Goal: Task Accomplishment & Management: Manage account settings

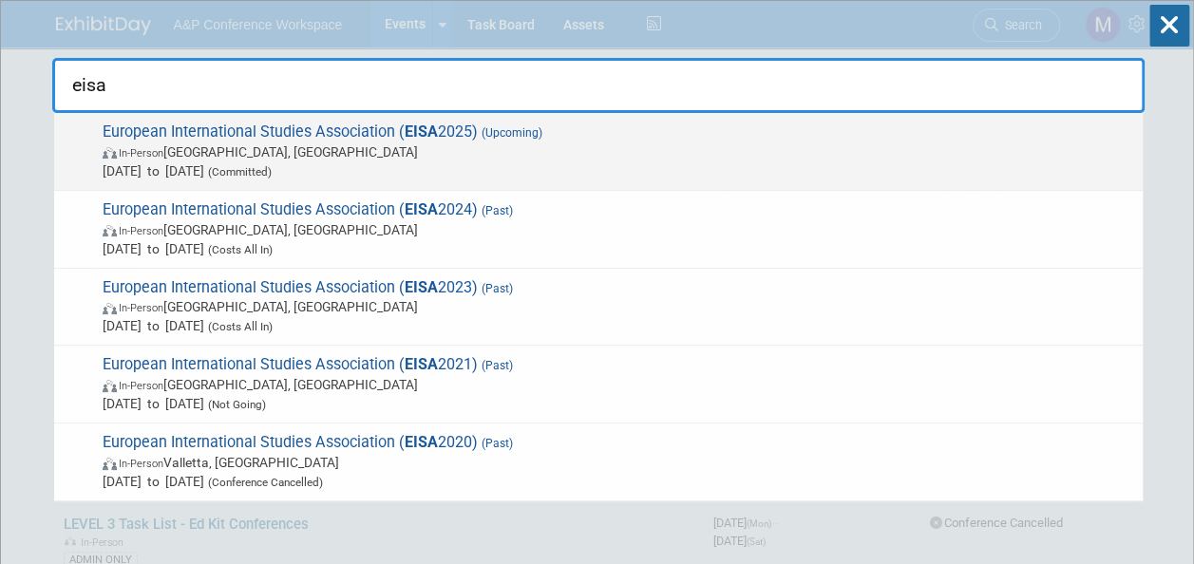
type input "eisa"
click at [485, 138] on span "(Upcoming)" at bounding box center [510, 132] width 65 height 13
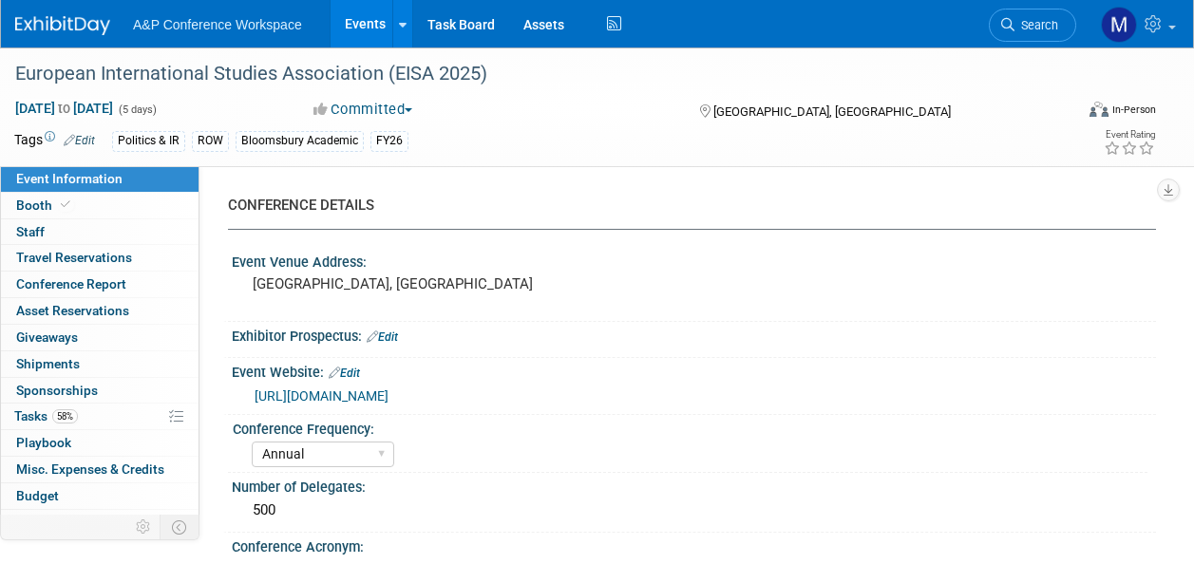
select select "Annual"
select select "Level 2"
select select "In-Person Booth"
select select "Politics & International Relations"
select select "Bloomsbury Academic"
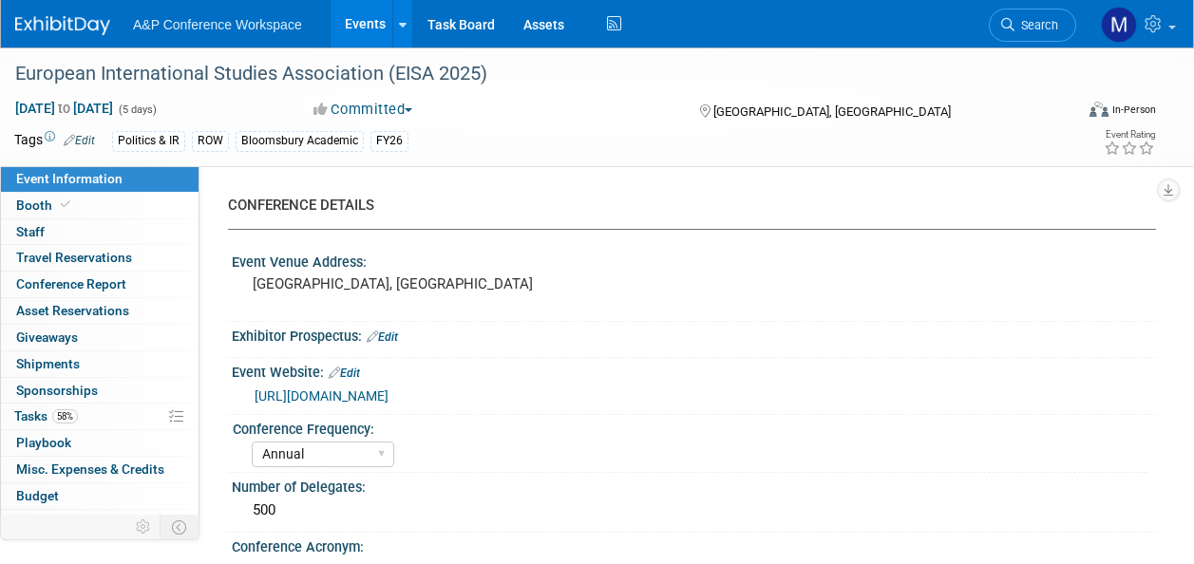
select select "Matt Hambridge"
select select "Alex Kind"
select select "Brand/Subject Presence​"
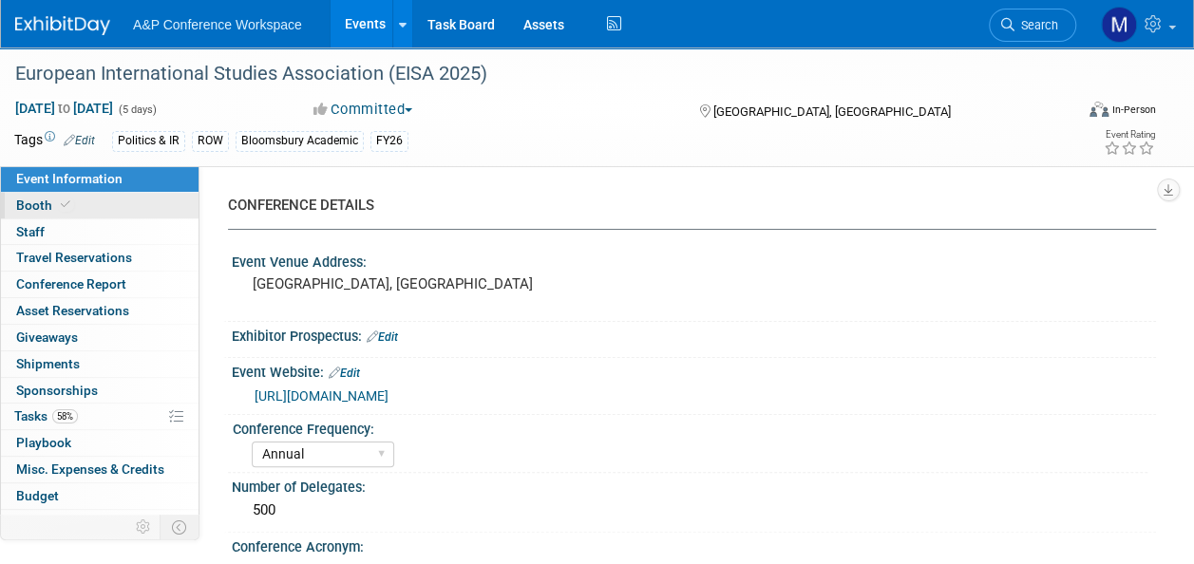
click at [101, 208] on link "Booth" at bounding box center [100, 206] width 198 height 26
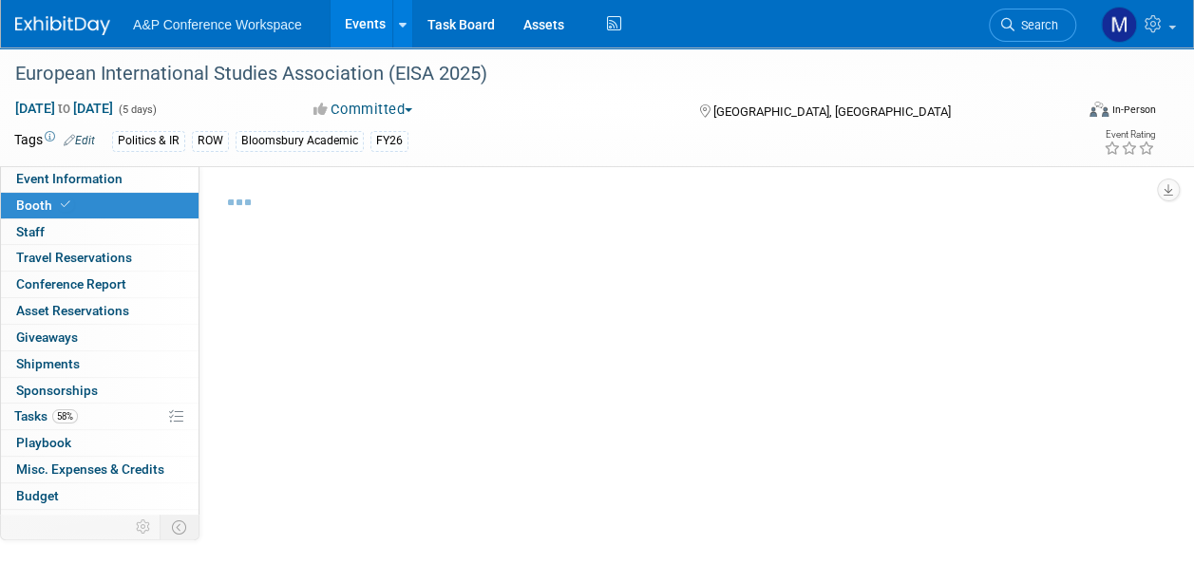
select select "COBA"
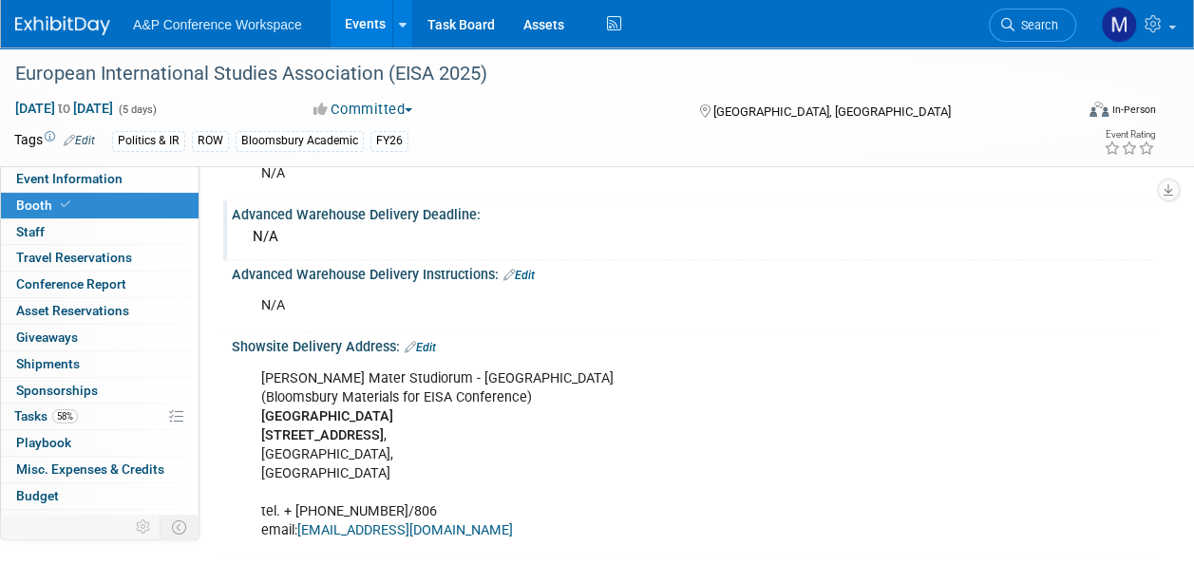
scroll to position [1329, 0]
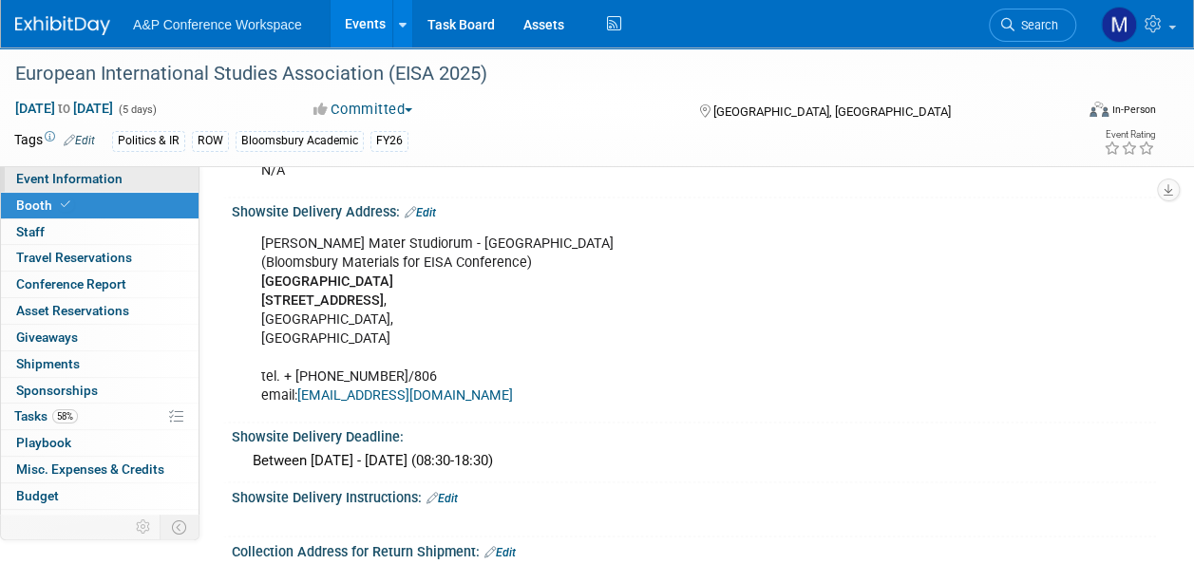
click at [124, 172] on link "Event Information" at bounding box center [100, 179] width 198 height 26
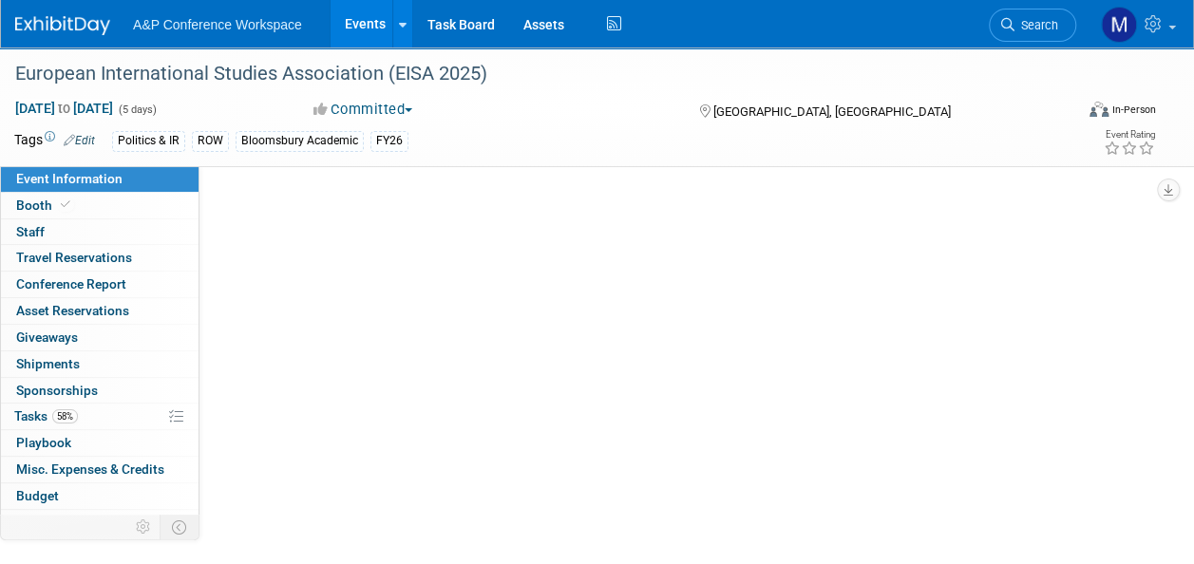
scroll to position [0, 0]
select select "Annual"
select select "Level 2"
select select "In-Person Booth"
select select "Politics & International Relations"
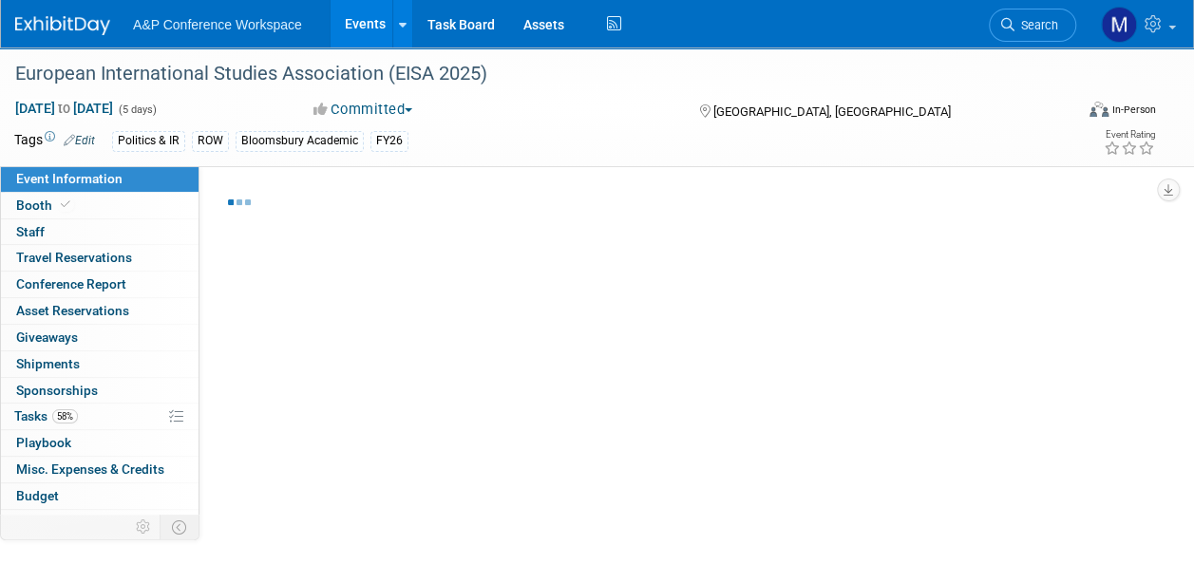
select select "Bloomsbury Academic"
select select "Matt Hambridge"
select select "Alex Kind"
select select "Brand/Subject Presence​"
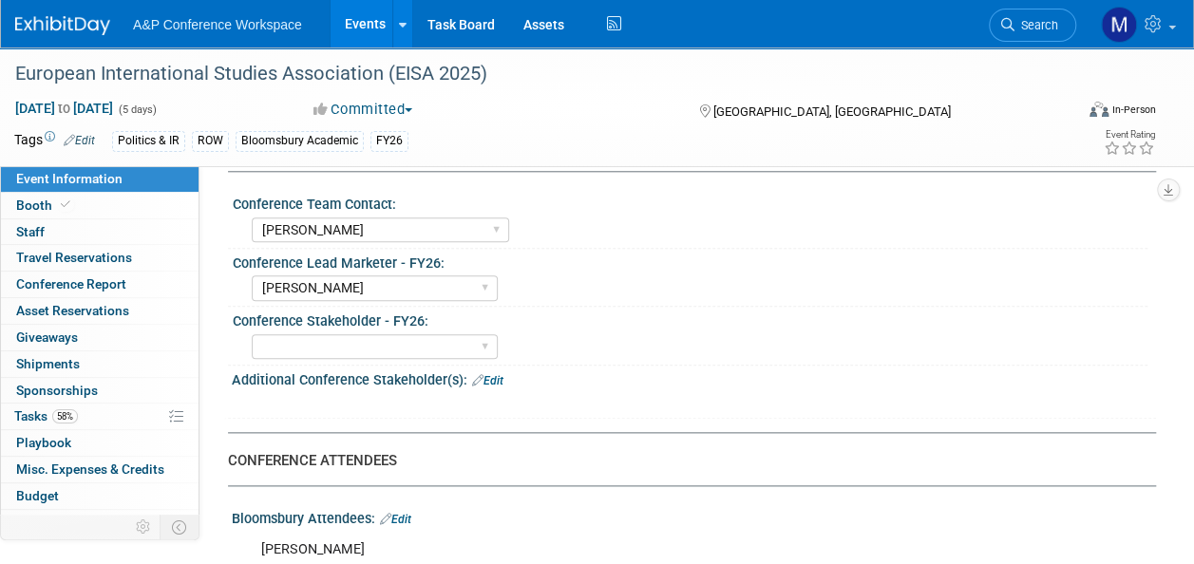
scroll to position [950, 0]
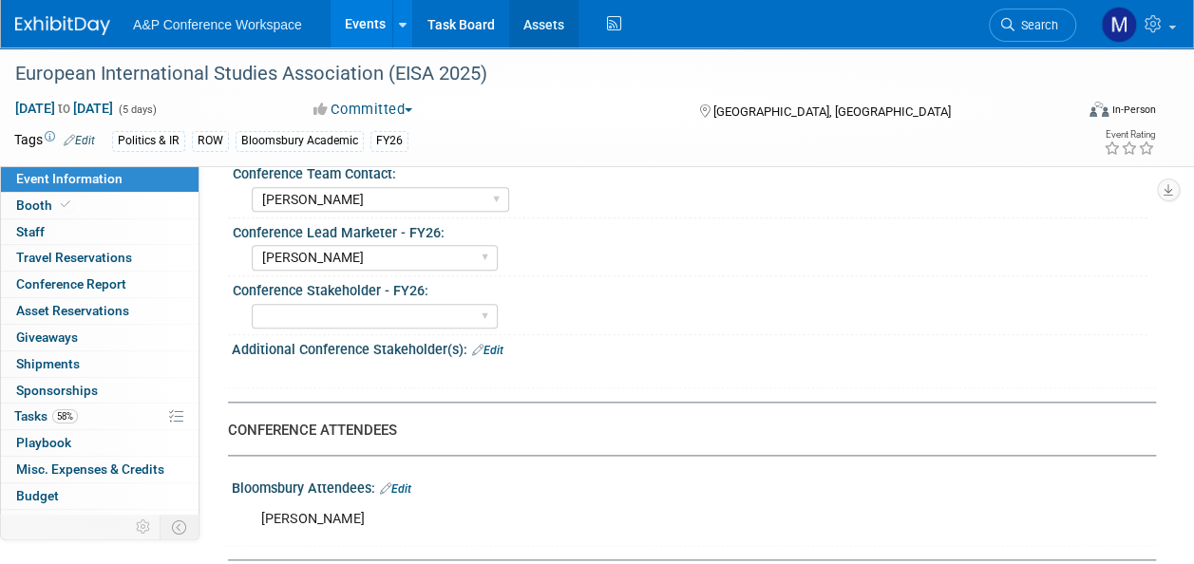
click at [544, 32] on link "Assets" at bounding box center [543, 23] width 69 height 47
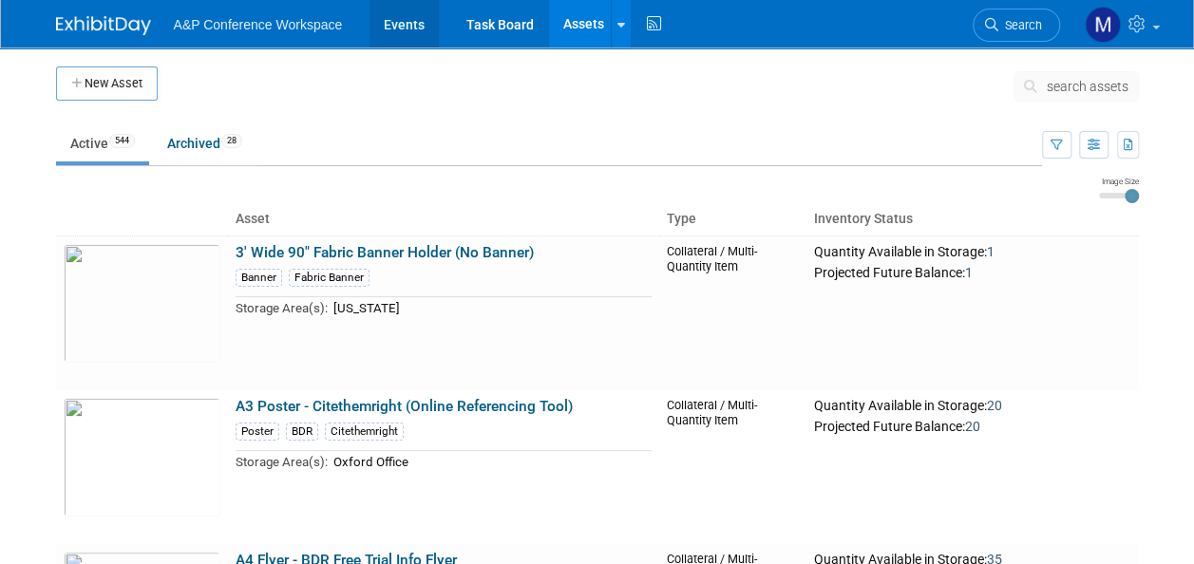
click at [424, 31] on link "Events" at bounding box center [403, 23] width 69 height 47
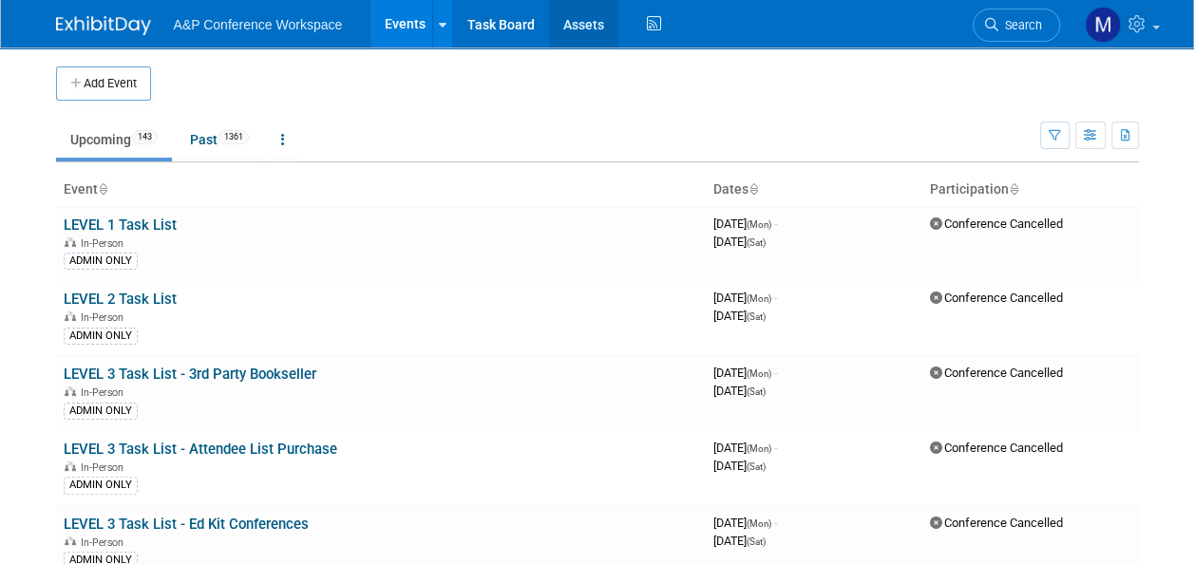
click at [561, 21] on link "Assets" at bounding box center [583, 23] width 69 height 47
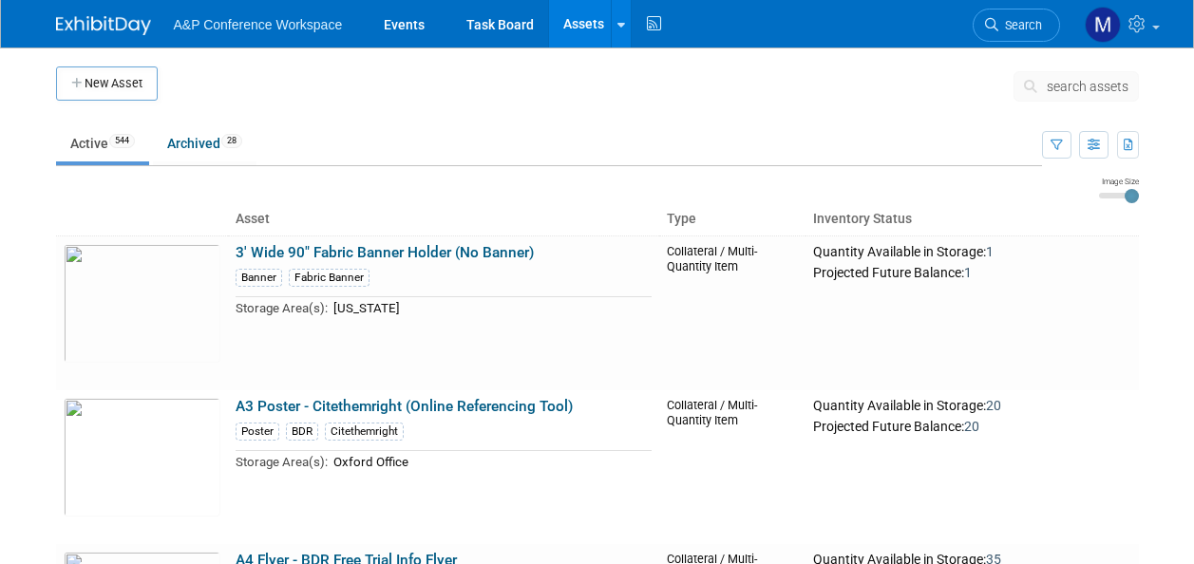
click at [1081, 82] on span "search assets" at bounding box center [1087, 86] width 82 height 15
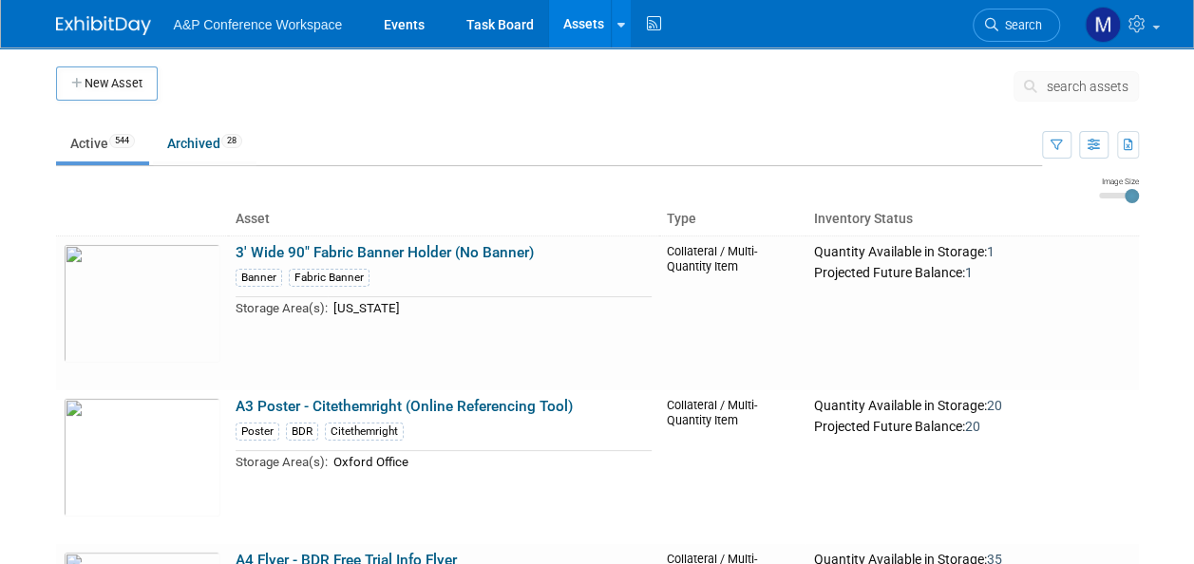
click at [1079, 87] on span "search assets" at bounding box center [1087, 86] width 82 height 15
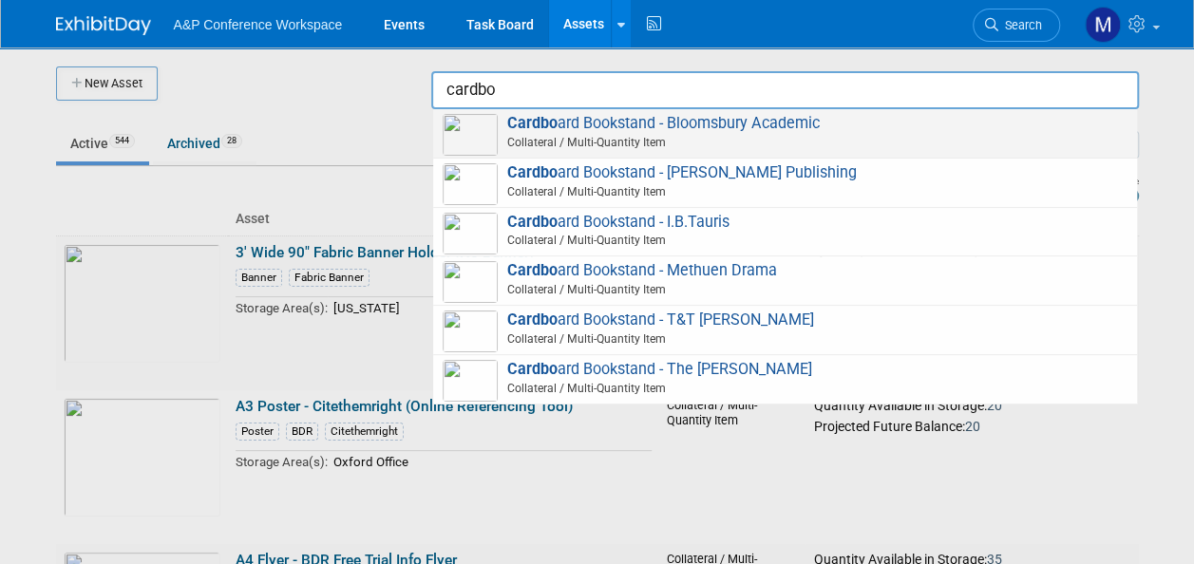
click at [748, 123] on span "Cardbo ard Bookstand - Bloomsbury Academic Collateral / Multi-Quantity Item" at bounding box center [785, 133] width 685 height 39
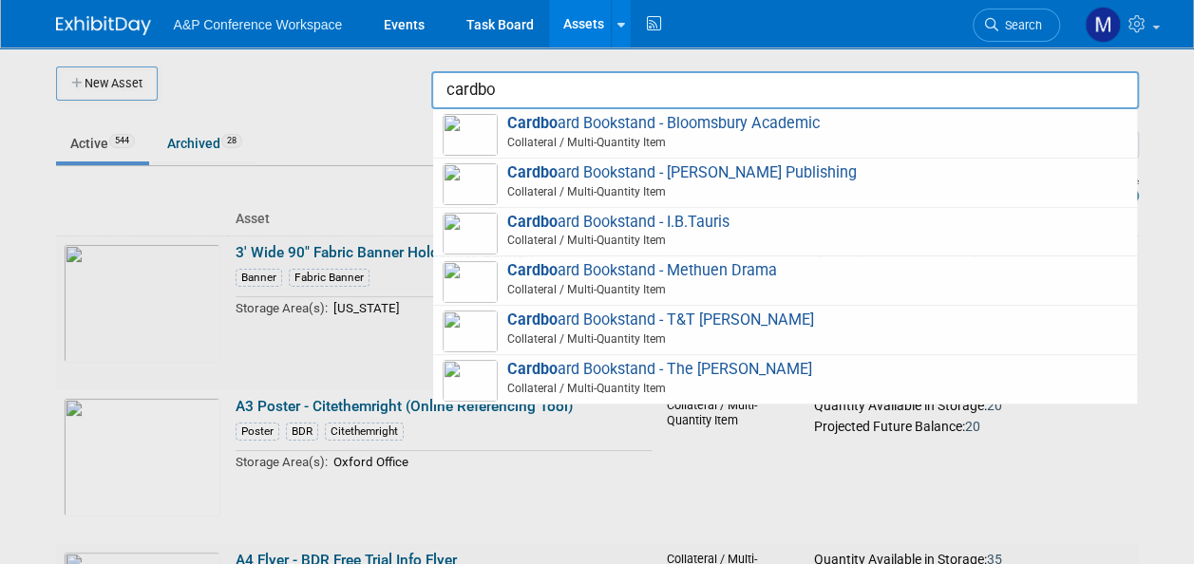
type input "Cardboard Bookstand - Bloomsbury Academic"
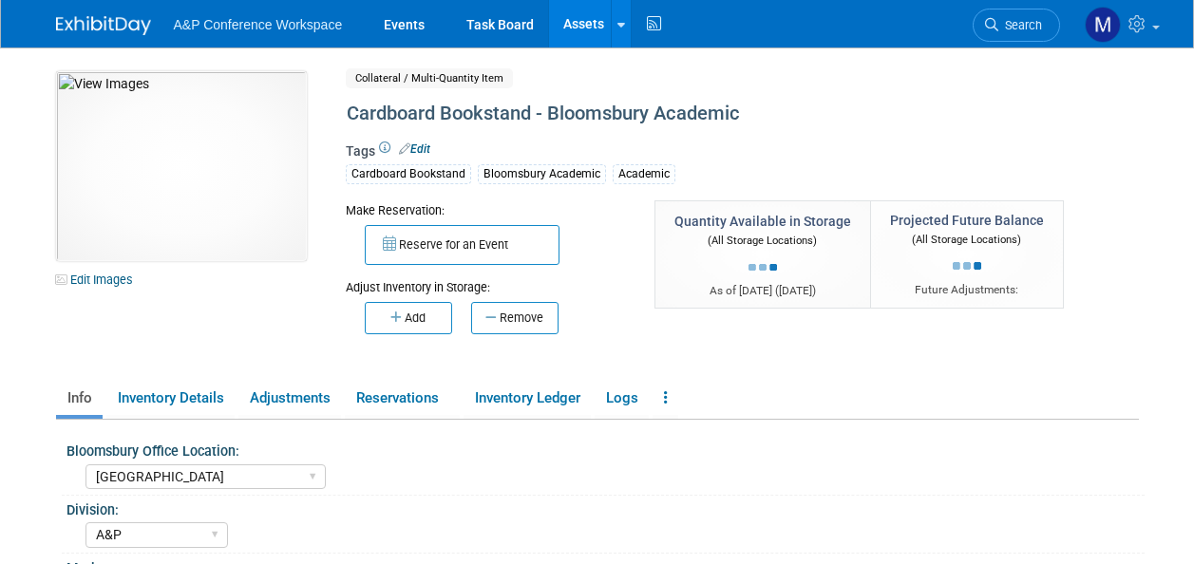
select select "[GEOGRAPHIC_DATA]"
select select "A&P"
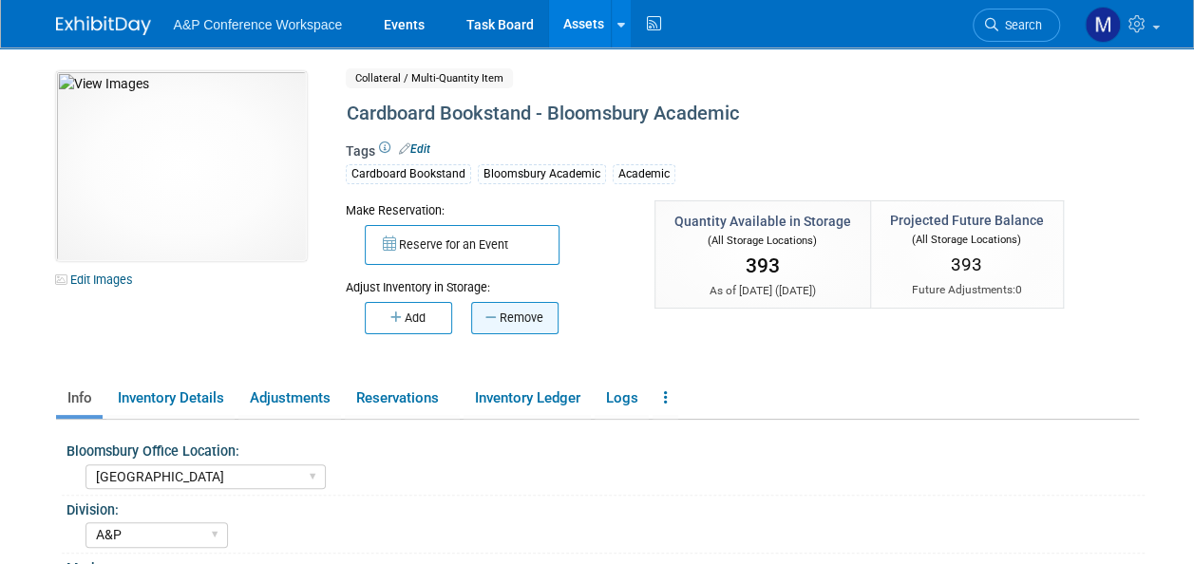
click at [536, 319] on button "Remove" at bounding box center [514, 318] width 87 height 32
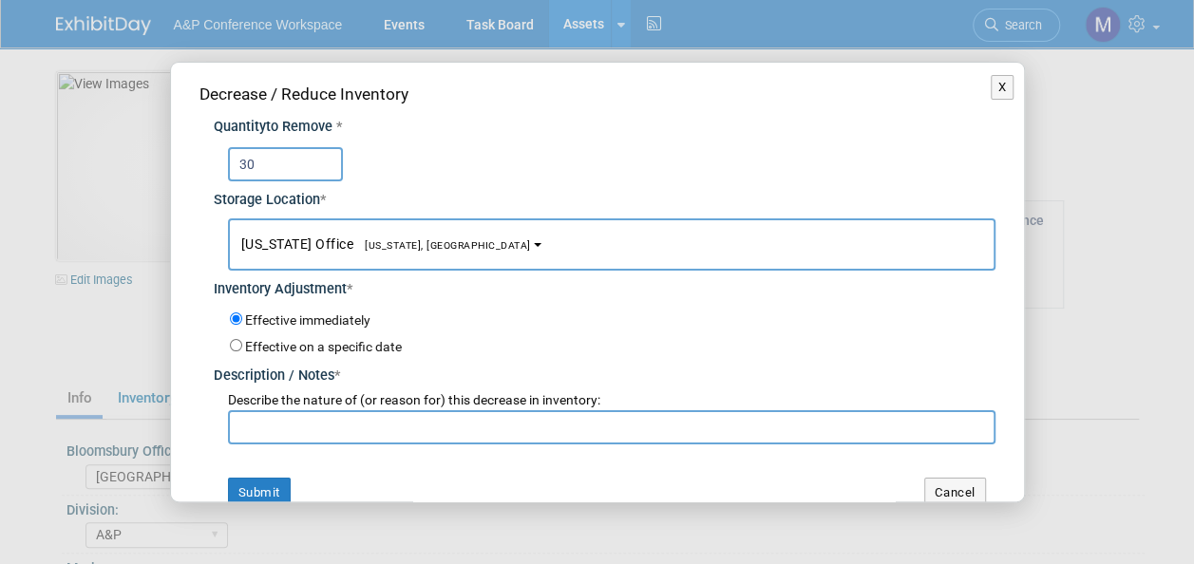
type input "30"
click at [403, 245] on span "[US_STATE], [GEOGRAPHIC_DATA]" at bounding box center [442, 245] width 178 height 12
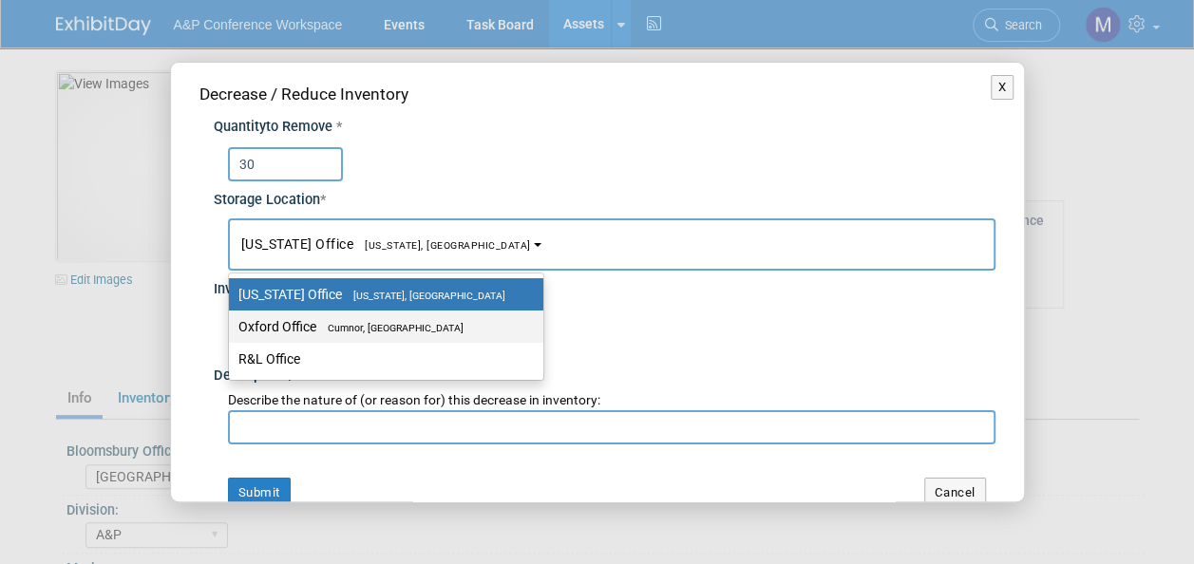
click at [404, 316] on label "Oxford Office Cumnor, United Kingdom" at bounding box center [381, 326] width 286 height 25
click at [232, 321] on input "Oxford Office Cumnor, United Kingdom" at bounding box center [225, 327] width 12 height 12
select select "11222978"
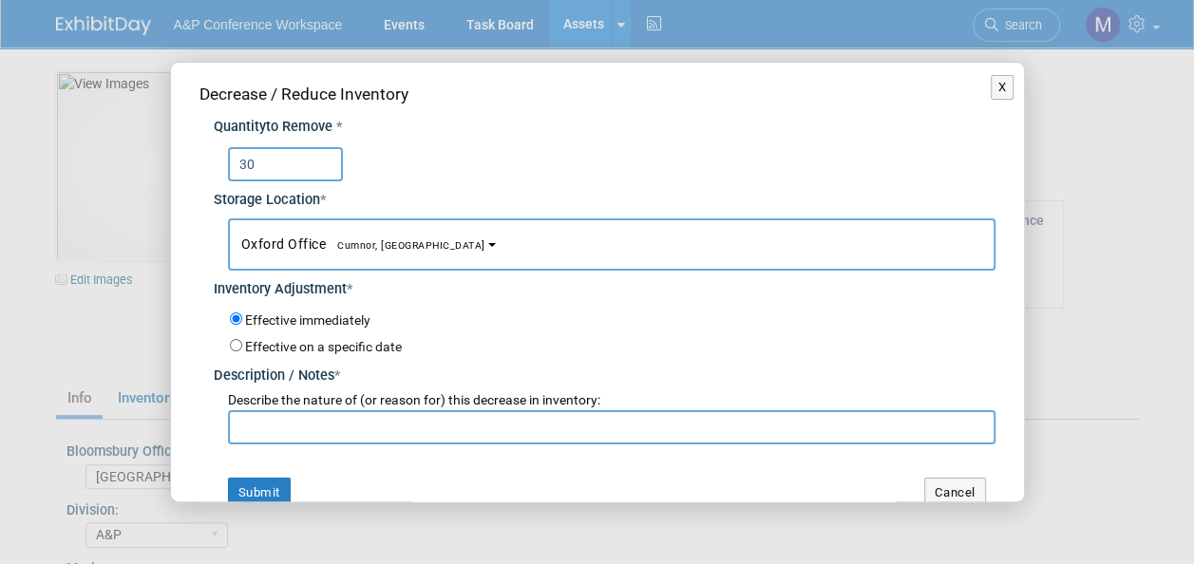
click at [387, 418] on input "text" at bounding box center [611, 427] width 767 height 34
drag, startPoint x: 327, startPoint y: 428, endPoint x: 229, endPoint y: 427, distance: 97.8
click at [229, 427] on input "For EISA 2025 Conference" at bounding box center [611, 427] width 767 height 34
type input "For EISA 2025 Conference"
click at [271, 485] on button "Submit" at bounding box center [259, 493] width 63 height 30
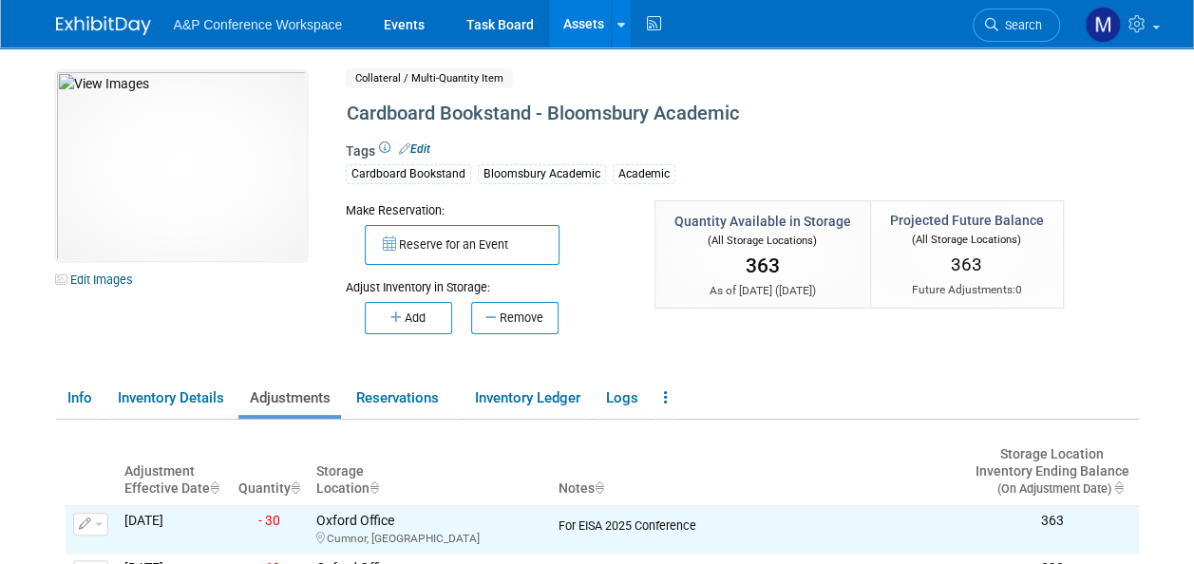
click at [580, 13] on link "Assets" at bounding box center [583, 23] width 69 height 47
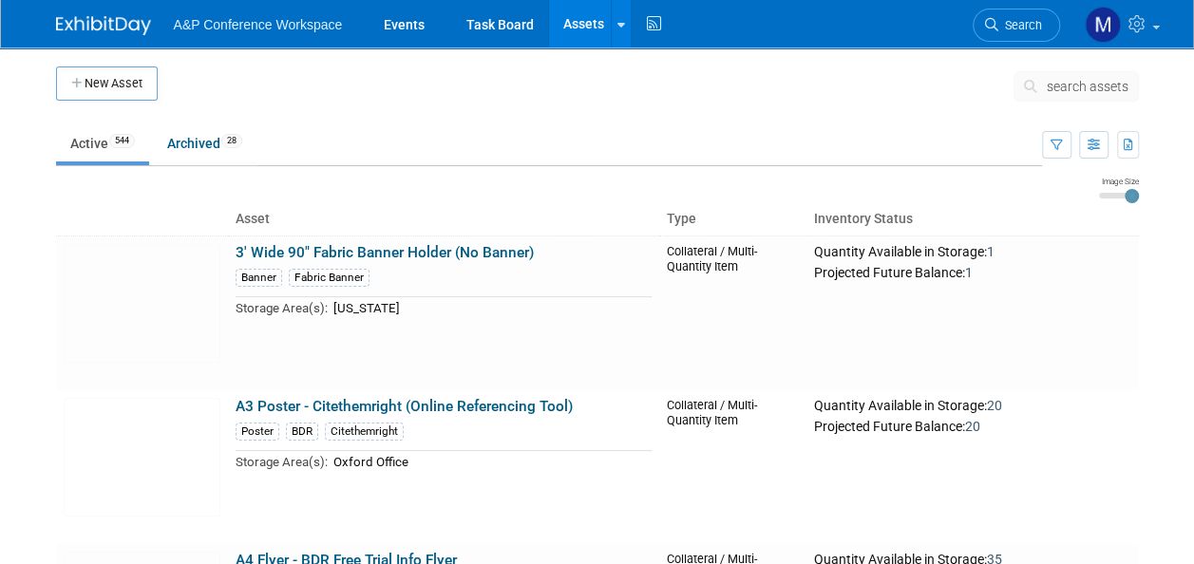
click at [587, 21] on link "Assets" at bounding box center [583, 23] width 69 height 47
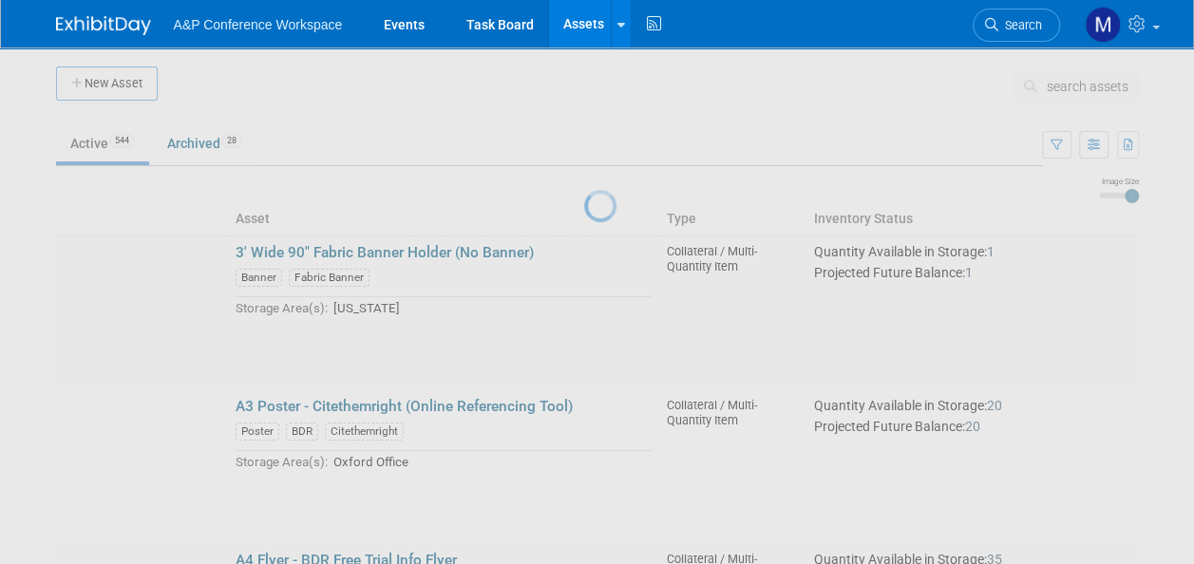
click at [611, 91] on div at bounding box center [597, 282] width 27 height 564
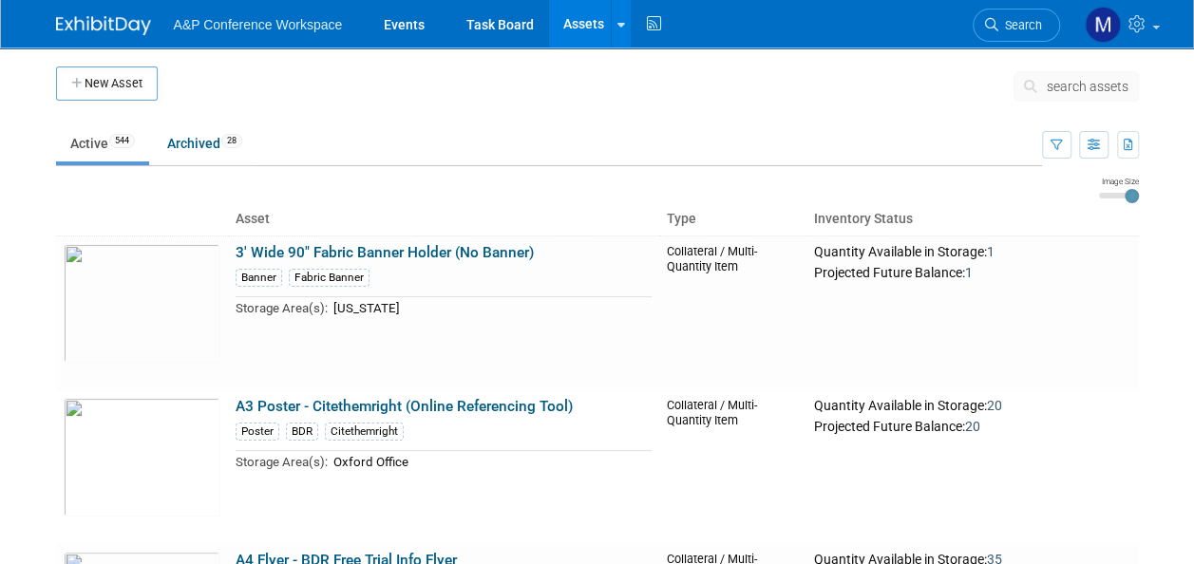
click at [1089, 89] on span "search assets" at bounding box center [1087, 86] width 82 height 15
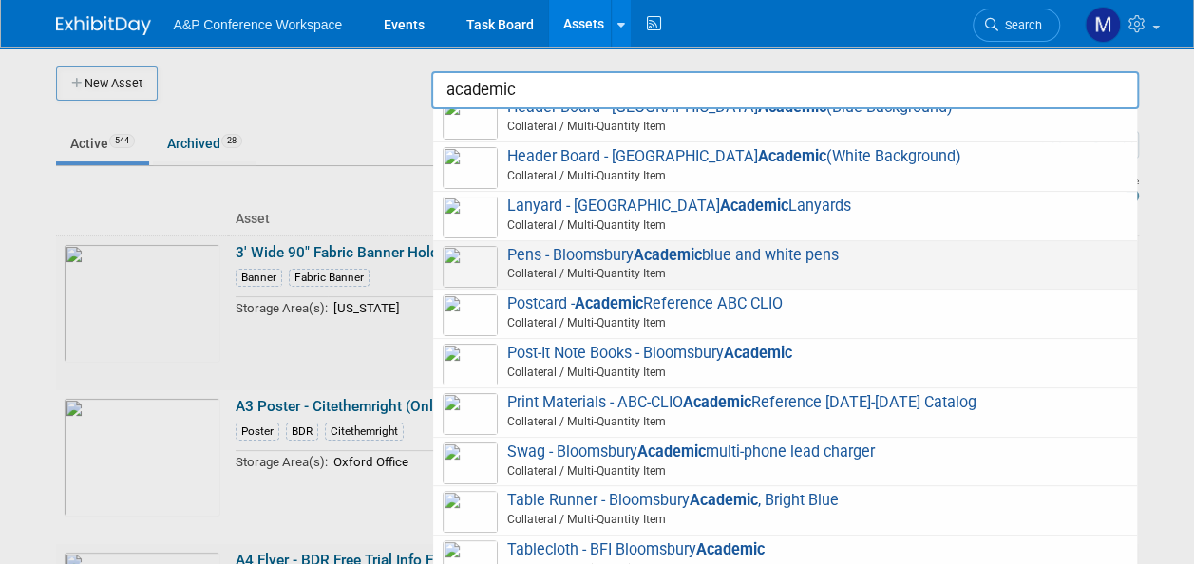
scroll to position [665, 0]
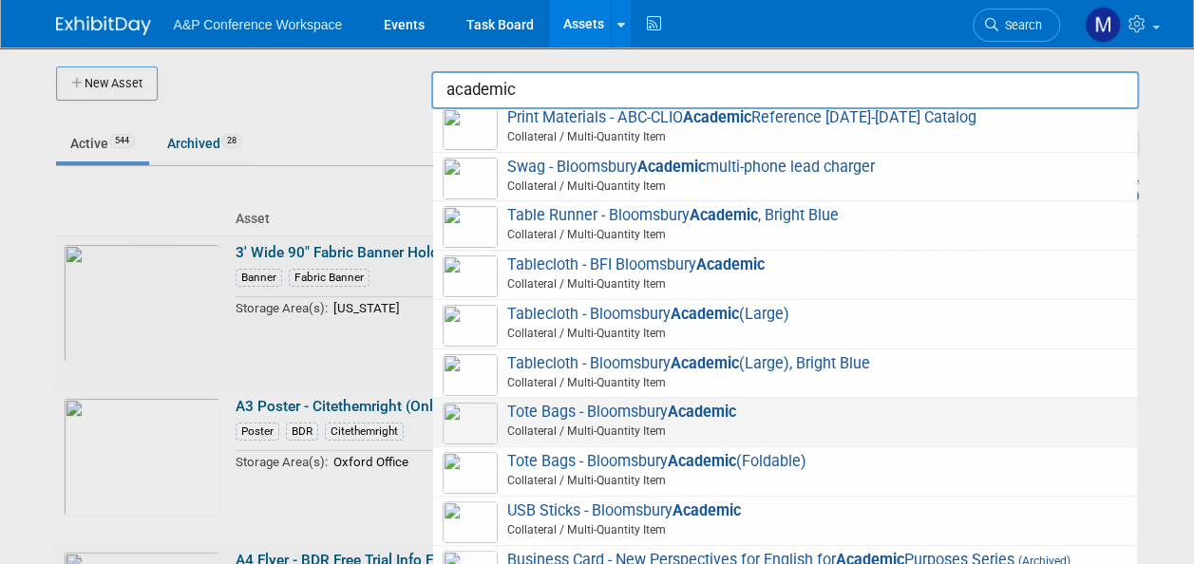
click at [682, 403] on strong "Academic" at bounding box center [702, 412] width 68 height 18
type input "Tote Bags - Bloomsbury Academic"
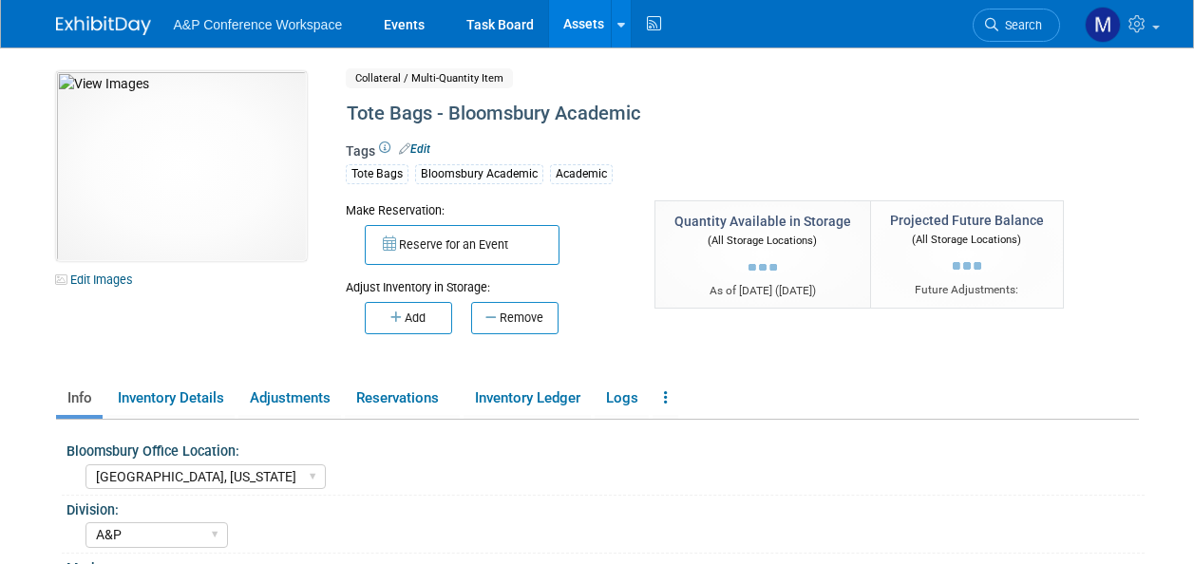
select select "[GEOGRAPHIC_DATA], [US_STATE]"
select select "A&P"
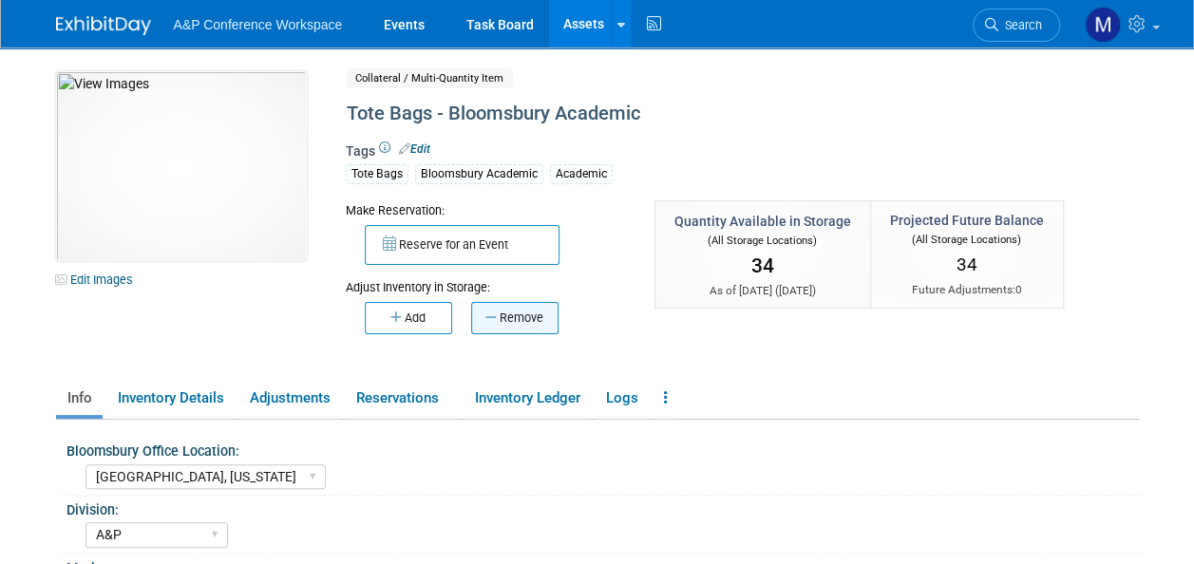
click at [538, 320] on button "Remove" at bounding box center [514, 318] width 87 height 32
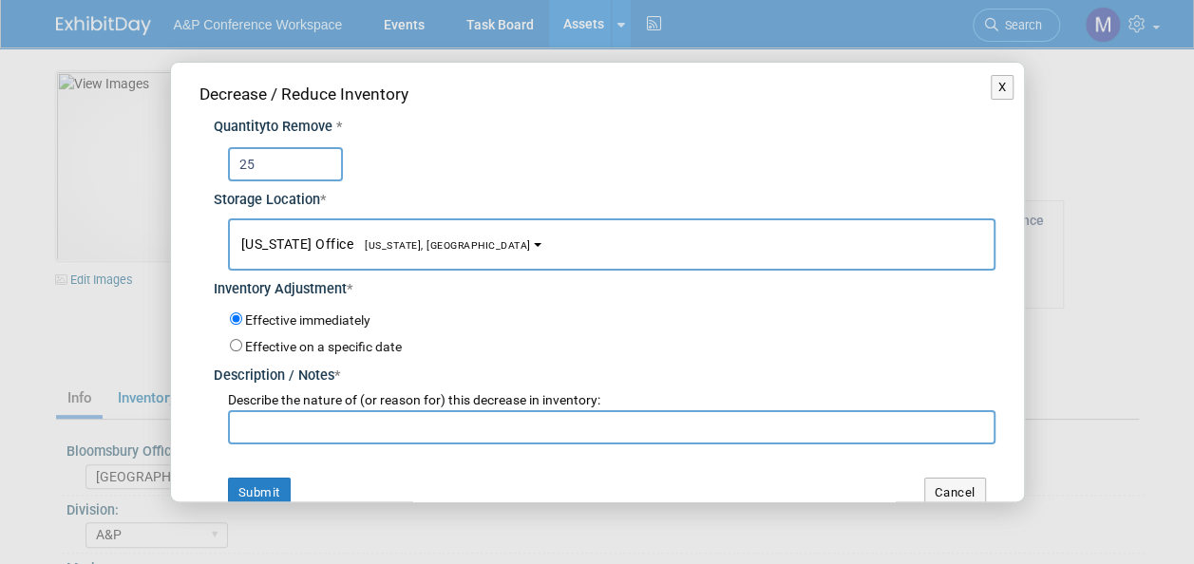
type input "25"
click at [412, 249] on span "[US_STATE], [GEOGRAPHIC_DATA]" at bounding box center [442, 245] width 178 height 12
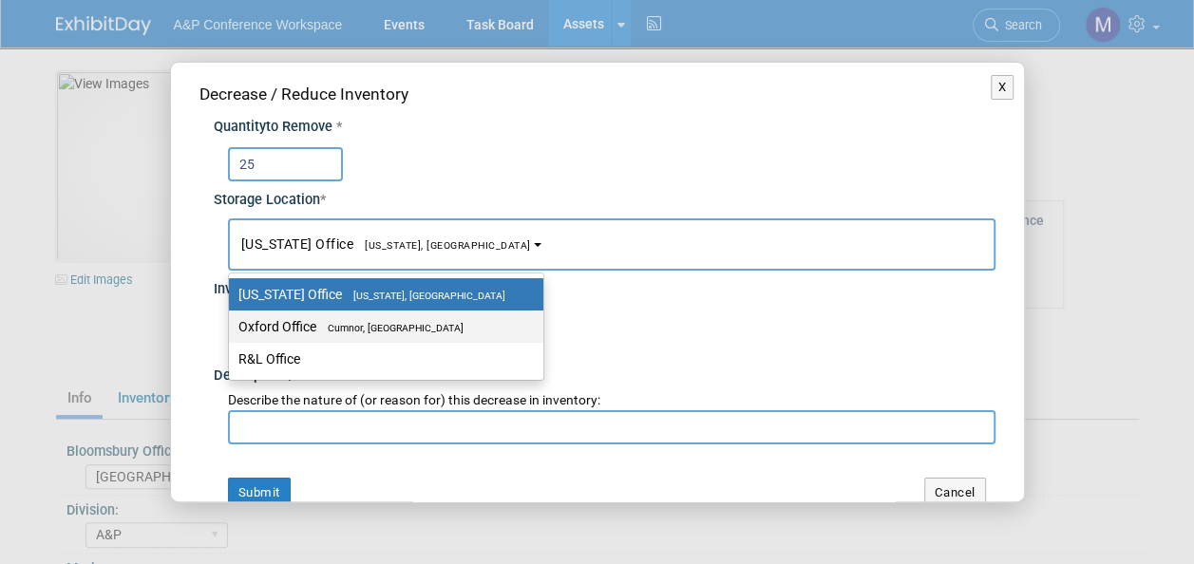
click at [414, 323] on span "Cumnor, [GEOGRAPHIC_DATA]" at bounding box center [389, 328] width 147 height 12
click at [232, 323] on input "Oxford Office [GEOGRAPHIC_DATA], [GEOGRAPHIC_DATA]" at bounding box center [225, 327] width 12 height 12
select select "11222978"
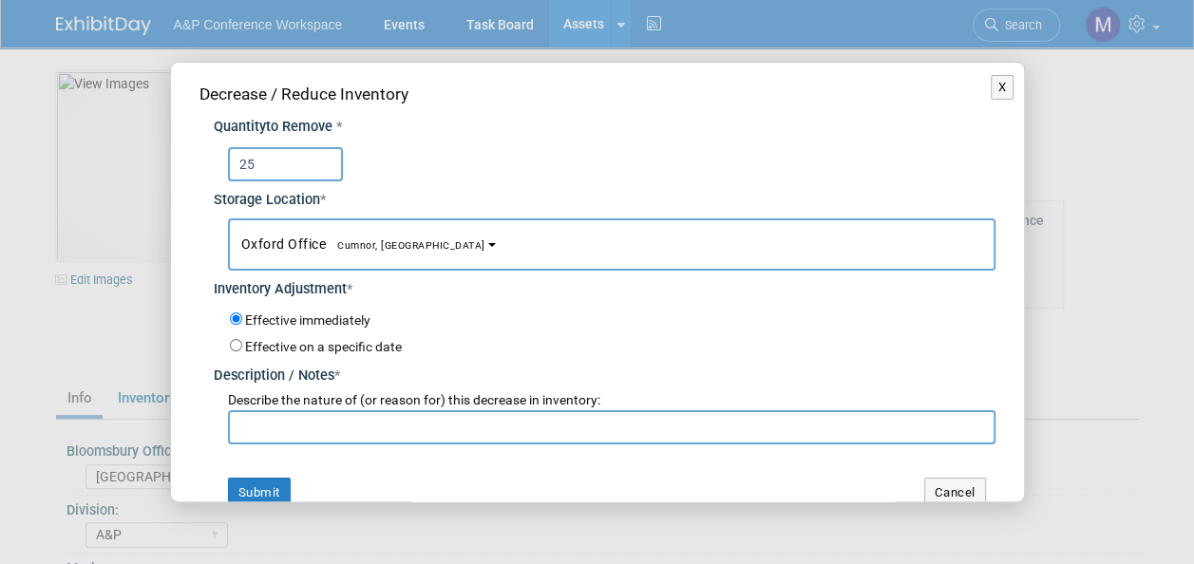
click at [411, 420] on input "text" at bounding box center [611, 427] width 767 height 34
paste input "For EISA 2025 Conference"
type input "For EISA 2025 Conference"
click at [275, 483] on button "Submit" at bounding box center [259, 493] width 63 height 30
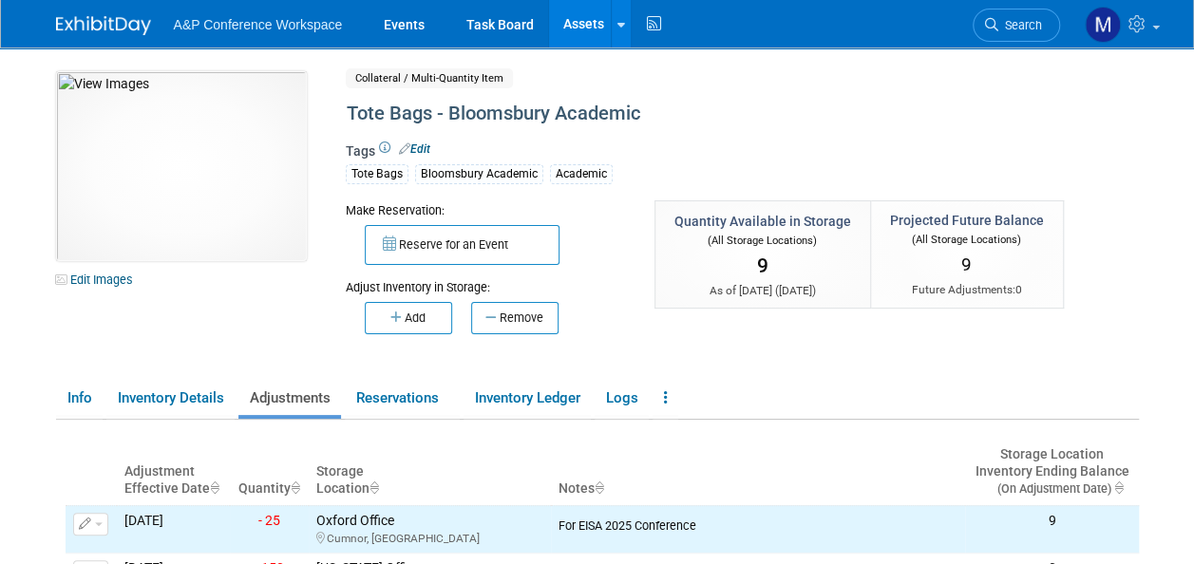
click at [579, 25] on link "Assets" at bounding box center [583, 23] width 69 height 47
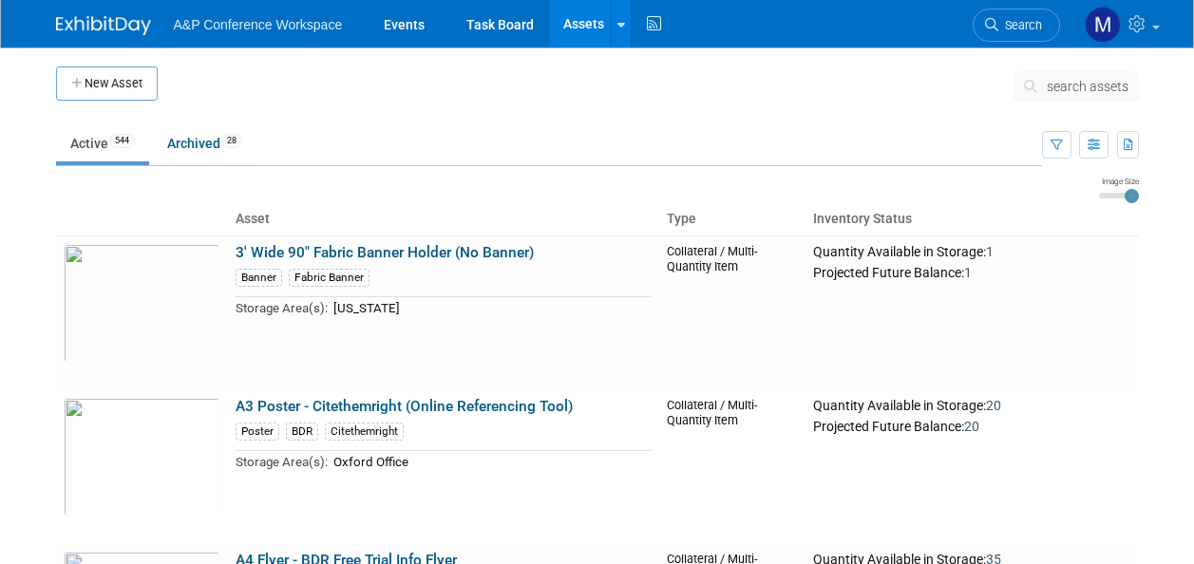
click at [1065, 84] on span "search assets" at bounding box center [1087, 86] width 82 height 15
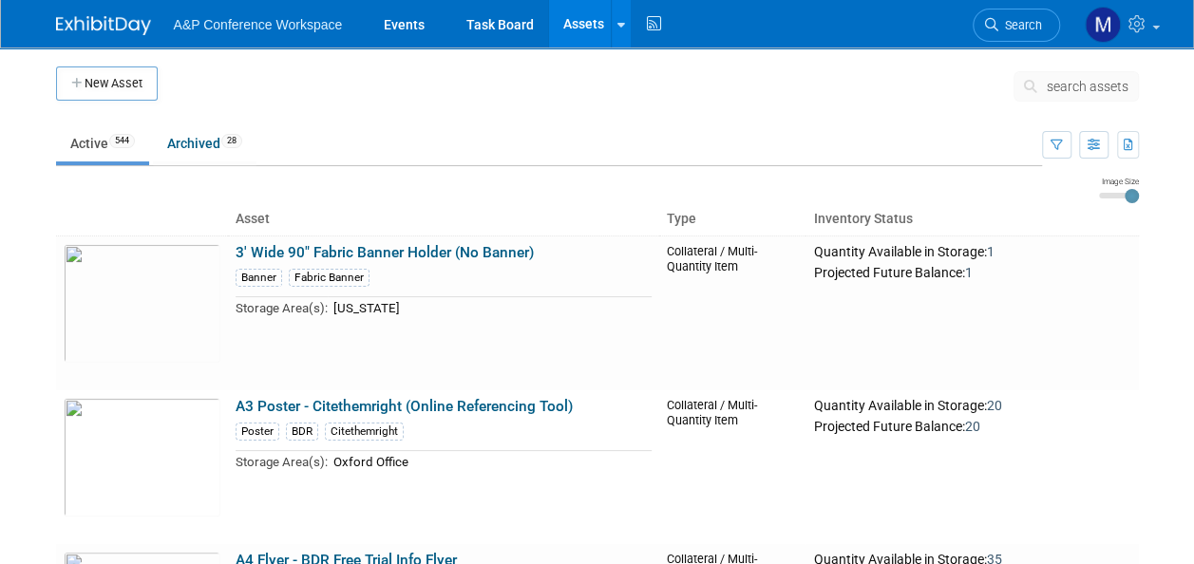
click at [1067, 82] on span "search assets" at bounding box center [1087, 86] width 82 height 15
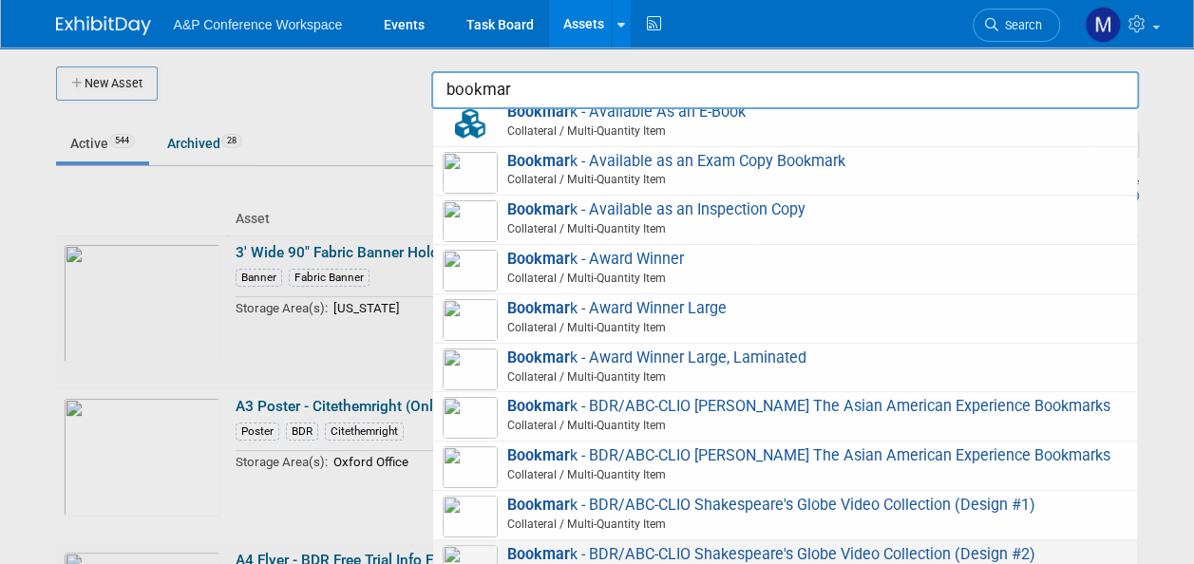
scroll to position [285, 0]
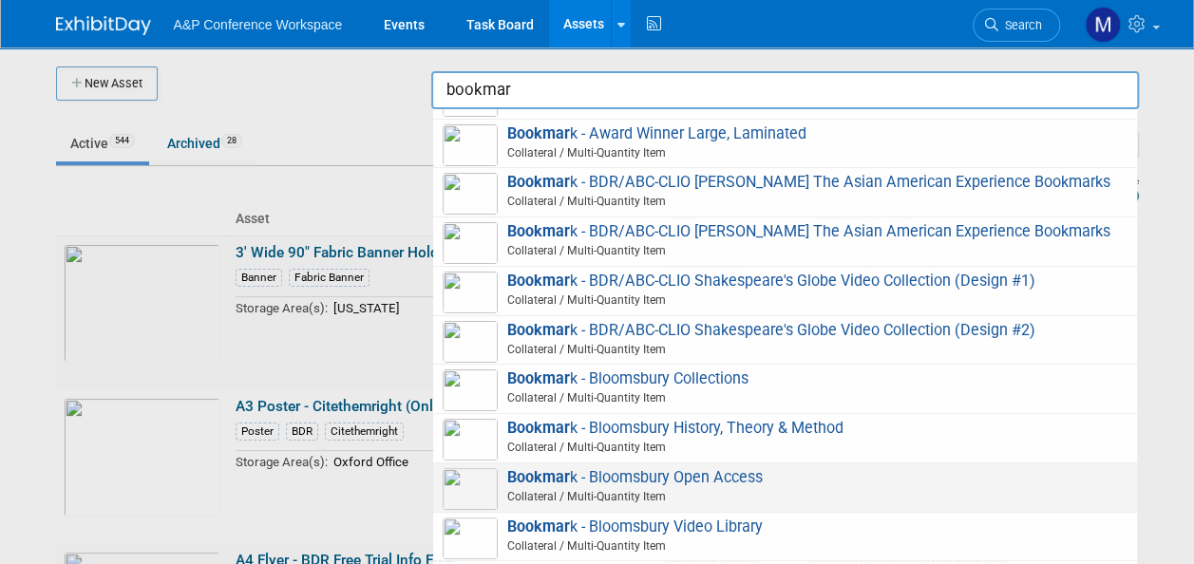
click at [685, 486] on span "Bookmar k - Bloomsbury Open Access Collateral / Multi-Quantity Item" at bounding box center [785, 487] width 685 height 39
type input "Bookmark - Bloomsbury Open Access"
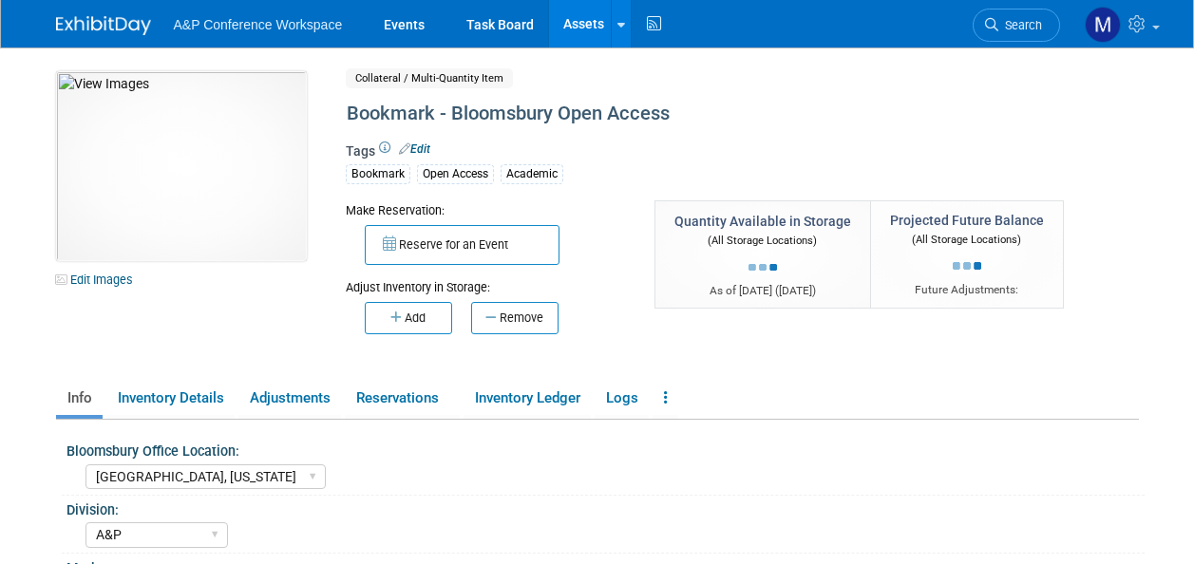
select select "[GEOGRAPHIC_DATA], [US_STATE]"
select select "A&P"
select select "[PERSON_NAME]"
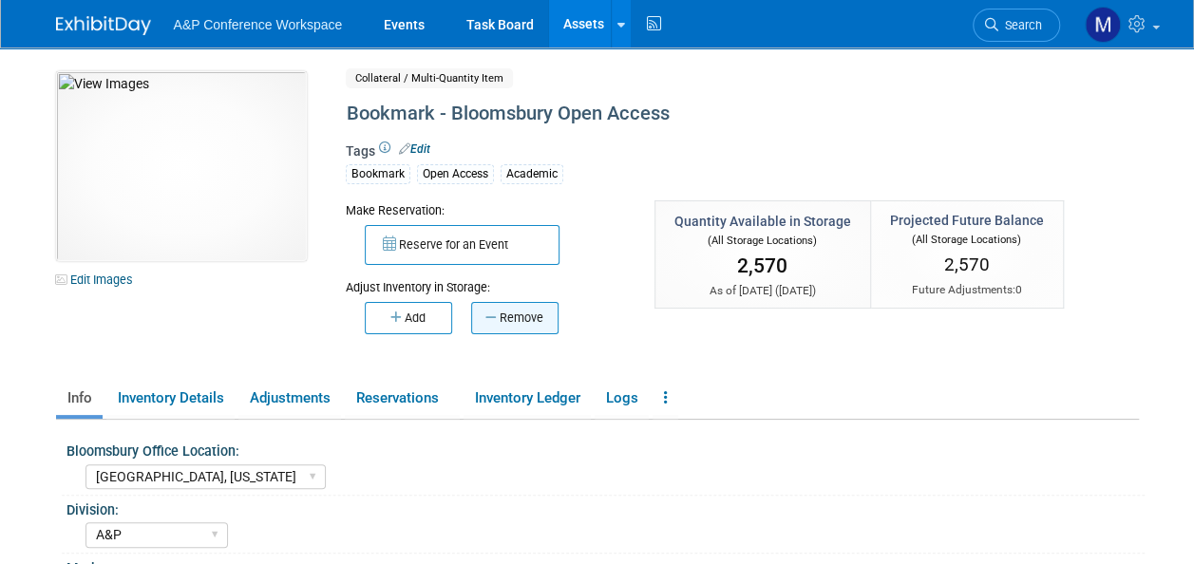
click at [532, 315] on button "Remove" at bounding box center [514, 318] width 87 height 32
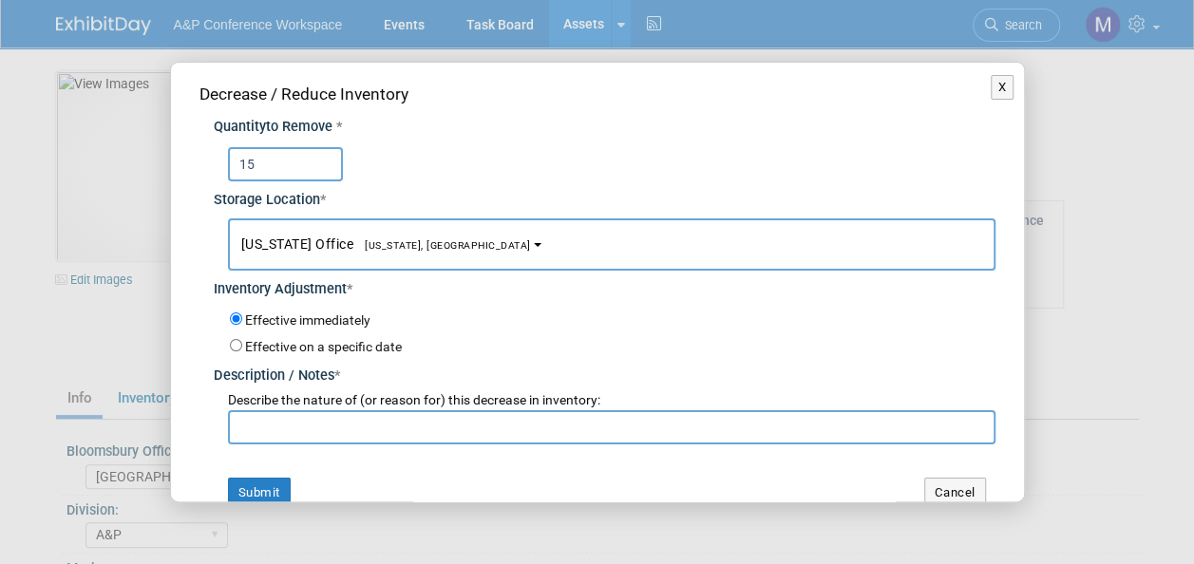
type input "15"
click at [409, 247] on span "[US_STATE], [GEOGRAPHIC_DATA]" at bounding box center [442, 245] width 178 height 12
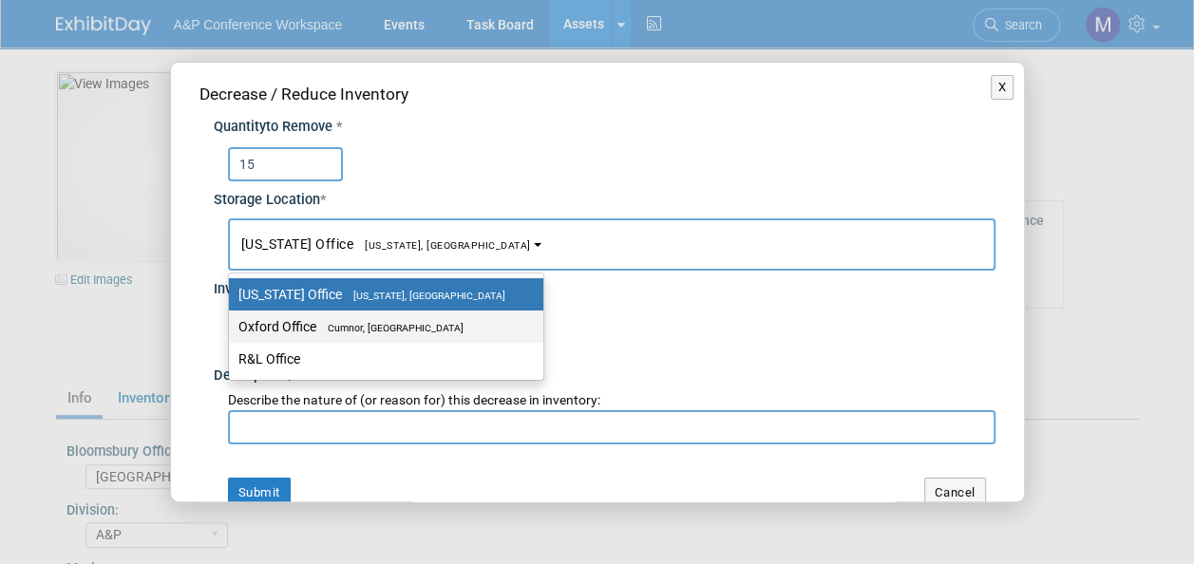
click at [427, 326] on span "Cumnor, [GEOGRAPHIC_DATA]" at bounding box center [389, 328] width 147 height 12
click at [232, 326] on input "Oxford Office Cumnor, United Kingdom" at bounding box center [225, 327] width 12 height 12
select select "11222978"
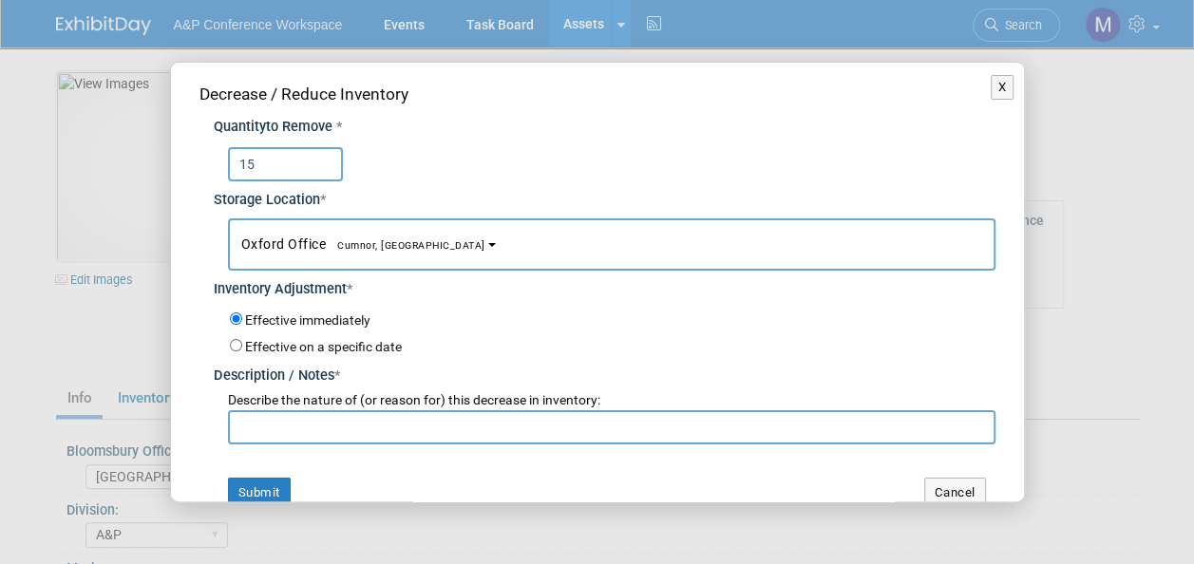
click at [393, 425] on input "text" at bounding box center [611, 427] width 767 height 34
paste input "For EISA 2025 Conference"
type input "For EISA 2025 Conference"
click at [280, 483] on button "Submit" at bounding box center [259, 493] width 63 height 30
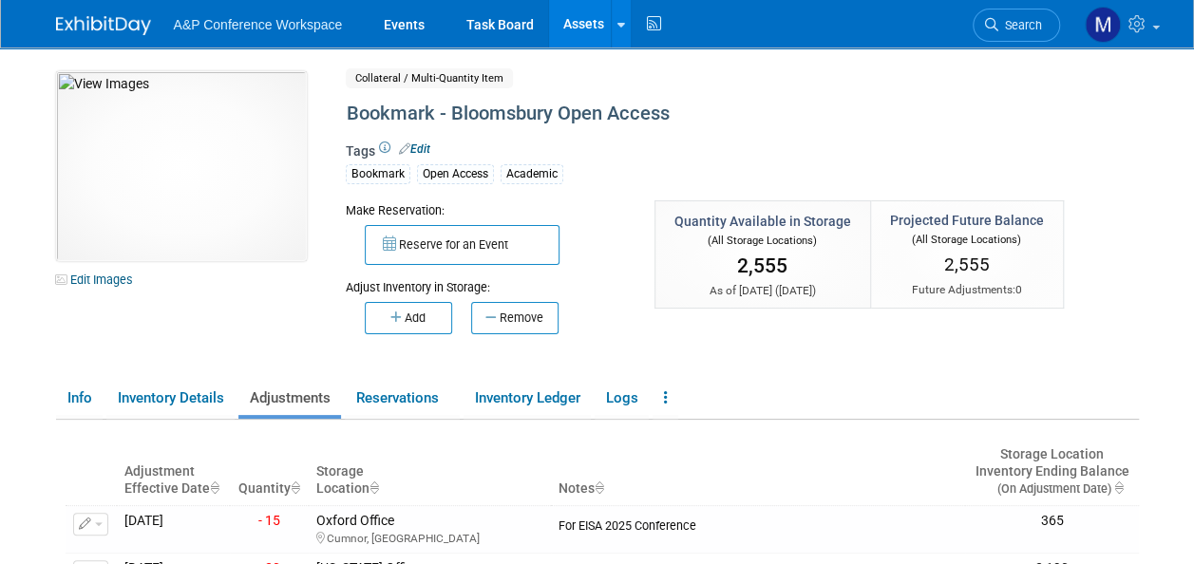
click at [581, 23] on link "Assets" at bounding box center [583, 23] width 69 height 47
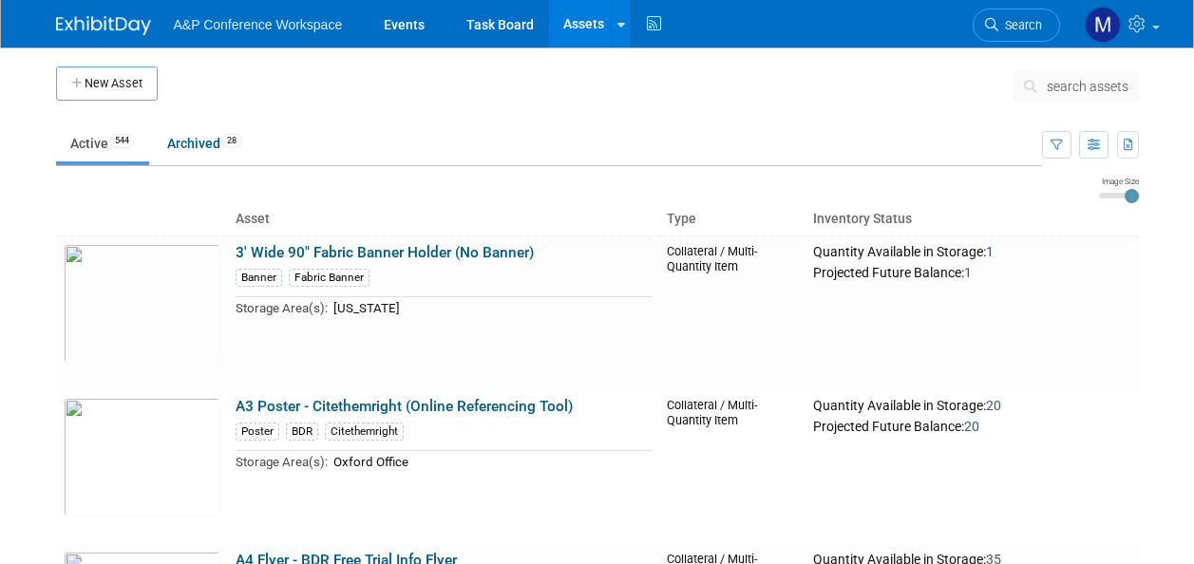
click at [1077, 84] on span "search assets" at bounding box center [1087, 86] width 82 height 15
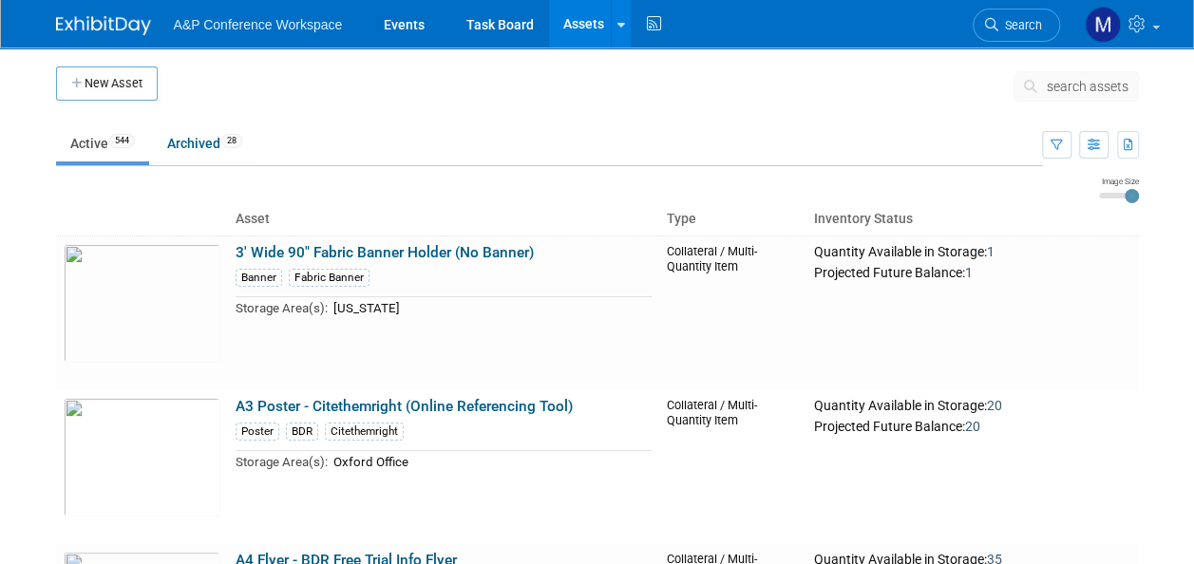
click at [1077, 84] on span "search assets" at bounding box center [1087, 86] width 82 height 15
click at [1077, 83] on span "search assets" at bounding box center [1087, 86] width 82 height 15
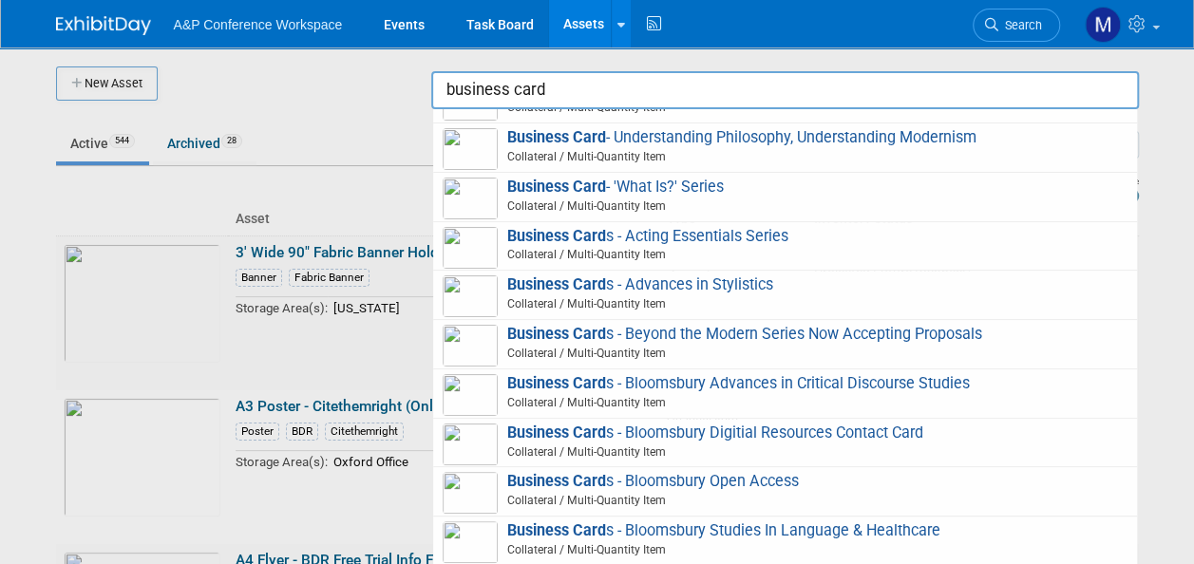
scroll to position [1140, 0]
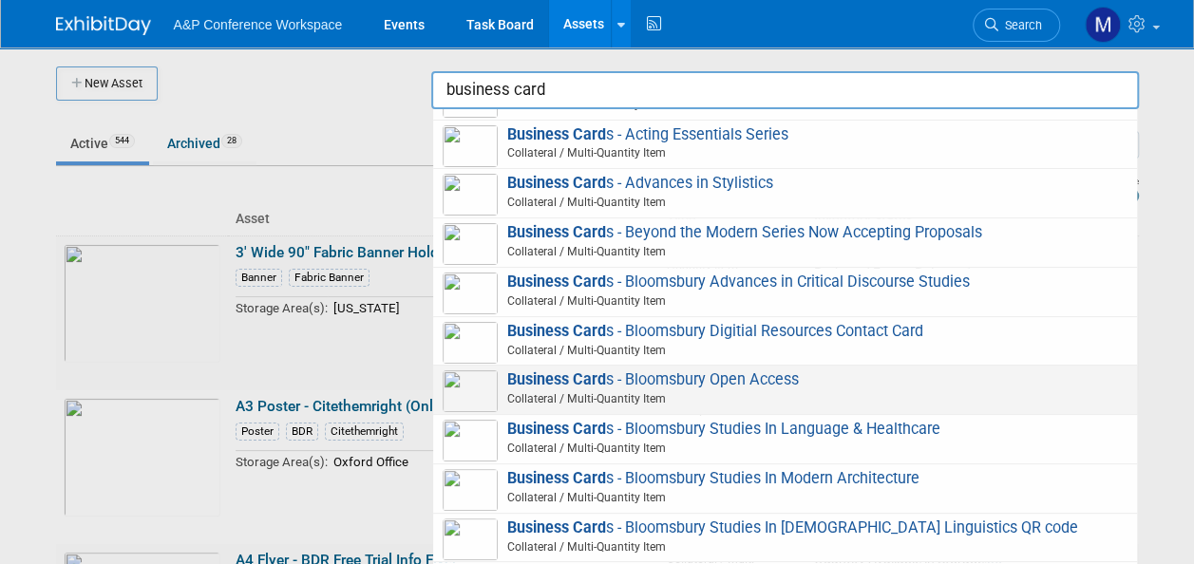
click at [684, 374] on span "Business Card s - Bloomsbury Open Access Collateral / Multi-Quantity Item" at bounding box center [785, 389] width 685 height 39
type input "Business Cards - Bloomsbury Open Access"
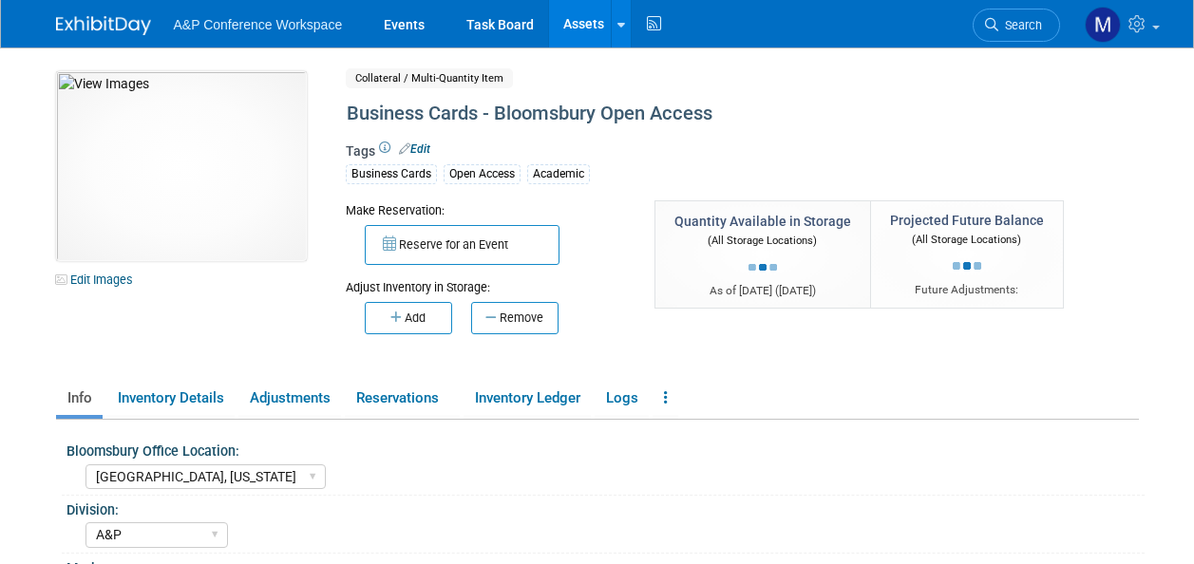
select select "[GEOGRAPHIC_DATA], [US_STATE]"
select select "A&P"
select select "[PERSON_NAME]"
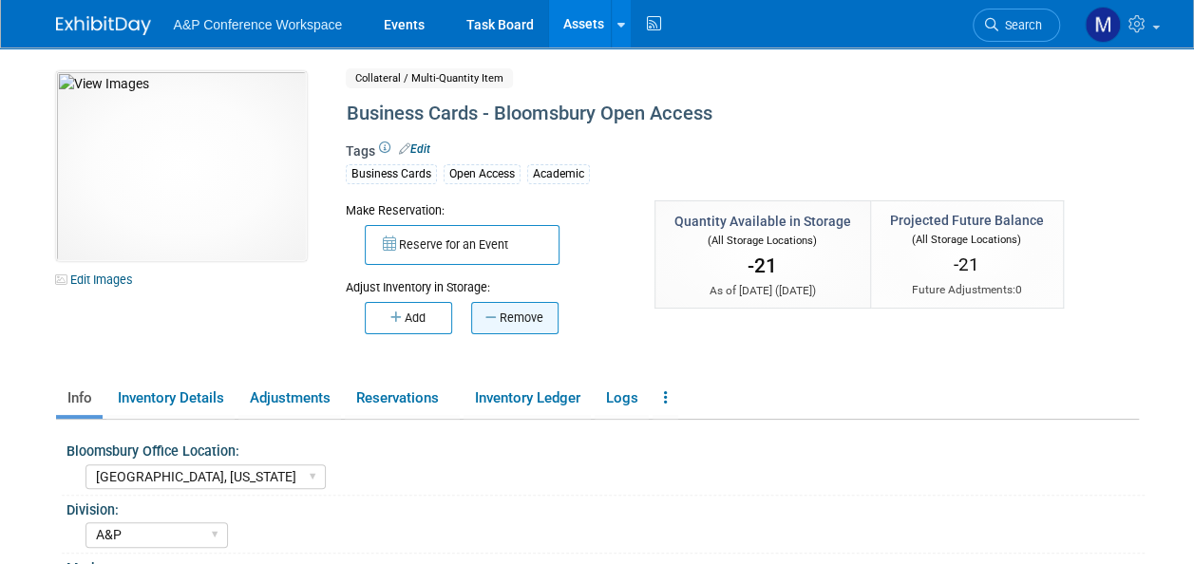
click at [514, 310] on button "Remove" at bounding box center [514, 318] width 87 height 32
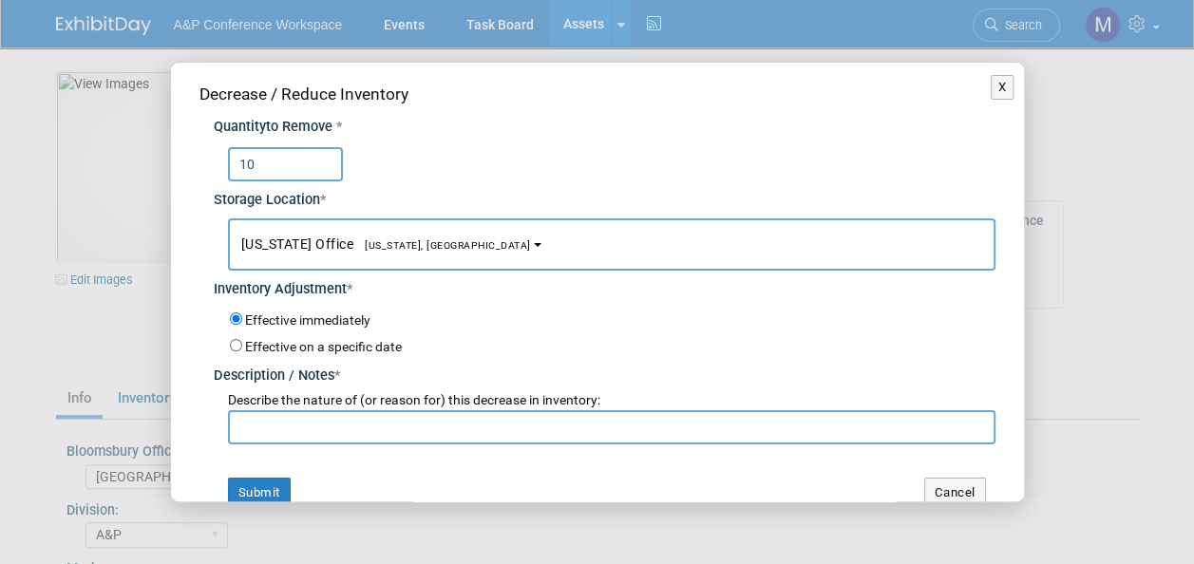
type input "10"
click at [380, 251] on span "[US_STATE] Office [US_STATE], [GEOGRAPHIC_DATA]" at bounding box center [386, 243] width 290 height 15
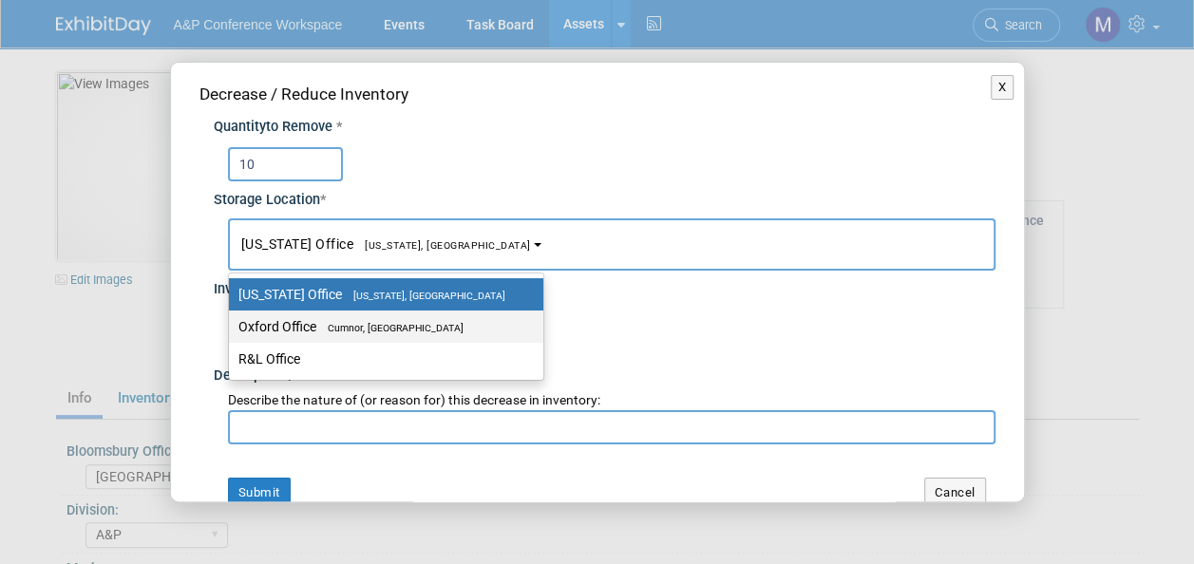
click at [391, 328] on span "Cumnor, [GEOGRAPHIC_DATA]" at bounding box center [389, 328] width 147 height 12
click at [232, 328] on input "Oxford Office [GEOGRAPHIC_DATA], [GEOGRAPHIC_DATA]" at bounding box center [225, 327] width 12 height 12
select select "11222978"
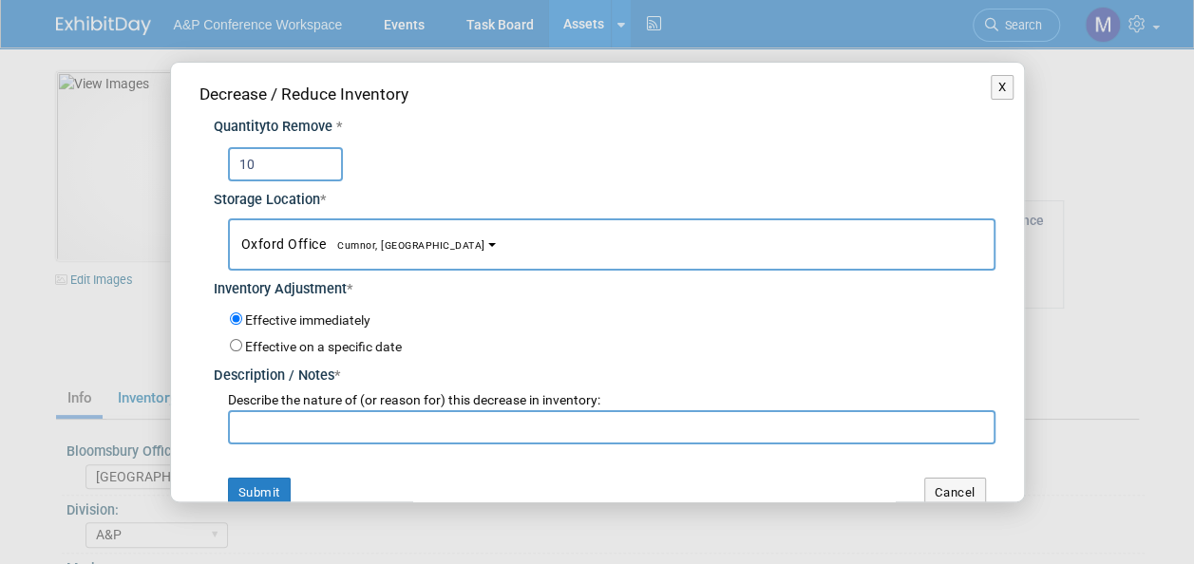
click at [360, 425] on input "text" at bounding box center [611, 427] width 767 height 34
paste input "For EISA 2025 Conference"
type input "For EISA 2025 Conference"
click at [252, 493] on button "Submit" at bounding box center [259, 493] width 63 height 30
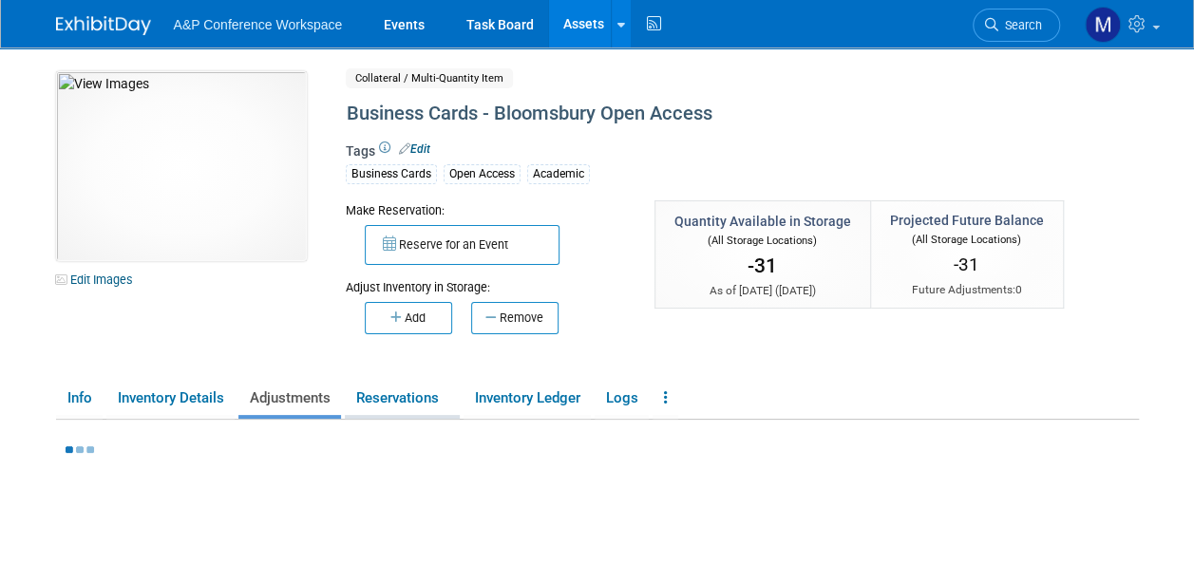
click at [413, 394] on link "Reservations" at bounding box center [402, 398] width 115 height 33
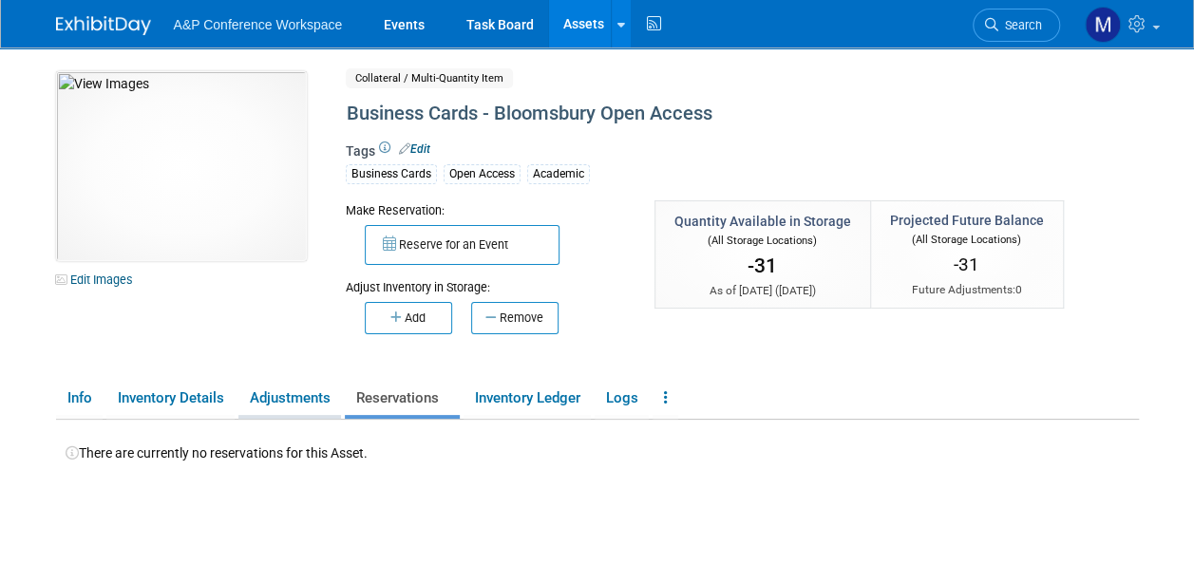
click at [273, 399] on link "Adjustments" at bounding box center [289, 398] width 103 height 33
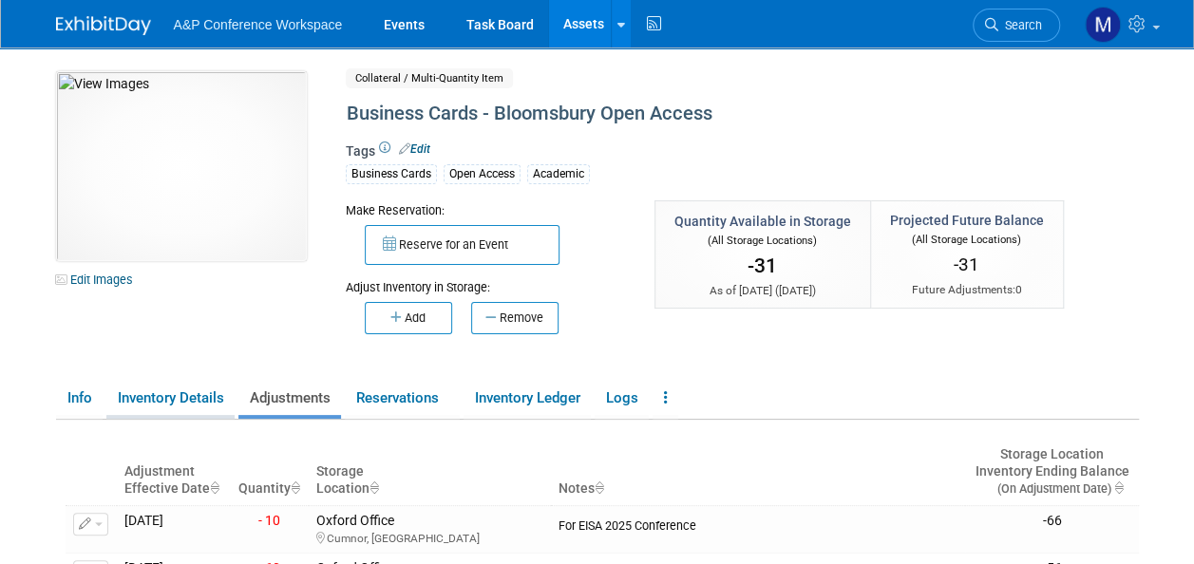
click at [207, 399] on link "Inventory Details" at bounding box center [170, 398] width 128 height 33
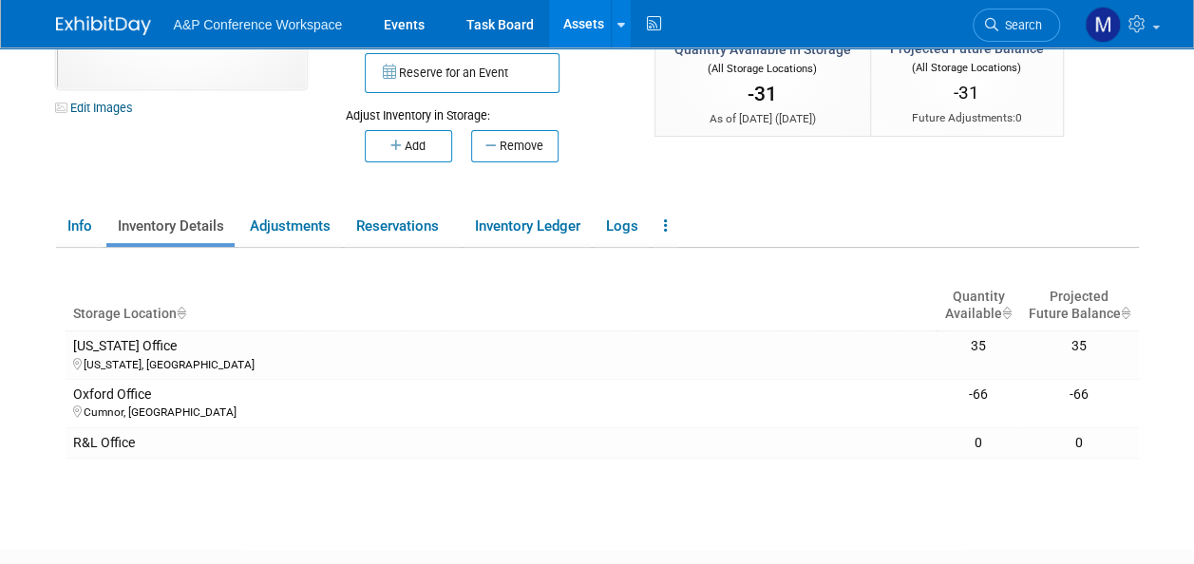
scroll to position [190, 0]
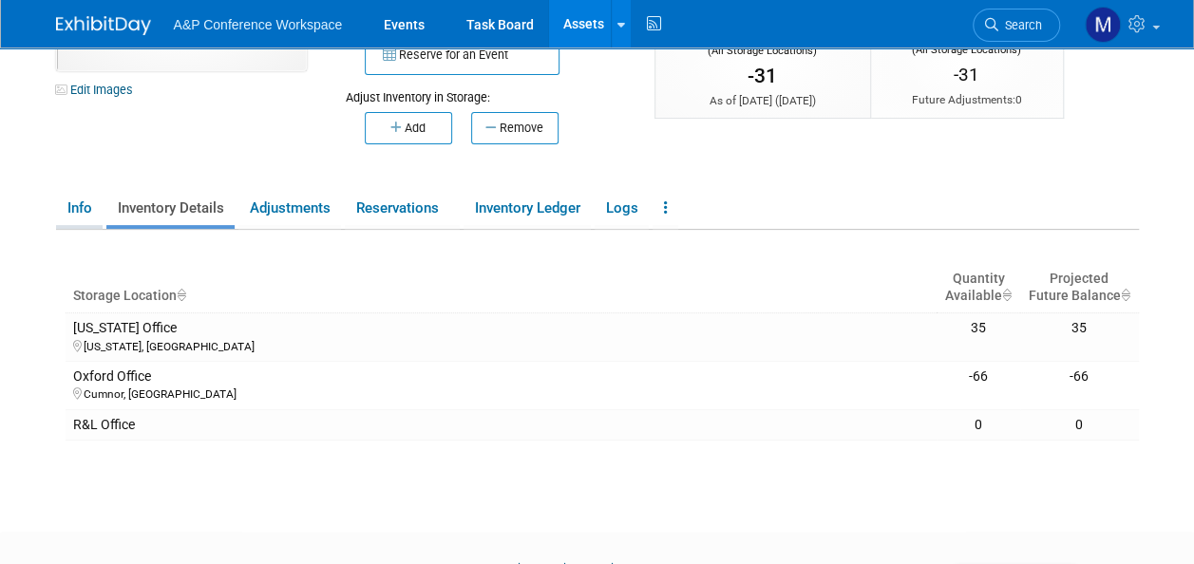
click at [79, 199] on link "Info" at bounding box center [79, 208] width 47 height 33
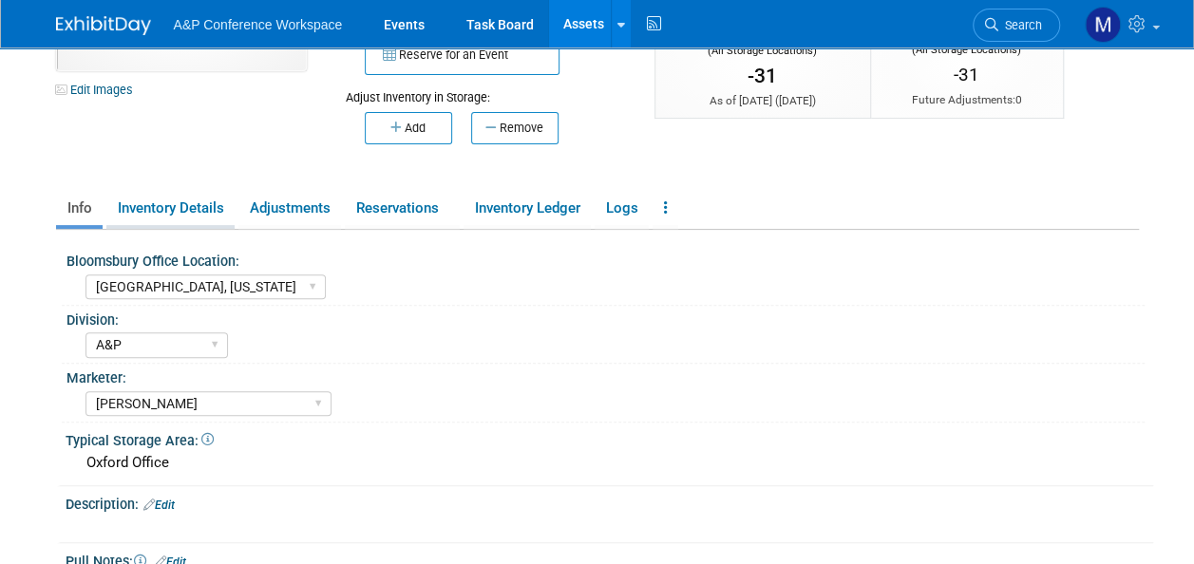
click at [211, 215] on link "Inventory Details" at bounding box center [170, 208] width 128 height 33
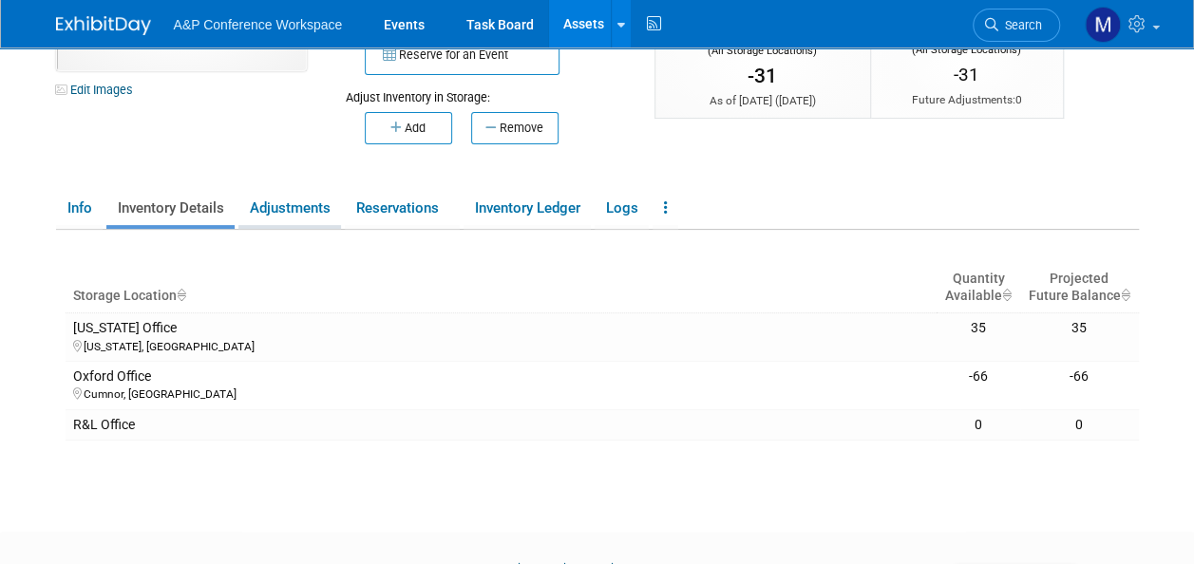
click at [290, 209] on link "Adjustments" at bounding box center [289, 208] width 103 height 33
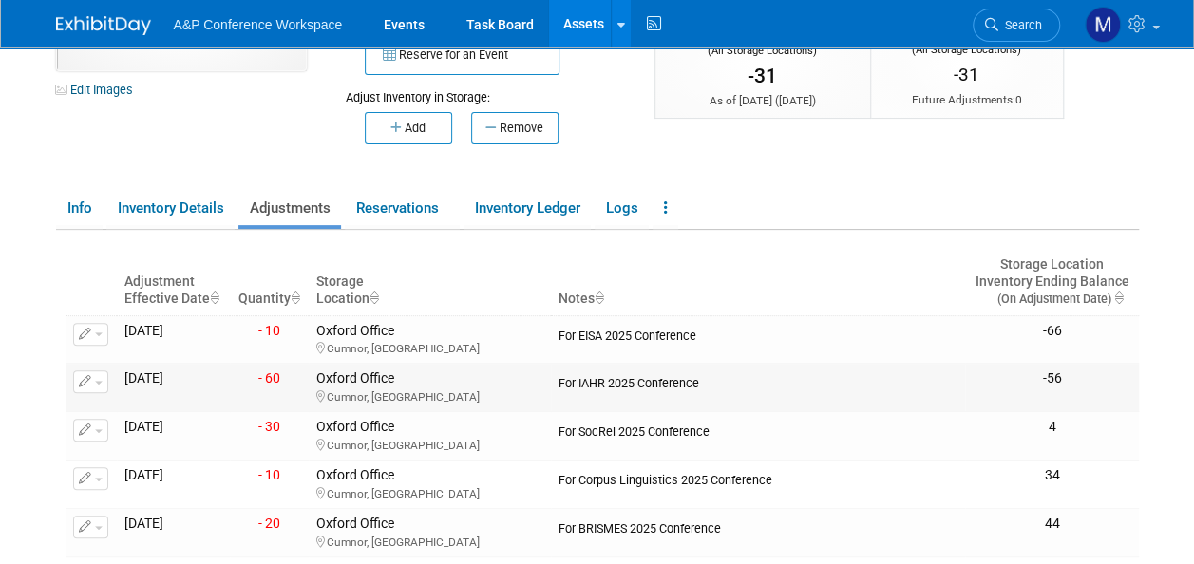
click at [97, 386] on button "button" at bounding box center [90, 381] width 35 height 23
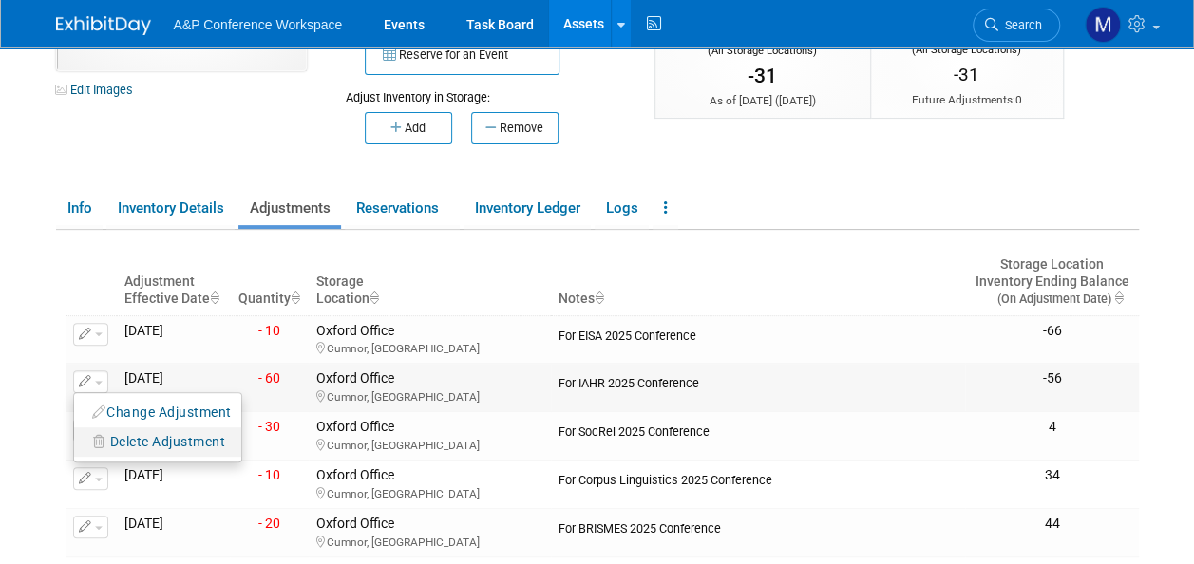
click at [114, 441] on span "Delete Adjustment" at bounding box center [168, 441] width 116 height 15
click at [298, 462] on link "Yes" at bounding box center [300, 468] width 56 height 30
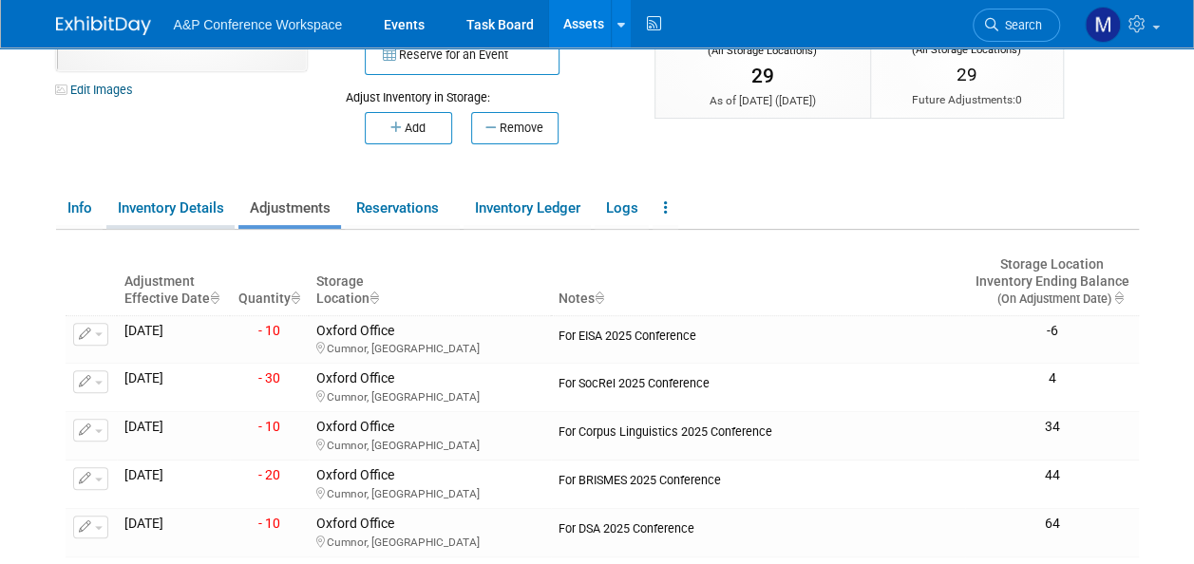
click at [201, 212] on link "Inventory Details" at bounding box center [170, 208] width 128 height 33
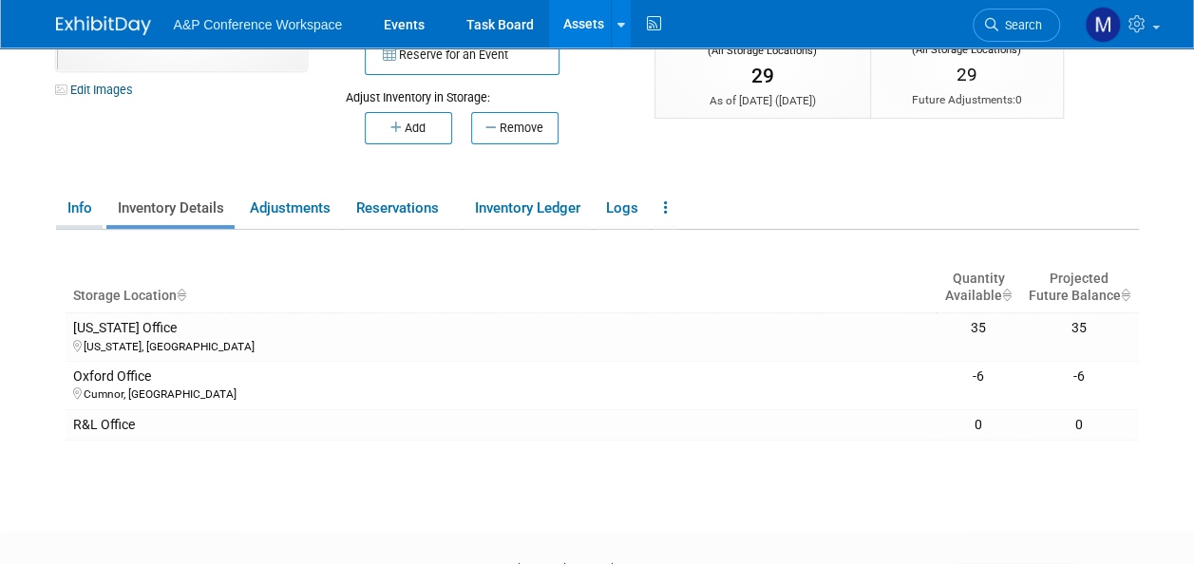
click at [84, 213] on link "Info" at bounding box center [79, 208] width 47 height 33
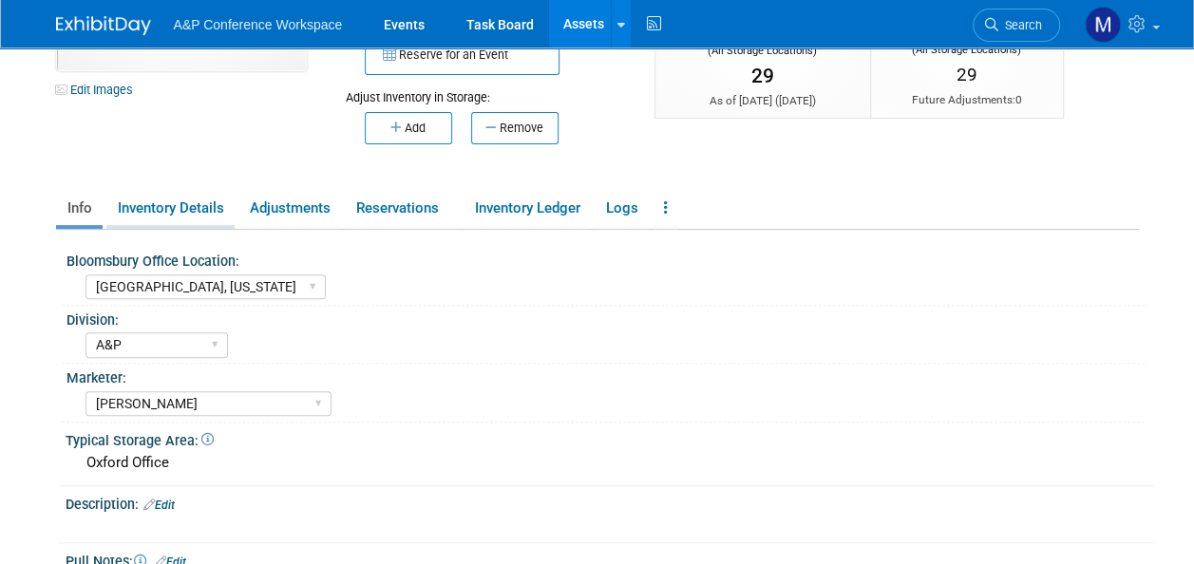
click at [150, 211] on link "Inventory Details" at bounding box center [170, 208] width 128 height 33
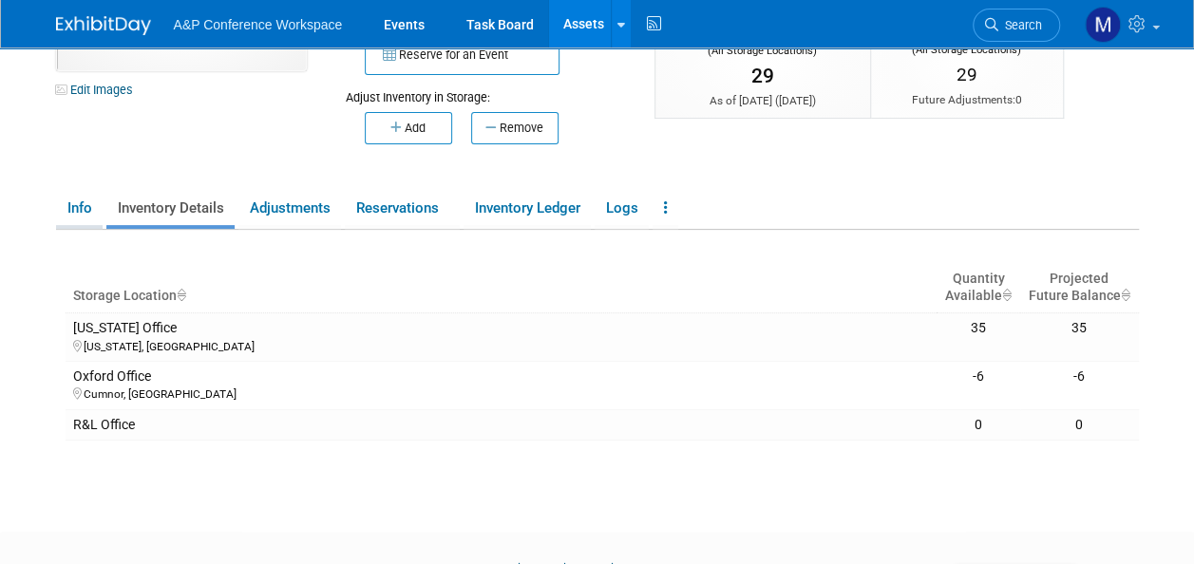
click at [67, 214] on link "Info" at bounding box center [79, 208] width 47 height 33
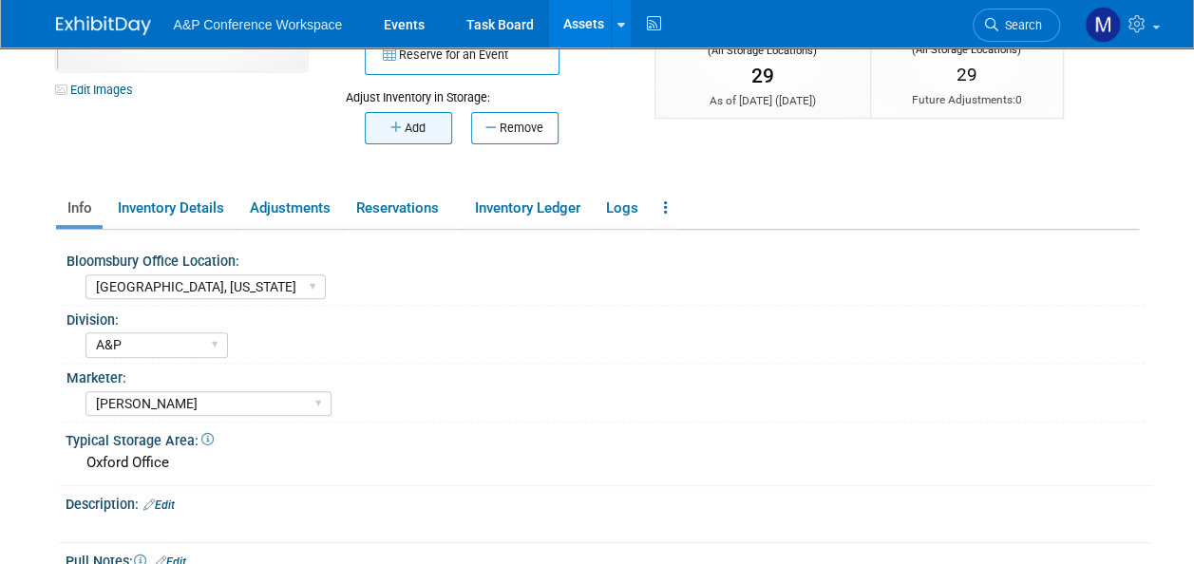
click at [394, 127] on icon "button" at bounding box center [397, 128] width 14 height 12
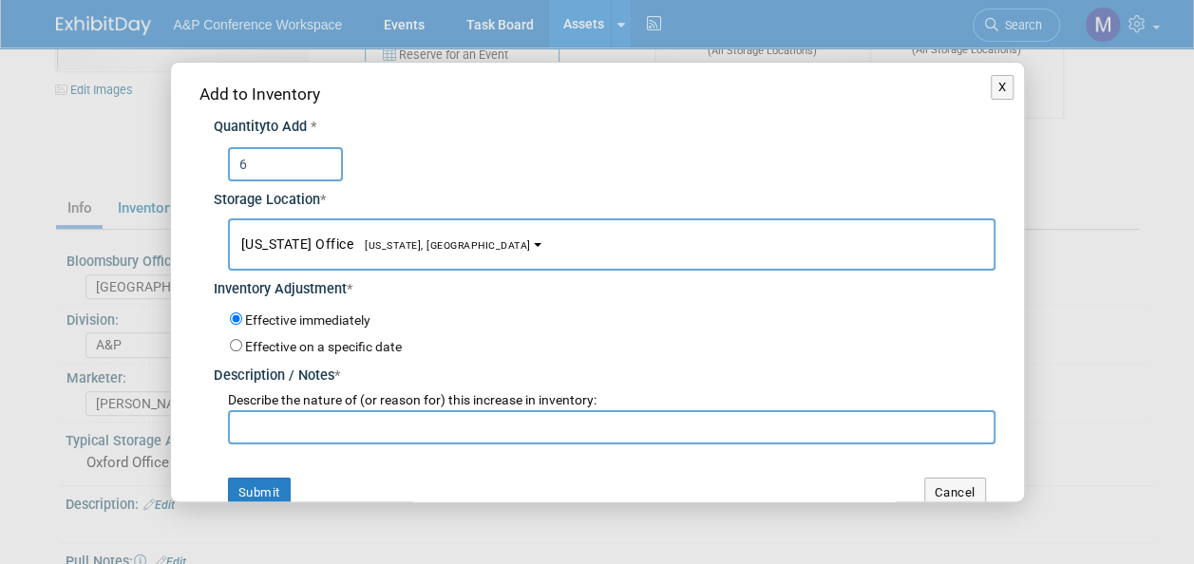
type input "6"
click at [375, 239] on span "[US_STATE], [GEOGRAPHIC_DATA]" at bounding box center [442, 245] width 178 height 12
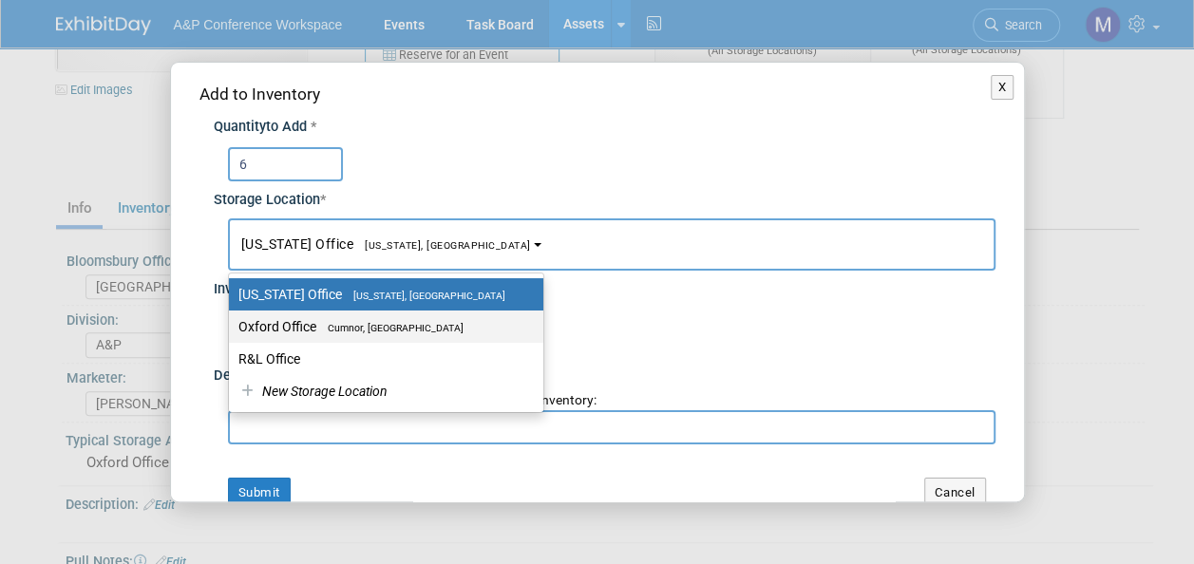
click at [367, 329] on span "Cumnor, [GEOGRAPHIC_DATA]" at bounding box center [389, 328] width 147 height 12
click at [232, 329] on input "Oxford Office [GEOGRAPHIC_DATA], [GEOGRAPHIC_DATA]" at bounding box center [225, 327] width 12 height 12
select select "11222978"
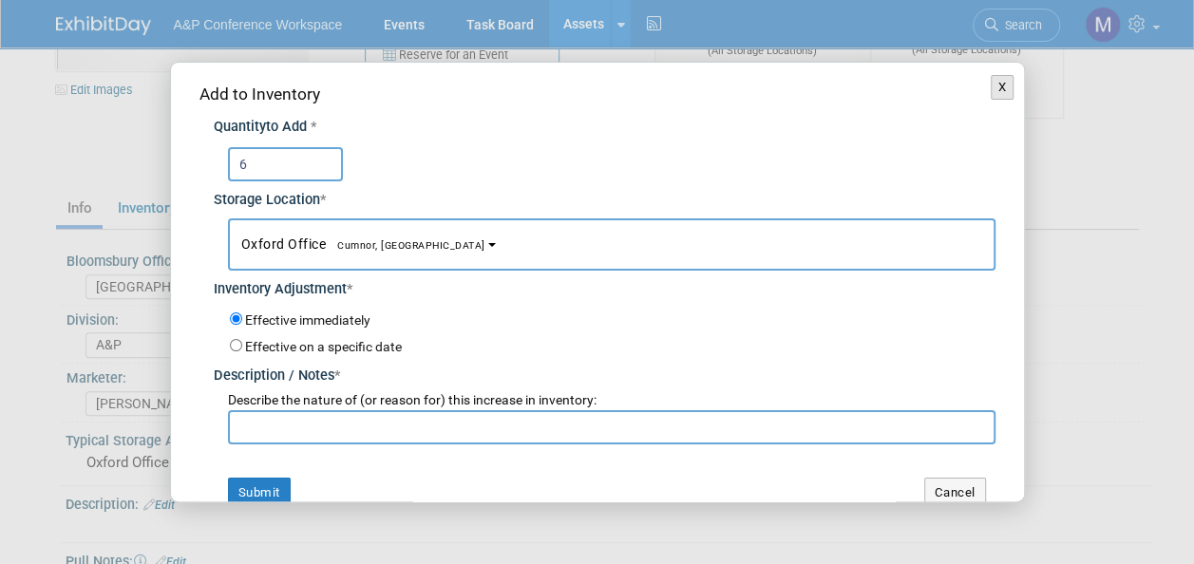
click at [992, 89] on button "X" at bounding box center [1002, 87] width 24 height 25
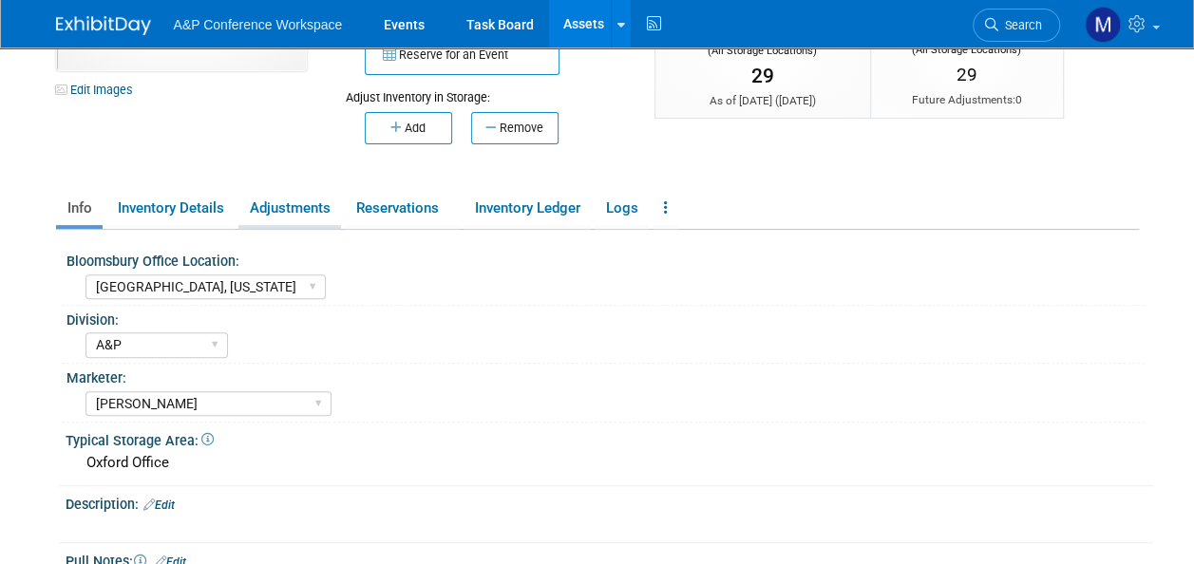
click at [265, 201] on link "Adjustments" at bounding box center [289, 208] width 103 height 33
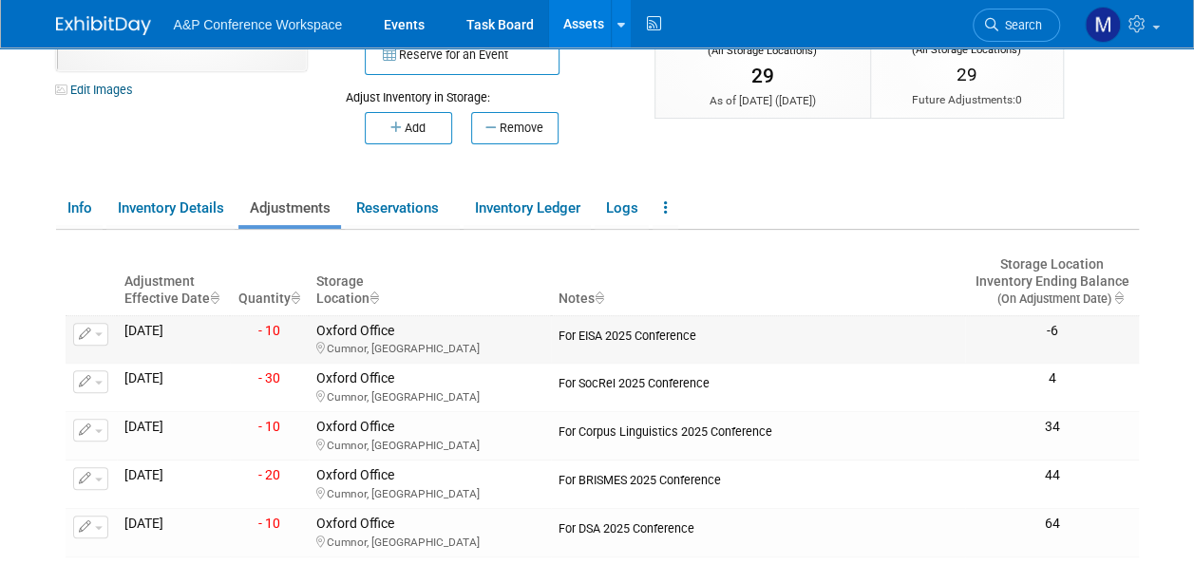
click at [103, 334] on button "button" at bounding box center [90, 334] width 35 height 23
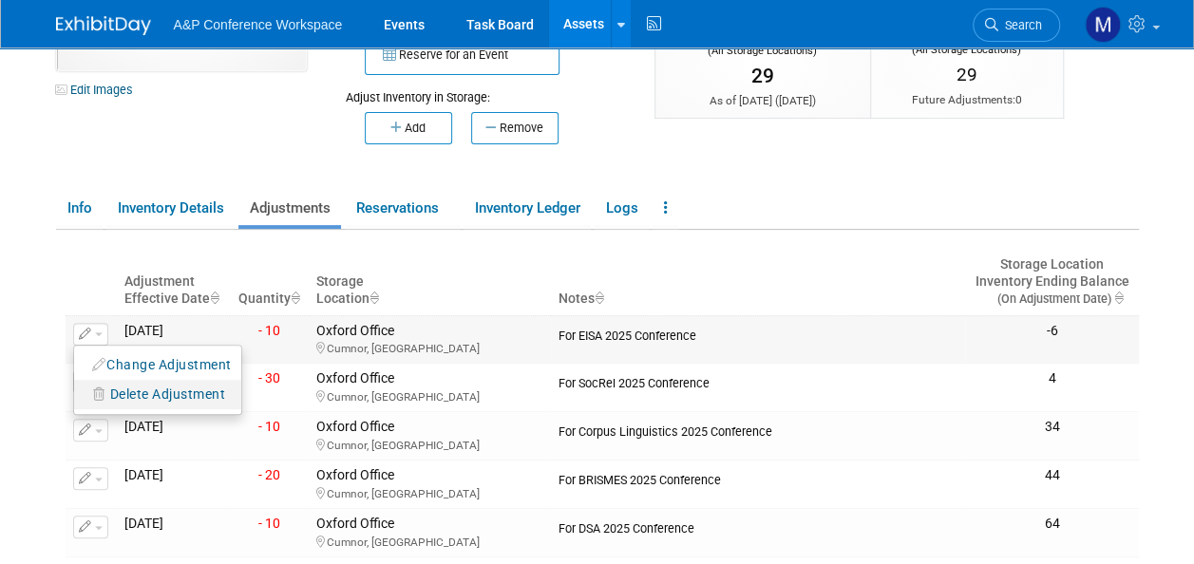
click at [118, 388] on span "Delete Adjustment" at bounding box center [168, 393] width 116 height 15
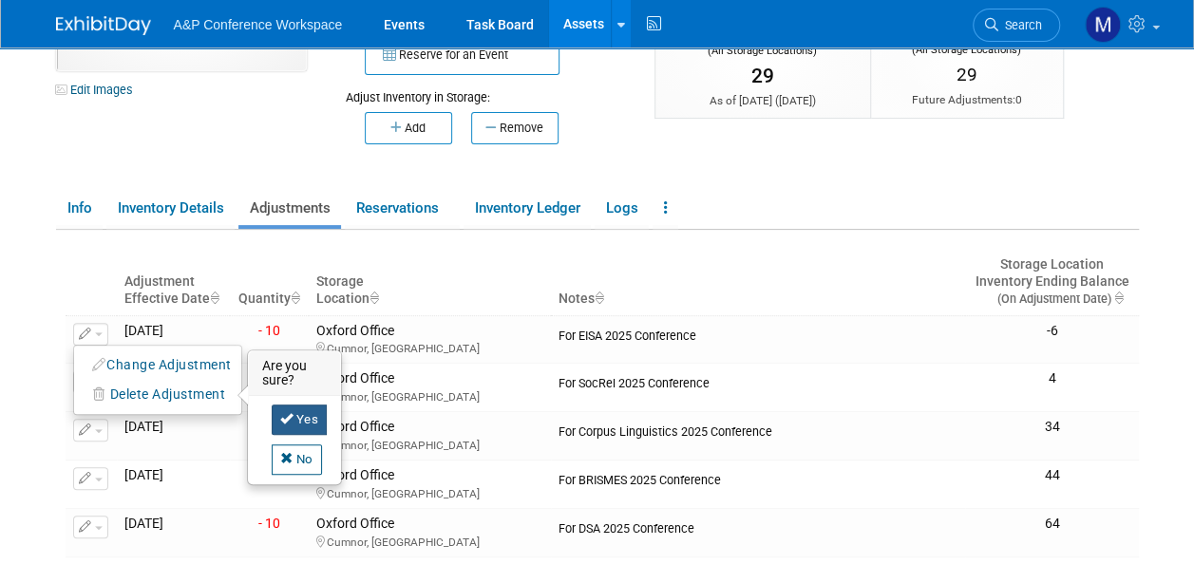
click at [291, 412] on icon at bounding box center [286, 418] width 13 height 12
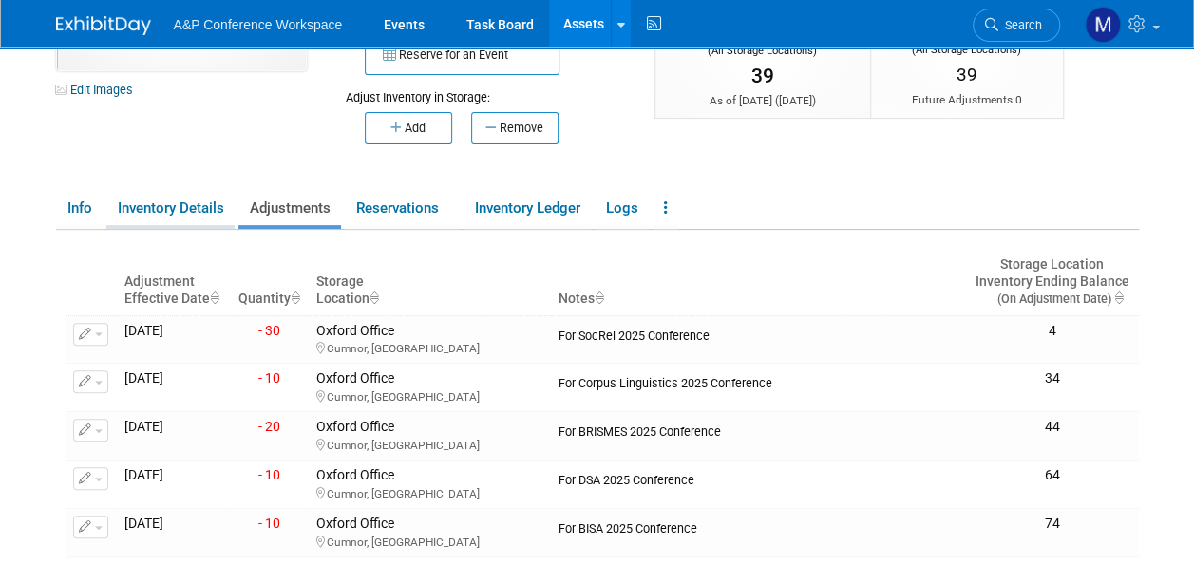
click at [196, 209] on link "Inventory Details" at bounding box center [170, 208] width 128 height 33
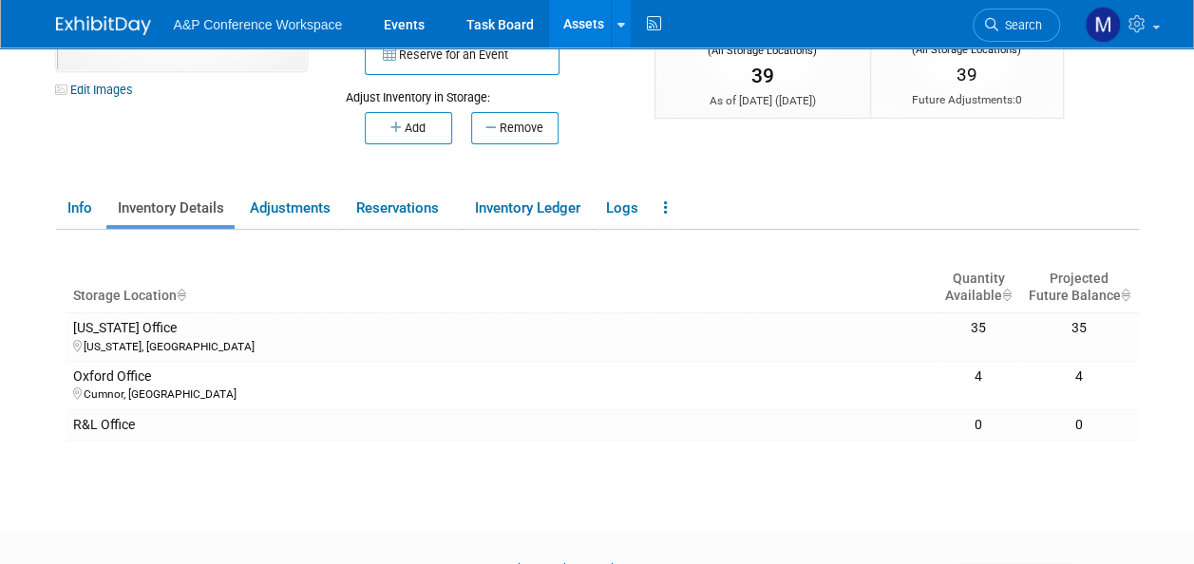
click at [501, 128] on button "Remove" at bounding box center [514, 128] width 87 height 32
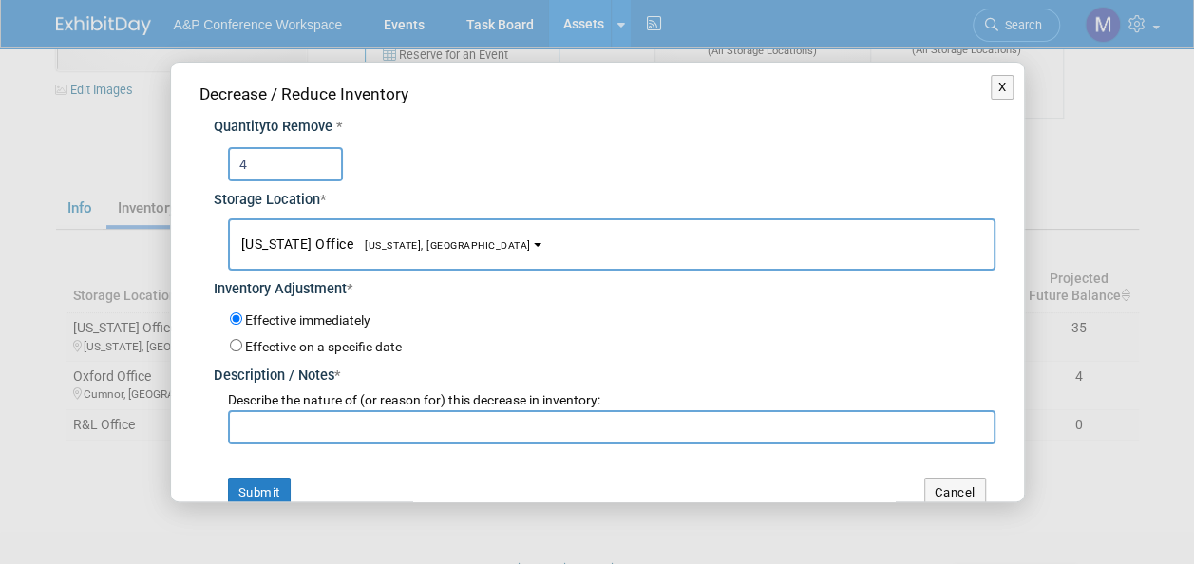
type input "4"
click at [418, 232] on button "[US_STATE] Office [US_STATE], [GEOGRAPHIC_DATA]" at bounding box center [611, 244] width 767 height 52
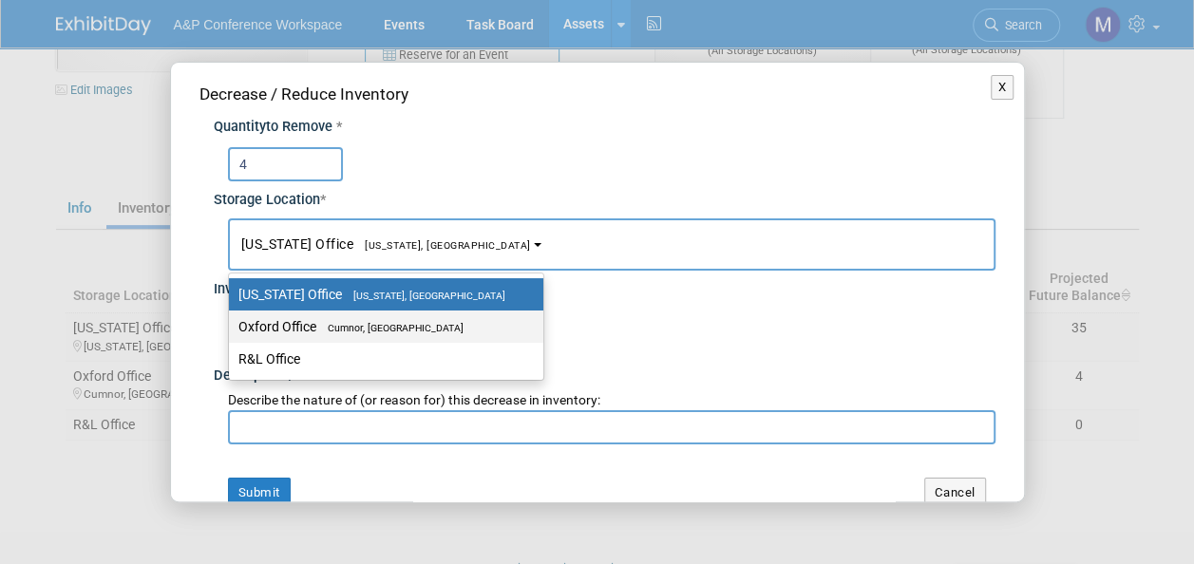
click at [415, 314] on label "Oxford Office [GEOGRAPHIC_DATA], [GEOGRAPHIC_DATA]" at bounding box center [381, 326] width 286 height 25
click at [232, 321] on input "Oxford Office [GEOGRAPHIC_DATA], [GEOGRAPHIC_DATA]" at bounding box center [225, 327] width 12 height 12
select select "11222978"
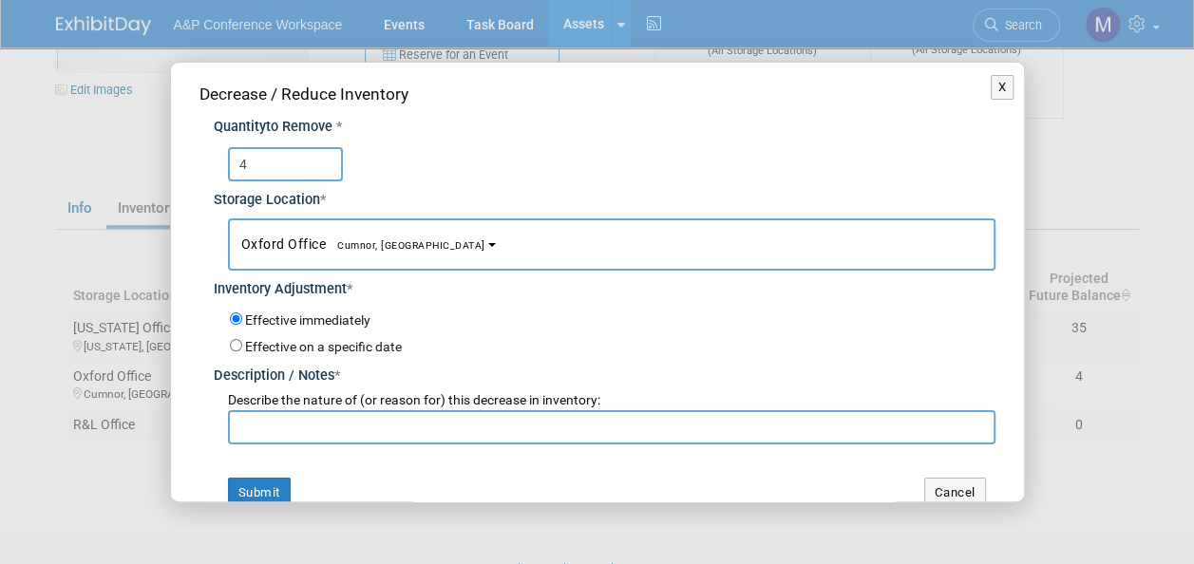
click at [404, 430] on input "text" at bounding box center [611, 427] width 767 height 34
paste input "For EISA 2025 Conference"
type input "For EISA 2025 Conference"
click at [990, 87] on button "X" at bounding box center [1002, 87] width 24 height 25
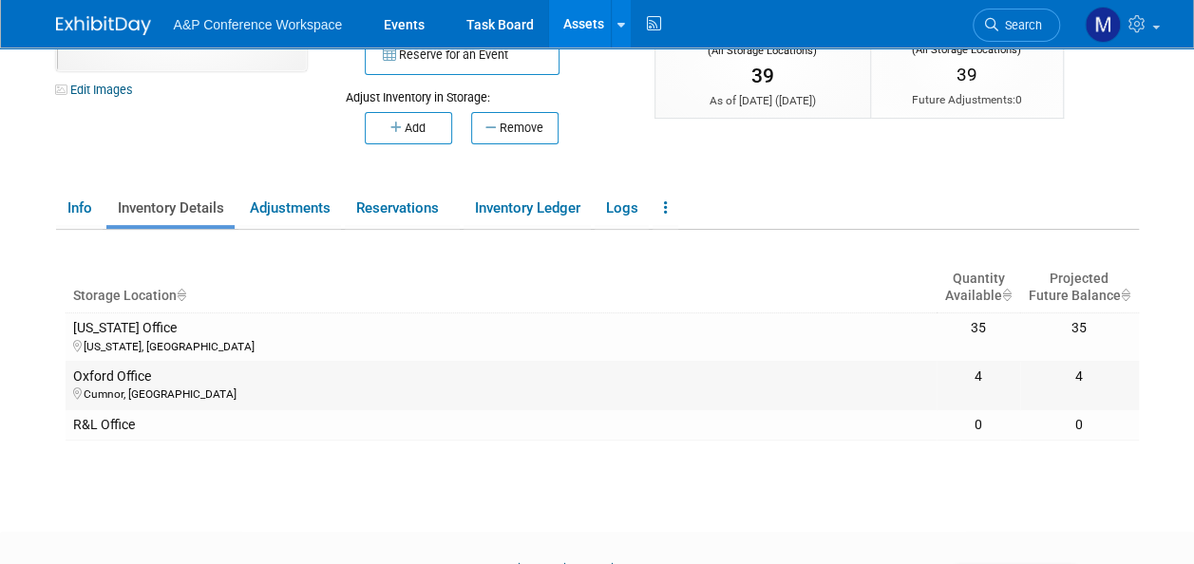
scroll to position [0, 0]
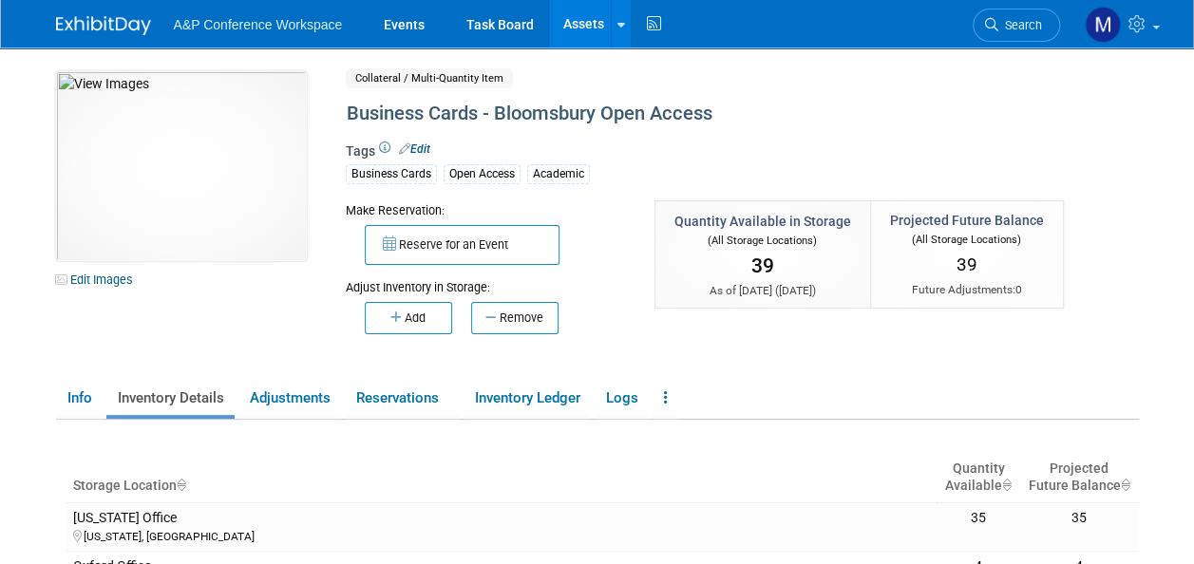
click at [591, 32] on link "Assets" at bounding box center [583, 23] width 69 height 47
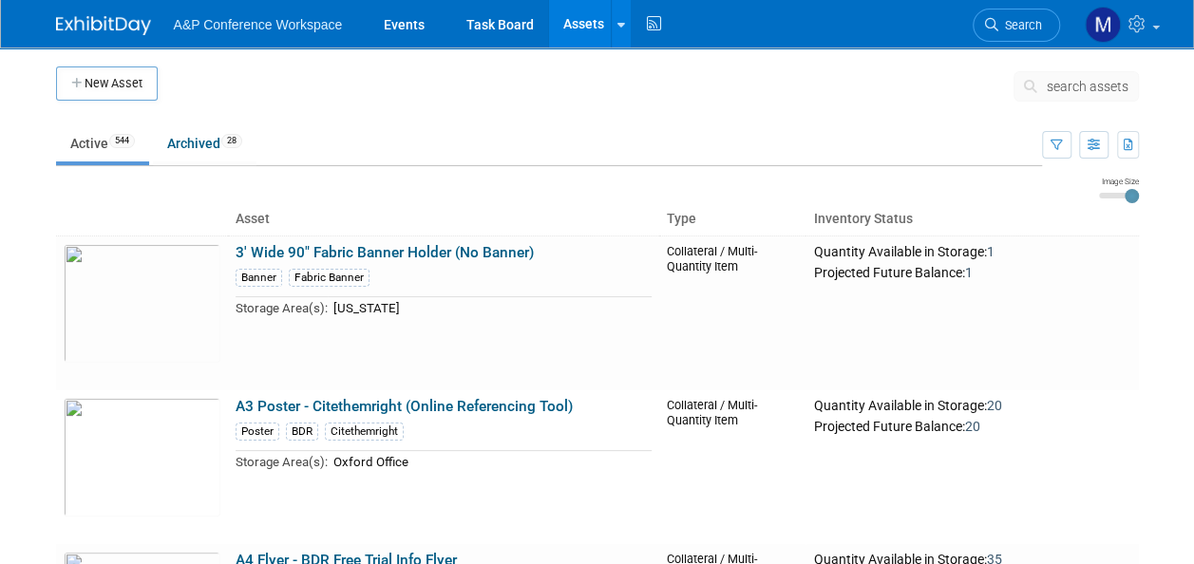
click at [1069, 85] on span "search assets" at bounding box center [1087, 86] width 82 height 15
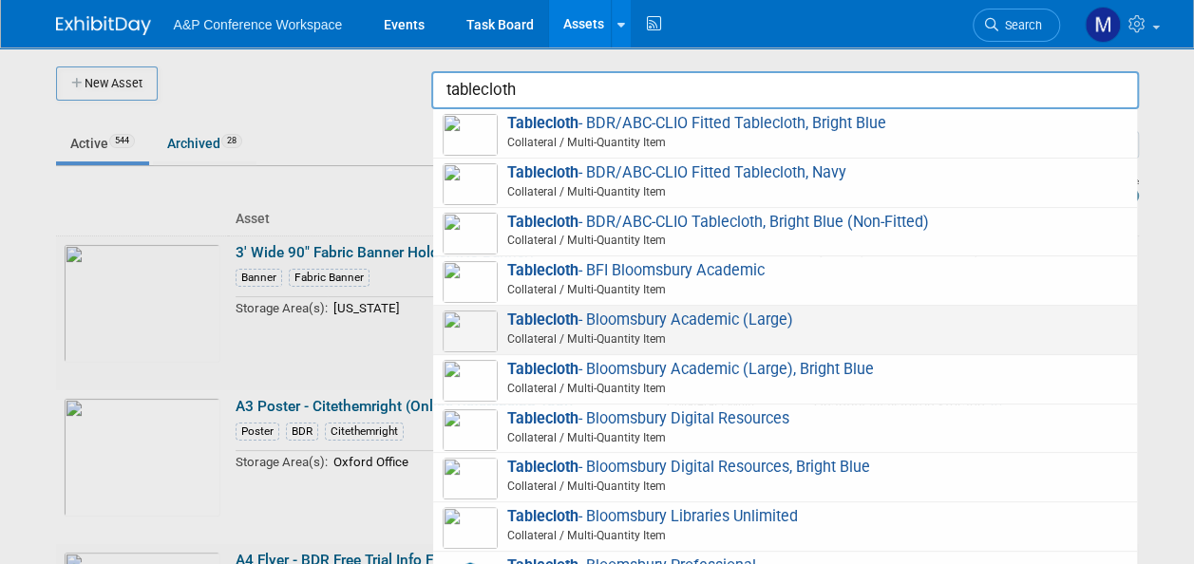
click at [670, 322] on span "Tablecloth - Bloomsbury Academic (Large) Collateral / Multi-Quantity Item" at bounding box center [785, 330] width 685 height 39
type input "Tablecloth - Bloomsbury Academic (Large)"
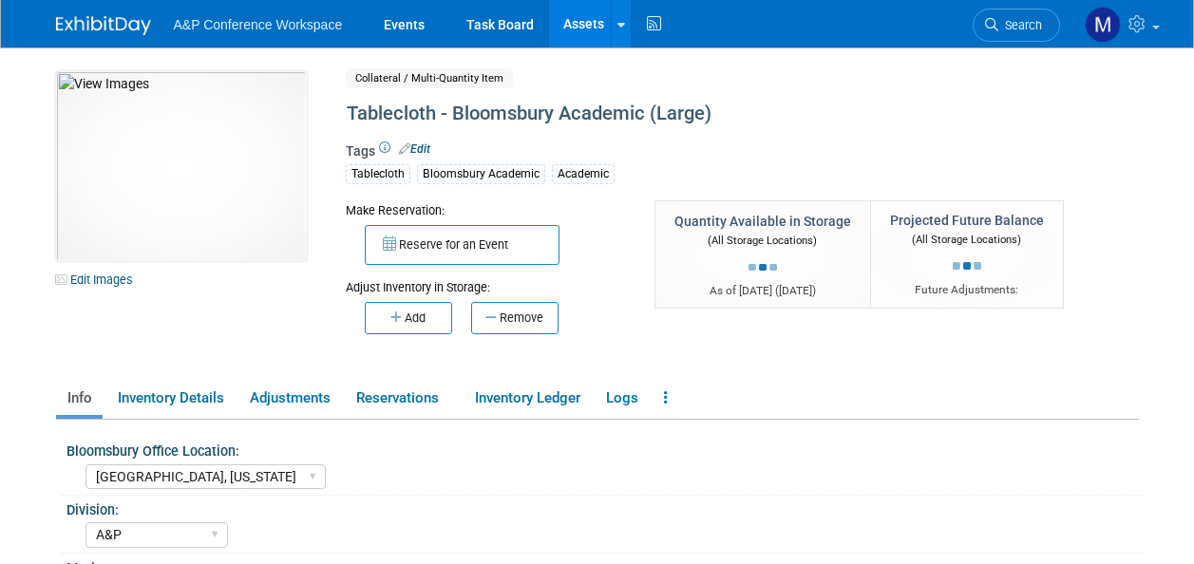
select select "[GEOGRAPHIC_DATA], [US_STATE]"
select select "A&P"
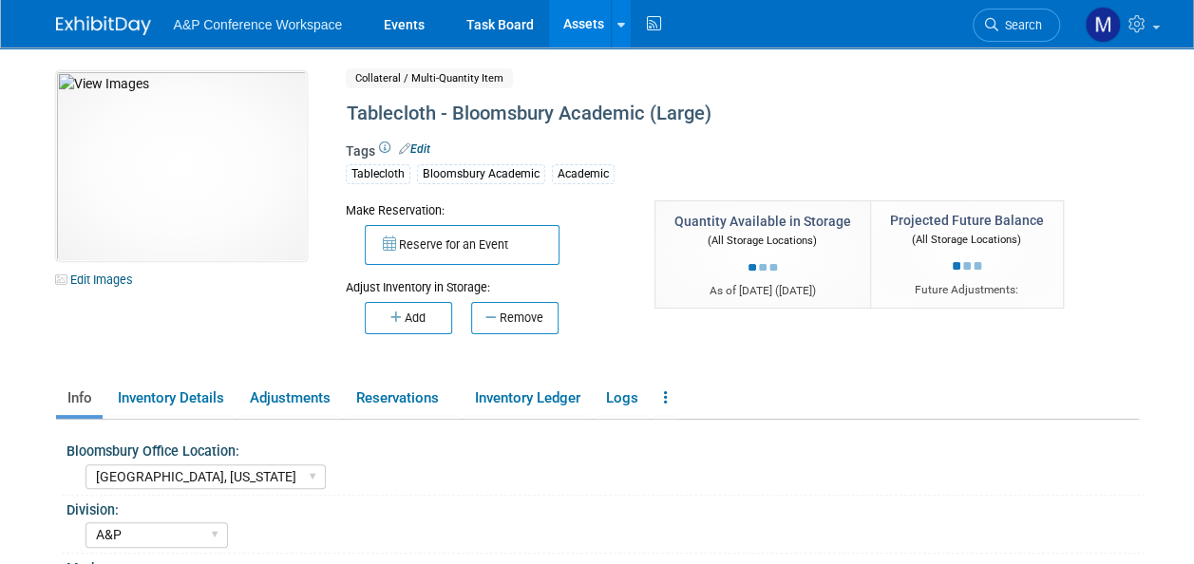
click at [545, 321] on button "Remove" at bounding box center [514, 318] width 87 height 32
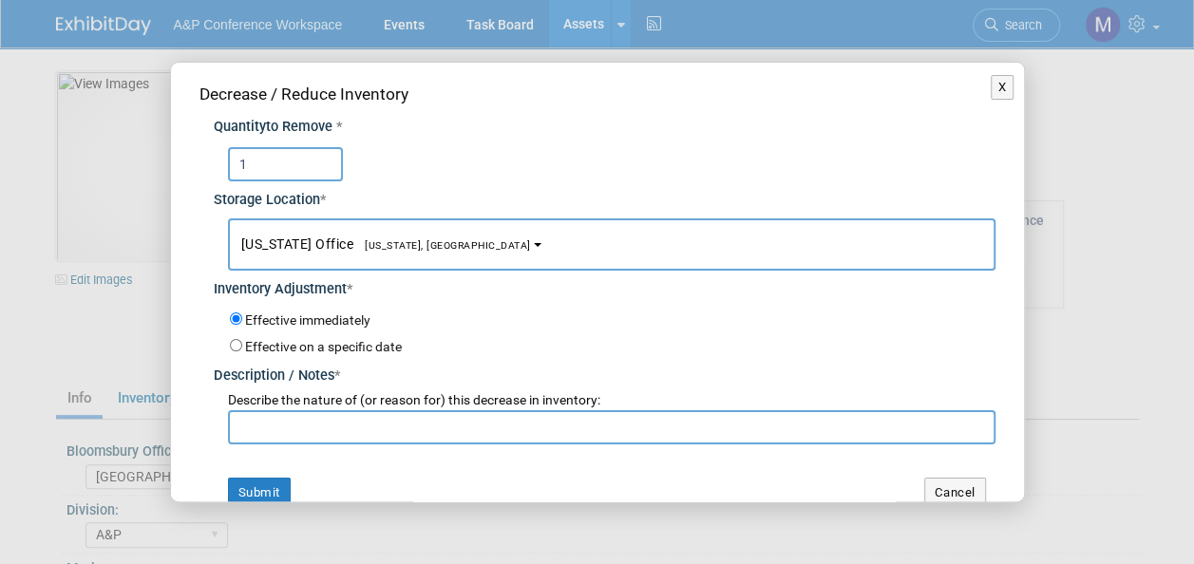
type input "1"
click at [394, 244] on span "[US_STATE], [GEOGRAPHIC_DATA]" at bounding box center [442, 245] width 178 height 12
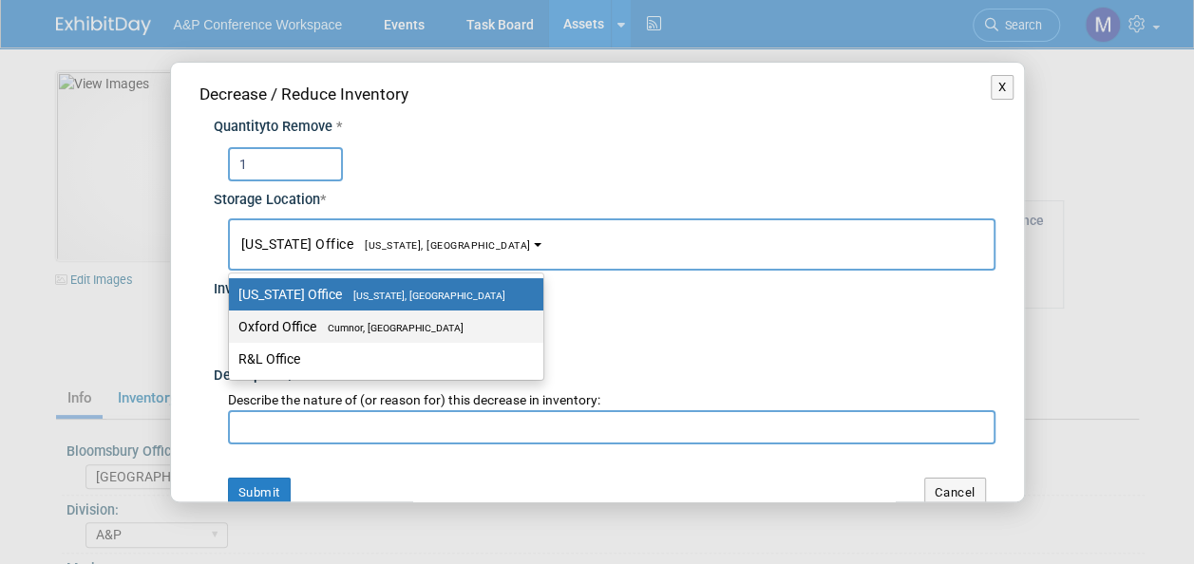
click at [397, 326] on span "Cumnor, [GEOGRAPHIC_DATA]" at bounding box center [389, 328] width 147 height 12
click at [232, 326] on input "Oxford Office [GEOGRAPHIC_DATA], [GEOGRAPHIC_DATA]" at bounding box center [225, 327] width 12 height 12
select select "11222978"
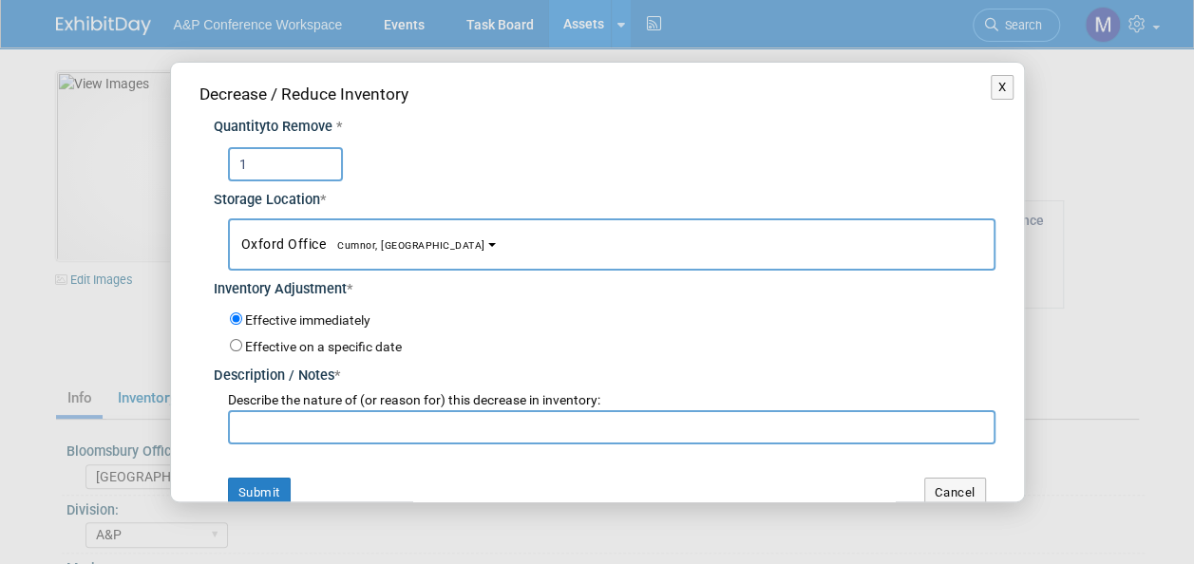
click at [398, 429] on input "text" at bounding box center [611, 427] width 767 height 34
paste input "For EISA 2025 Conference"
type input "For EISA 2025 Conference"
click at [283, 482] on button "Submit" at bounding box center [259, 493] width 63 height 30
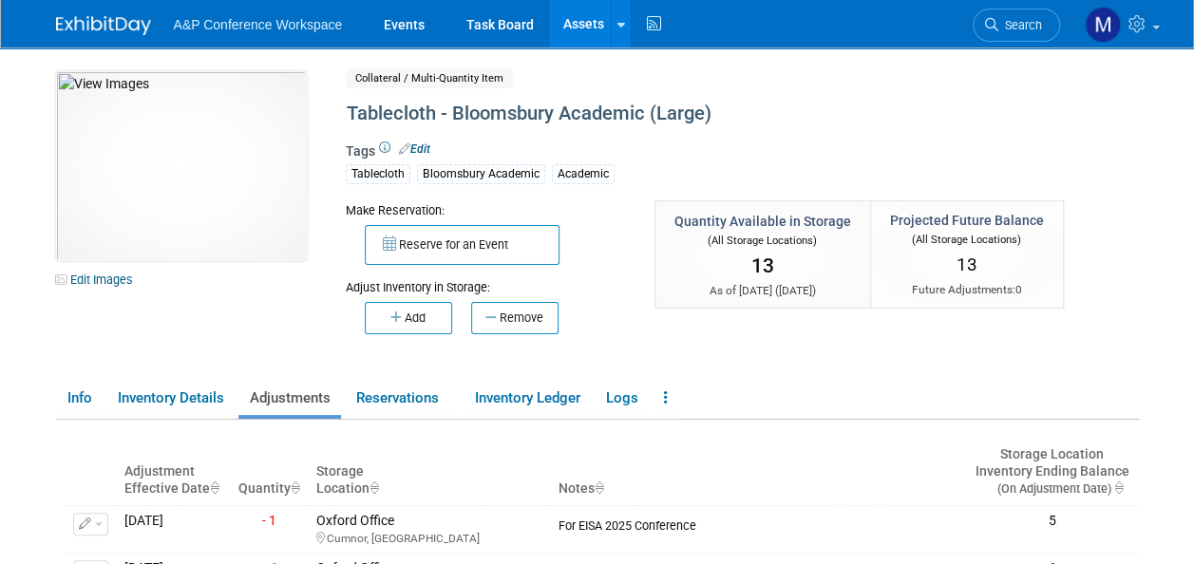
click at [572, 16] on link "Assets" at bounding box center [583, 23] width 69 height 47
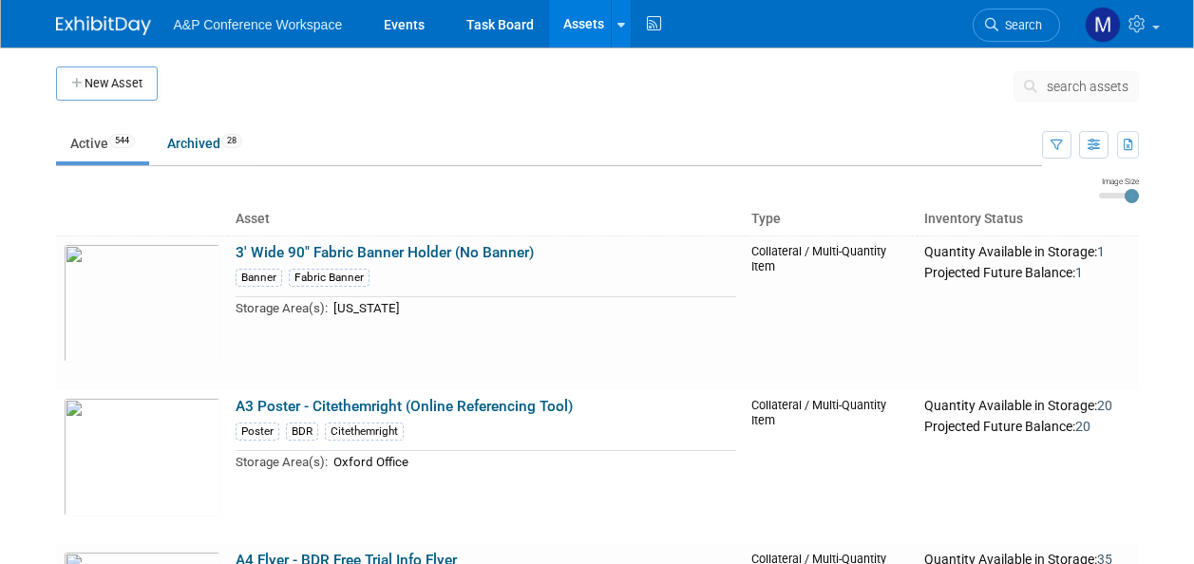
click at [1092, 83] on span "search assets" at bounding box center [1087, 86] width 82 height 15
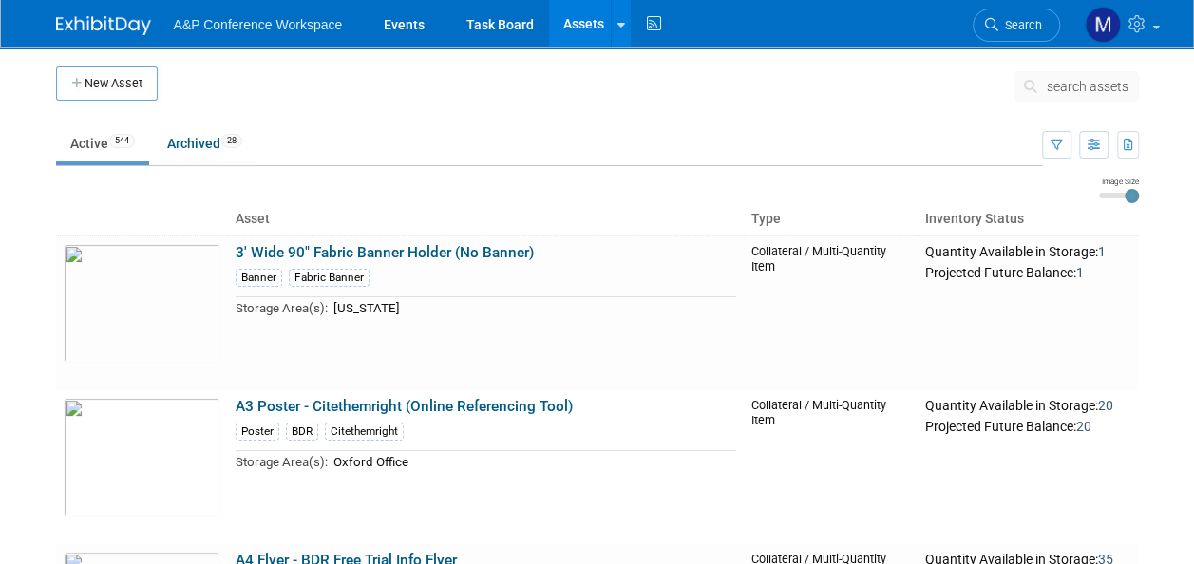
click at [1092, 84] on span "search assets" at bounding box center [1087, 86] width 82 height 15
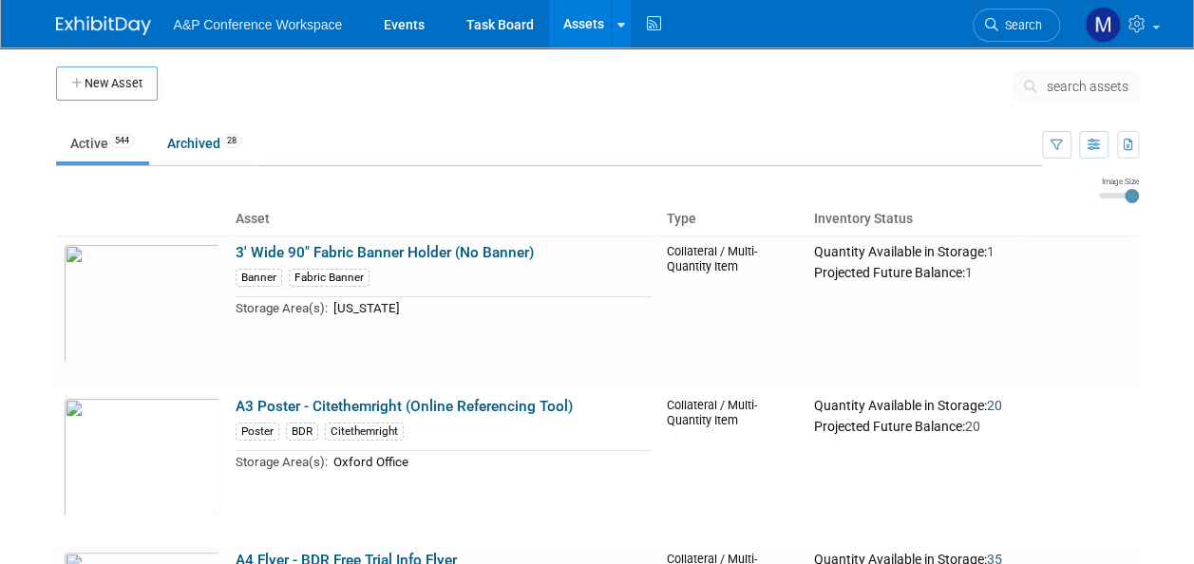
click at [1092, 89] on span "search assets" at bounding box center [1087, 86] width 82 height 15
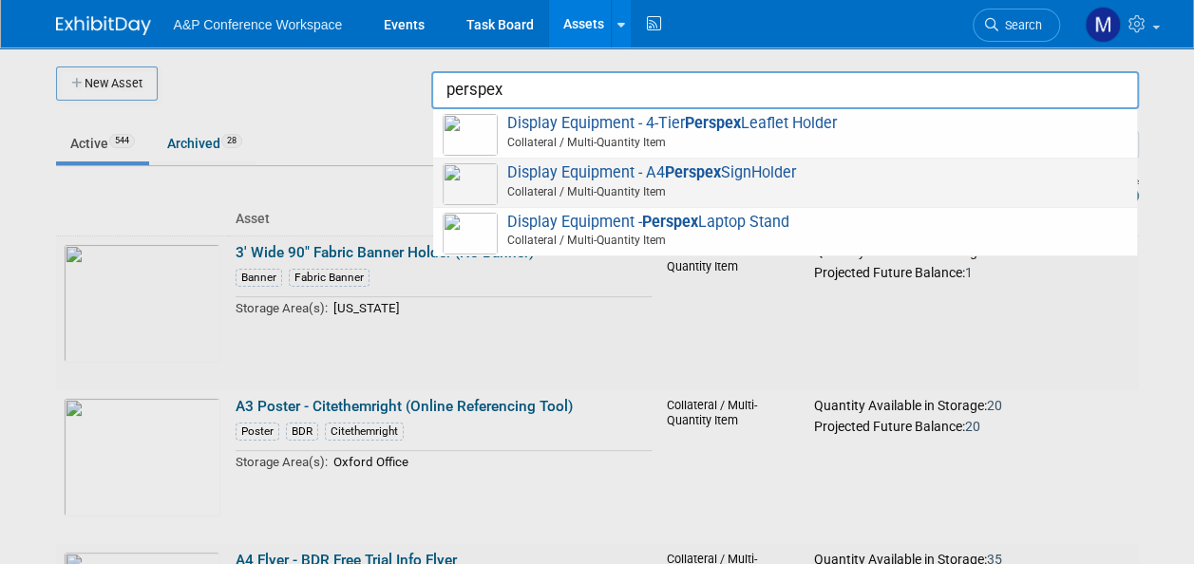
click at [754, 172] on span "Display Equipment - A4 Perspex SignHolder Collateral / Multi-Quantity Item" at bounding box center [785, 182] width 685 height 39
type input "Display Equipment - A4 Perspex SignHolder"
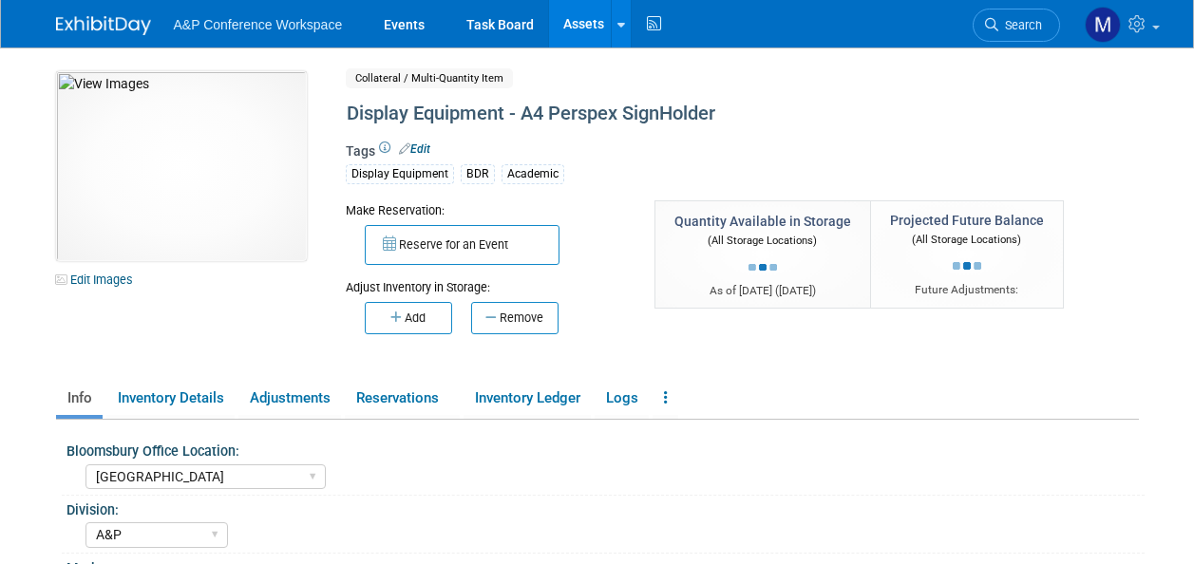
select select "[GEOGRAPHIC_DATA]"
select select "A&P"
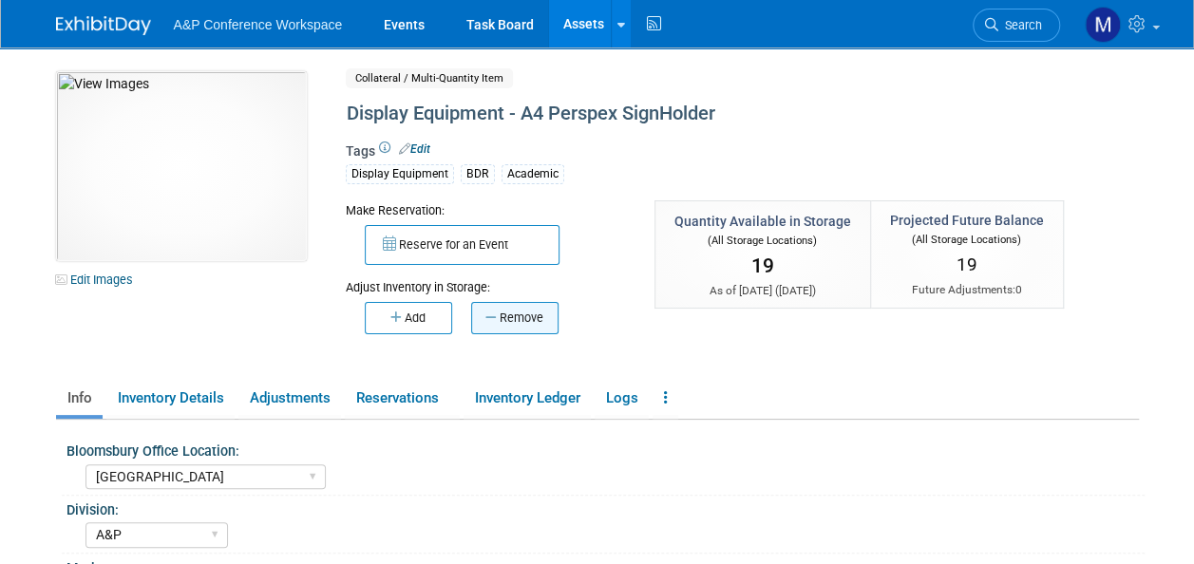
click at [513, 319] on button "Remove" at bounding box center [514, 318] width 87 height 32
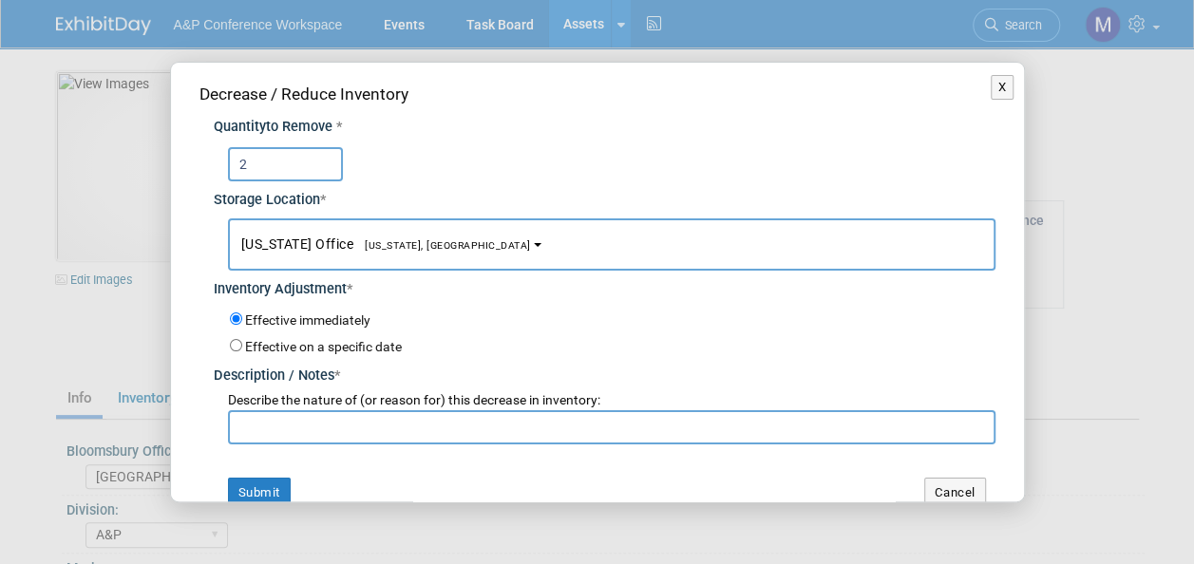
type input "2"
click at [444, 262] on button "[US_STATE] Office [US_STATE], [GEOGRAPHIC_DATA]" at bounding box center [611, 244] width 767 height 52
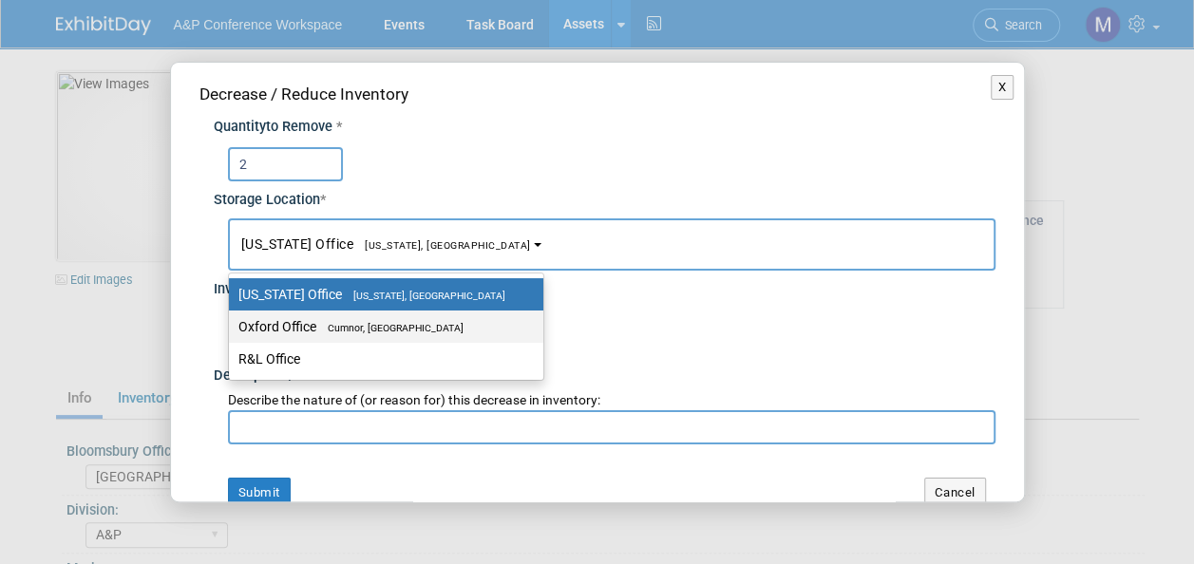
click at [435, 329] on span "Cumnor, United Kingdom" at bounding box center [389, 328] width 147 height 12
click at [232, 329] on input "Oxford Office Cumnor, United Kingdom" at bounding box center [225, 327] width 12 height 12
select select "11222978"
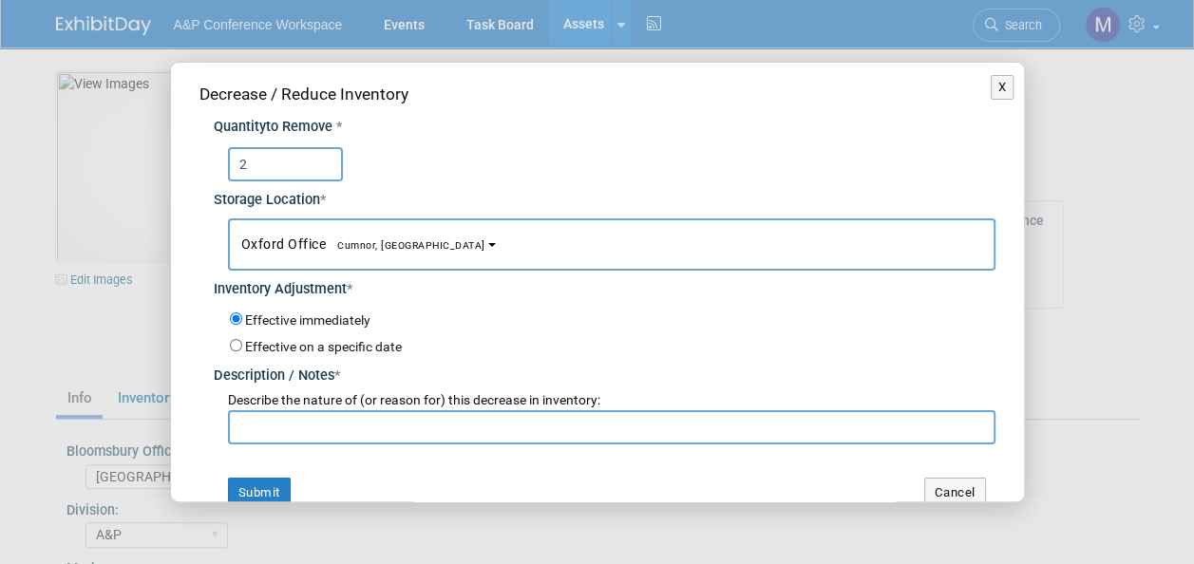
click at [397, 427] on input "text" at bounding box center [611, 427] width 767 height 34
paste input "For EISA 2025 Conference"
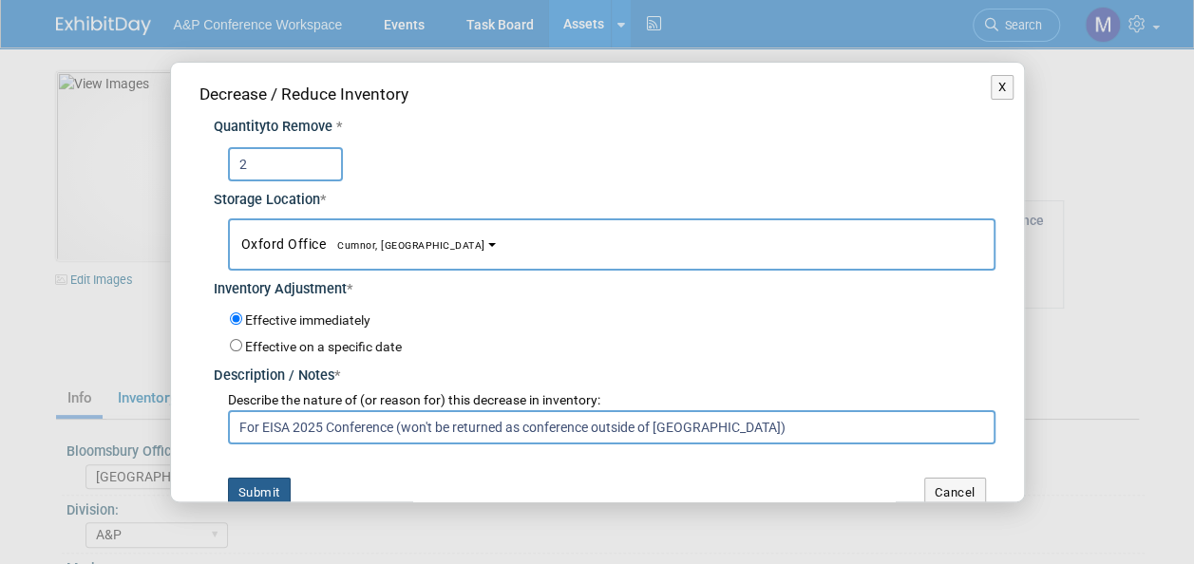
type input "For EISA 2025 Conference (won't be returned as conference outside of UK)"
click at [273, 496] on button "Submit" at bounding box center [259, 493] width 63 height 30
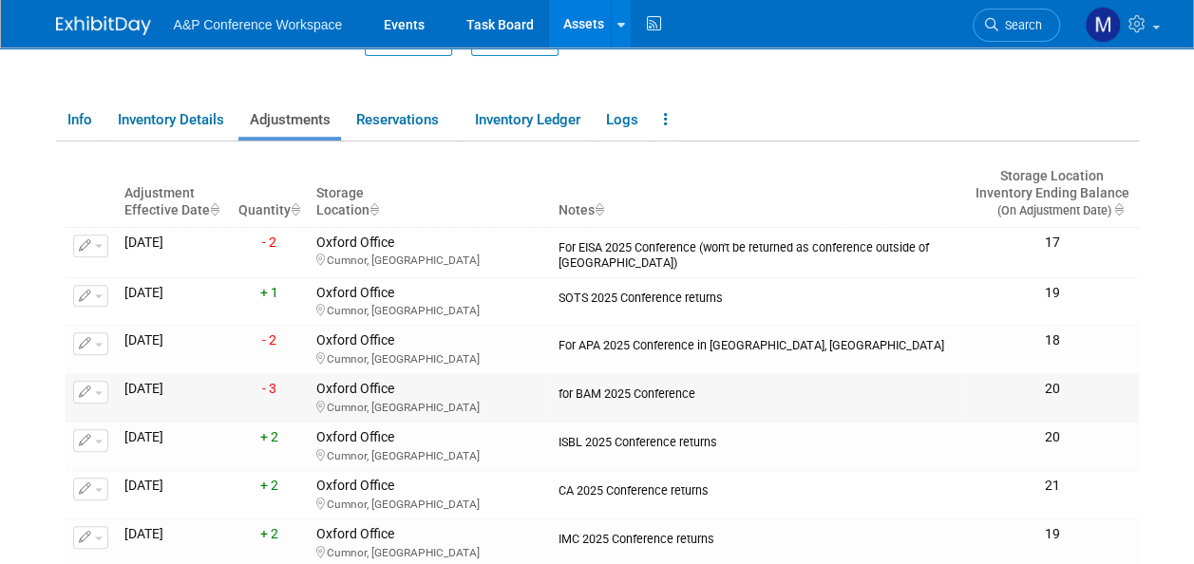
scroll to position [380, 0]
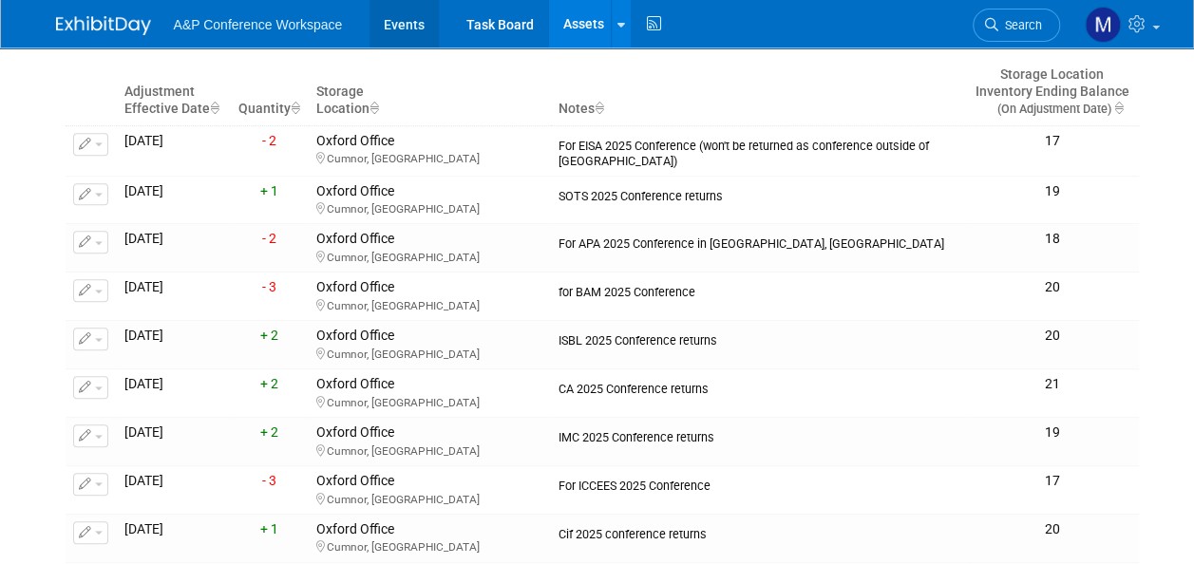
click at [412, 30] on link "Events" at bounding box center [403, 23] width 69 height 47
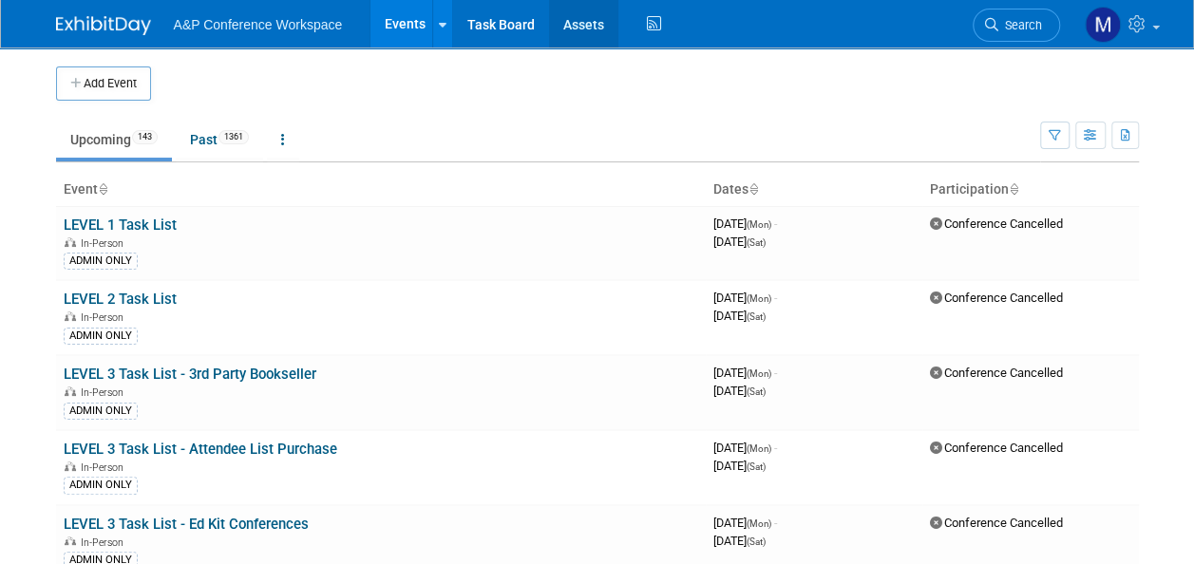
click at [581, 29] on link "Assets" at bounding box center [583, 23] width 69 height 47
click at [1019, 19] on span "Search" at bounding box center [1020, 25] width 44 height 14
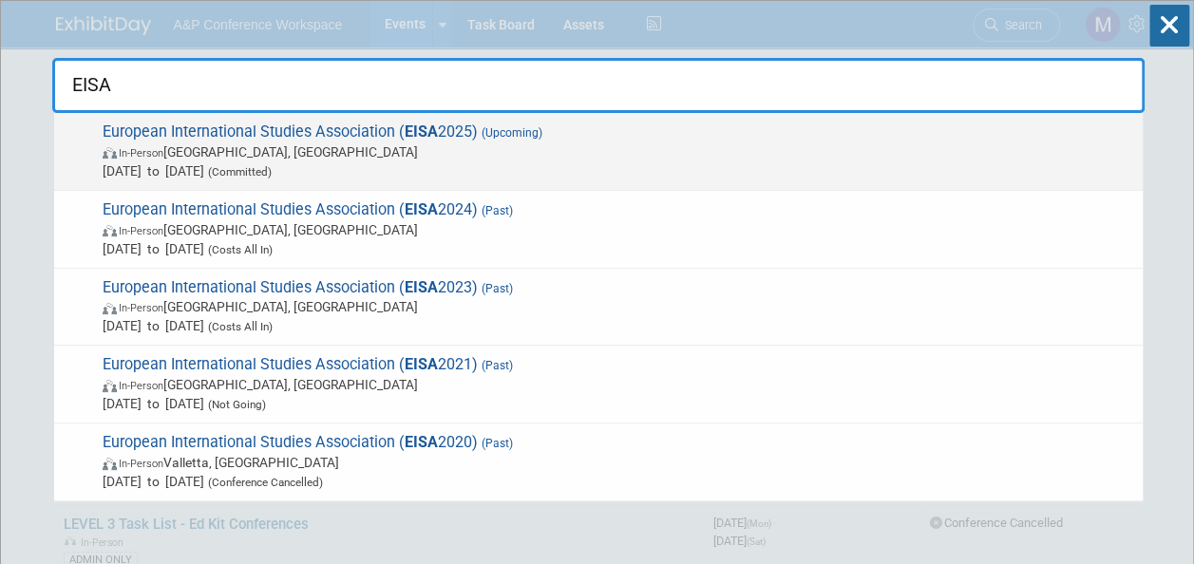
type input "EISA"
click at [453, 135] on span "European International Studies Association ( EISA 2025) (Upcoming) In-Person Bo…" at bounding box center [615, 151] width 1036 height 58
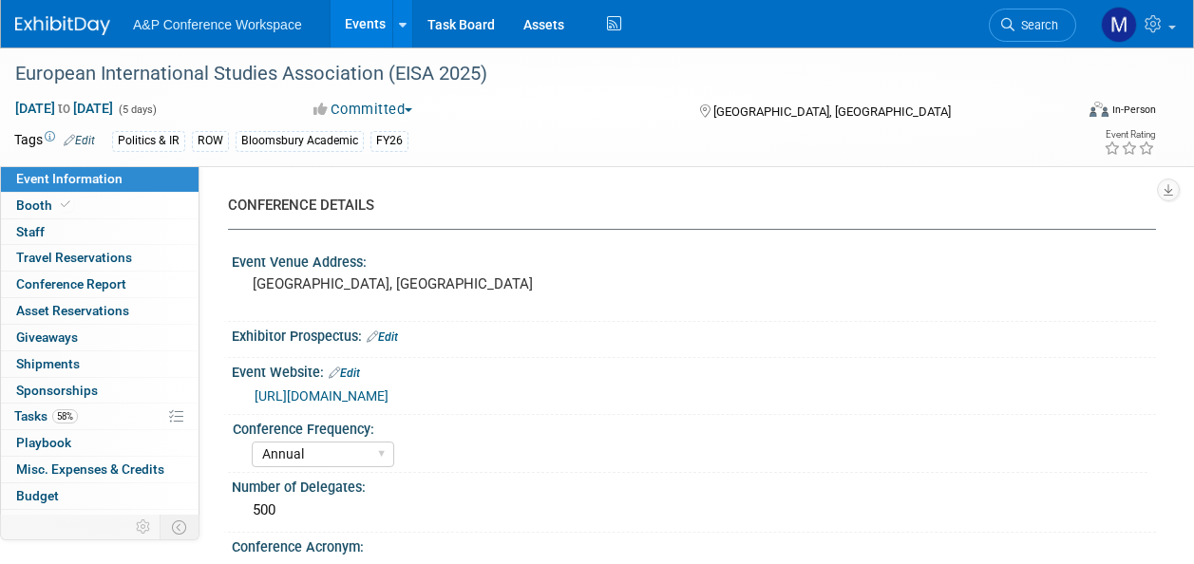
select select "Annual"
select select "Level 2"
select select "In-Person Booth"
select select "Politics & International Relations"
select select "Bloomsbury Academic"
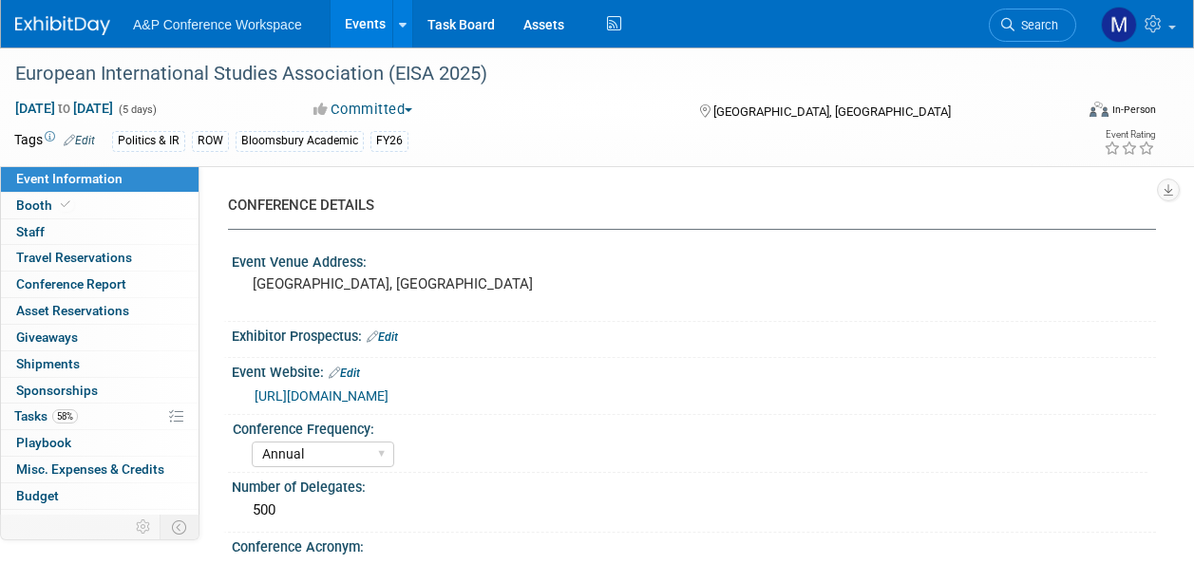
select select "[PERSON_NAME]"
select select "Brand/Subject Presence​"
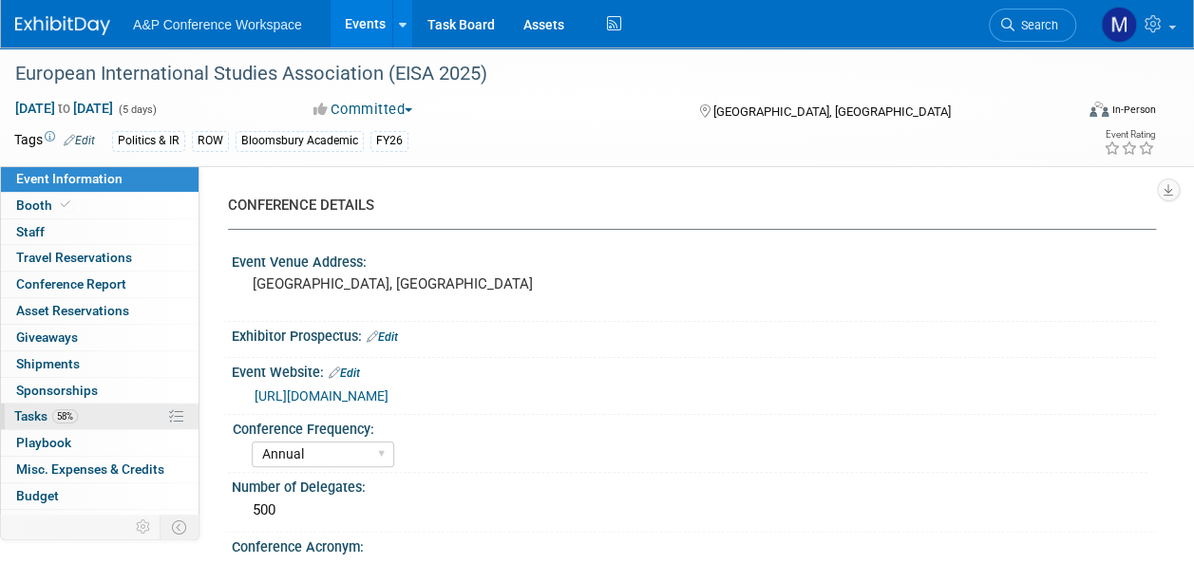
click at [114, 416] on link "58% Tasks 58%" at bounding box center [100, 417] width 198 height 26
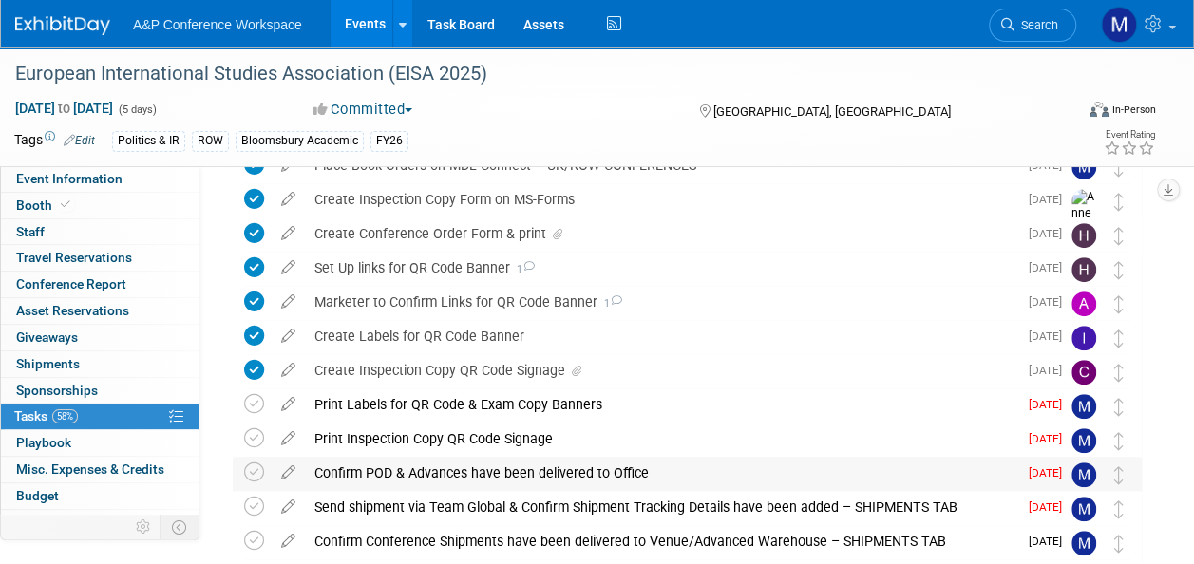
scroll to position [380, 0]
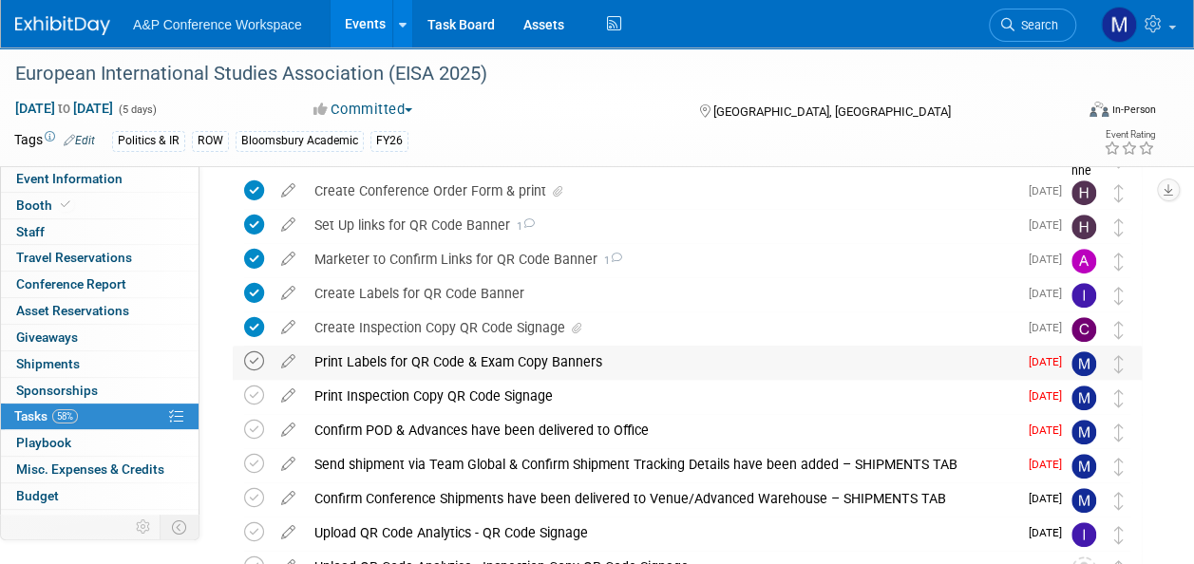
click at [253, 360] on icon at bounding box center [254, 361] width 20 height 20
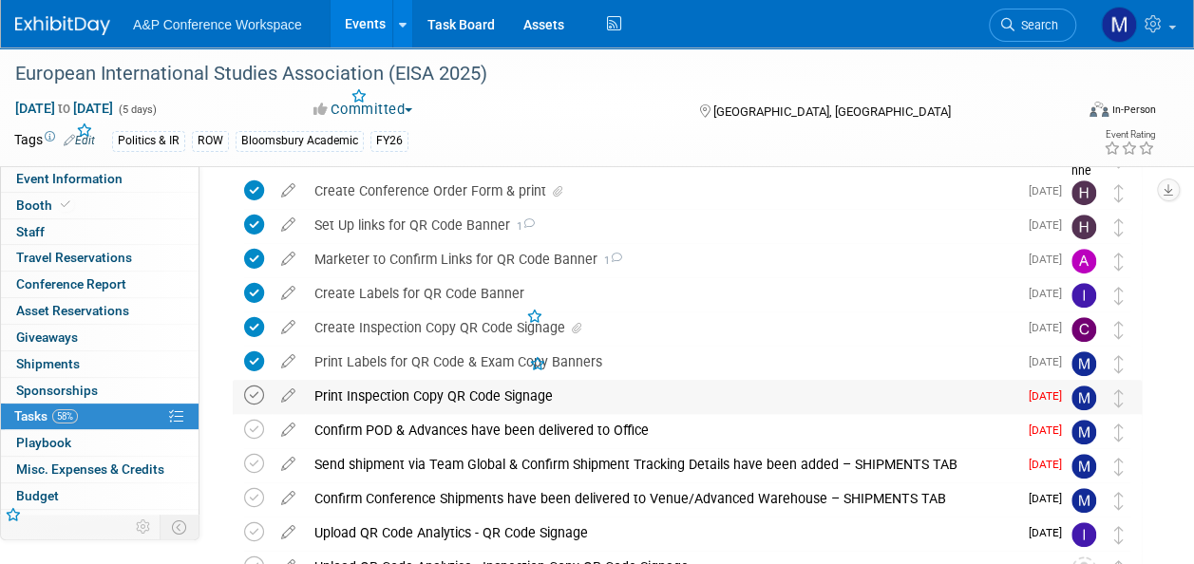
click at [259, 395] on icon at bounding box center [254, 396] width 20 height 20
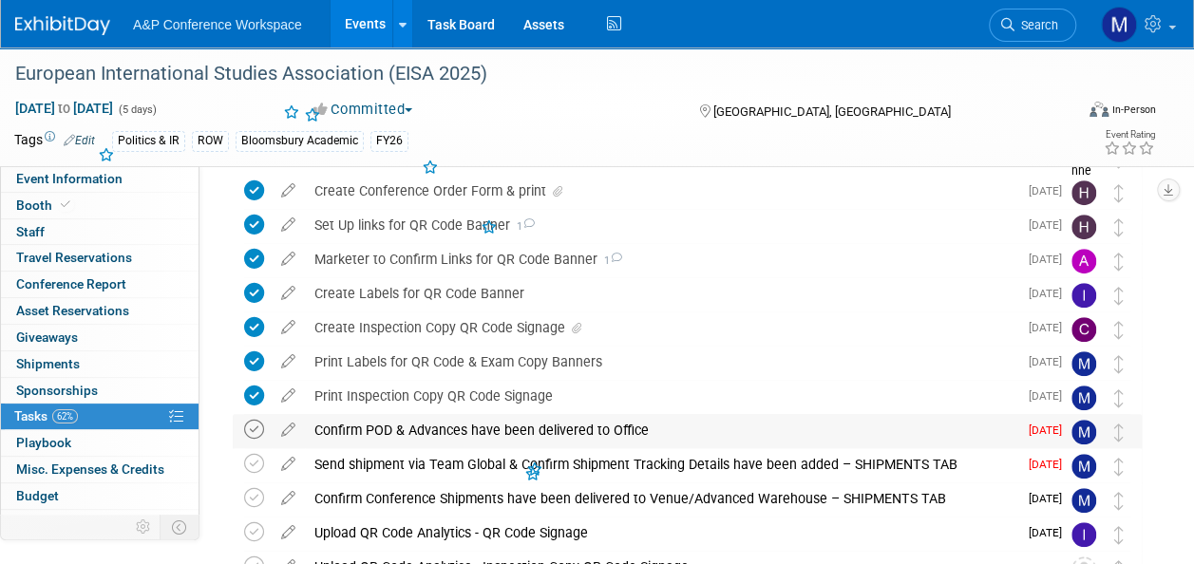
click at [257, 424] on icon at bounding box center [254, 430] width 20 height 20
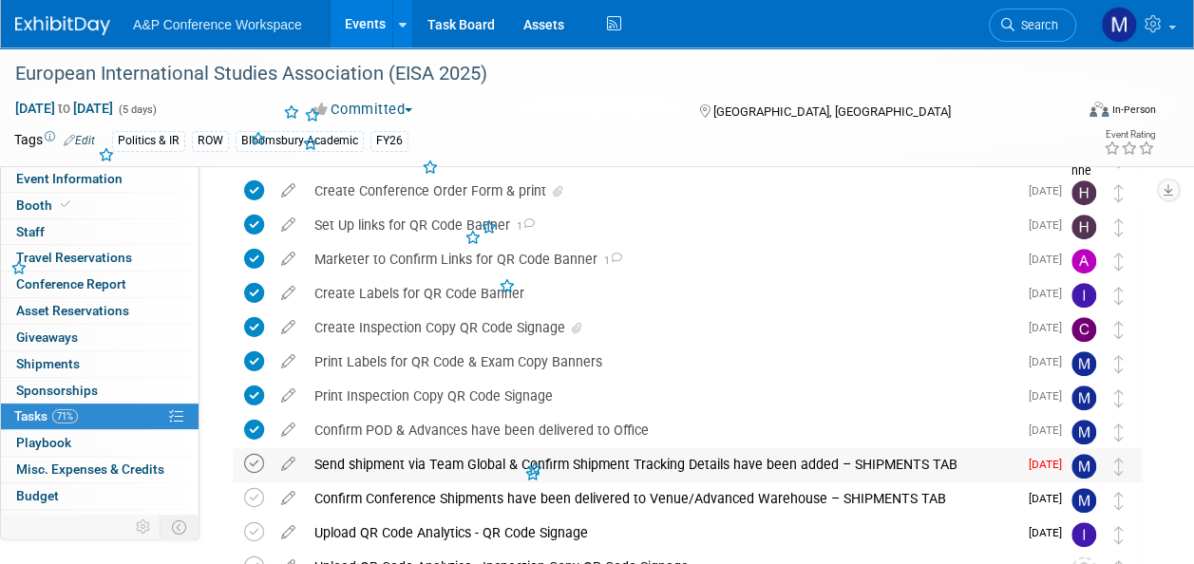
click at [255, 456] on icon at bounding box center [254, 464] width 20 height 20
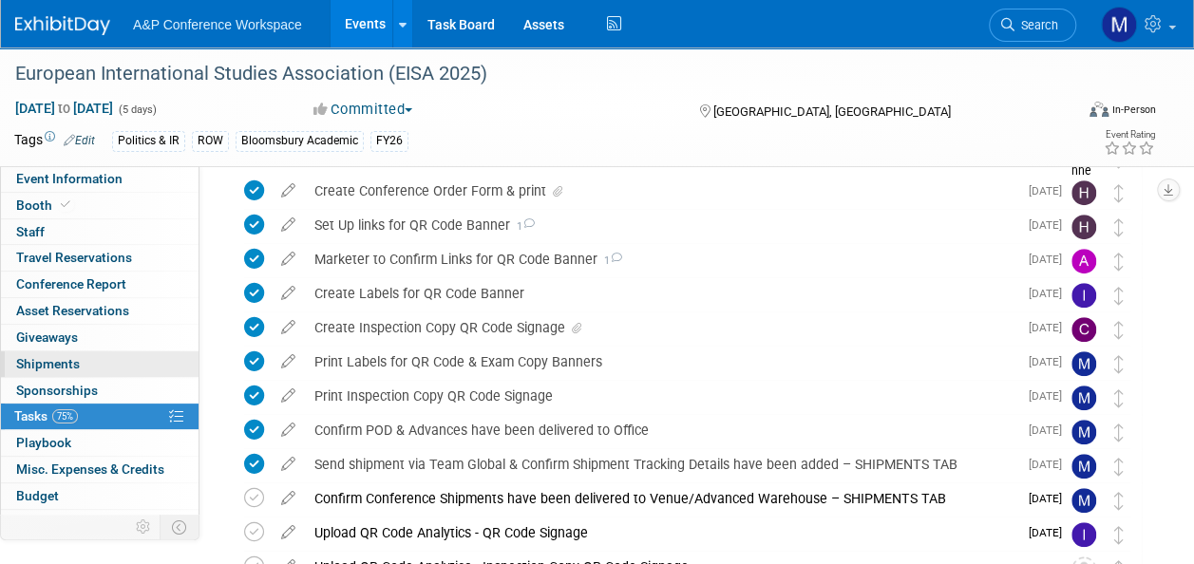
click at [97, 365] on link "0 Shipments 0" at bounding box center [100, 364] width 198 height 26
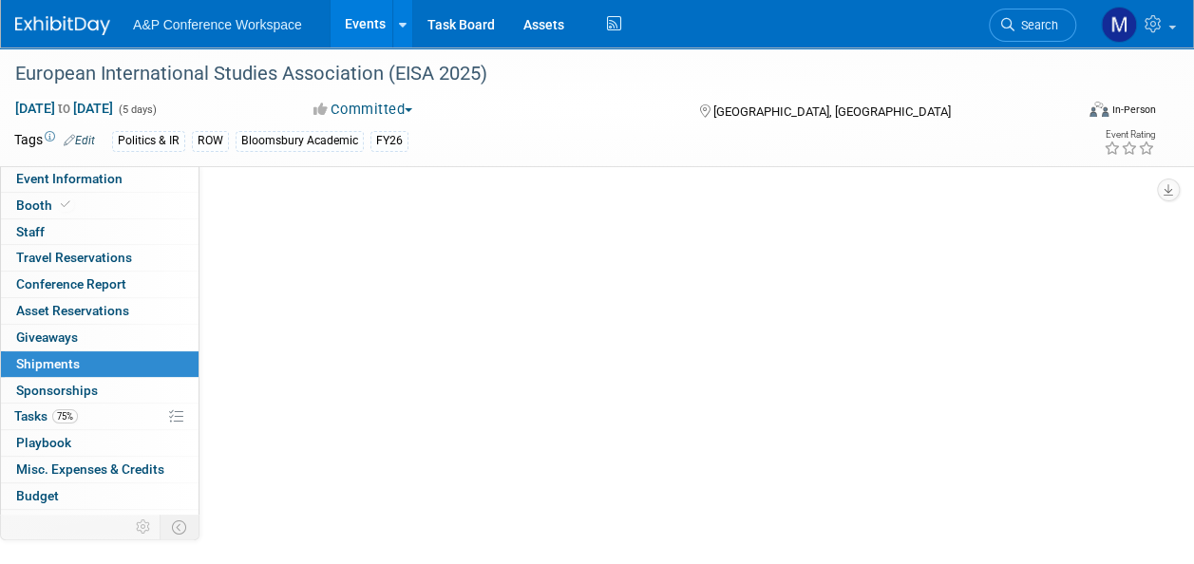
scroll to position [0, 0]
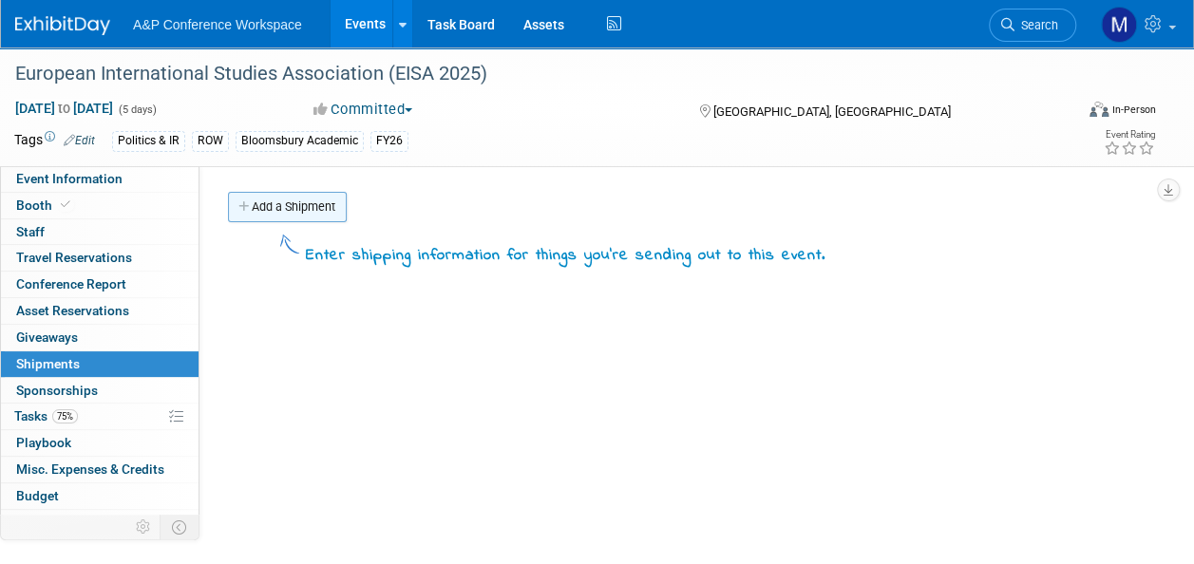
click at [296, 214] on link "Add a Shipment" at bounding box center [287, 207] width 119 height 30
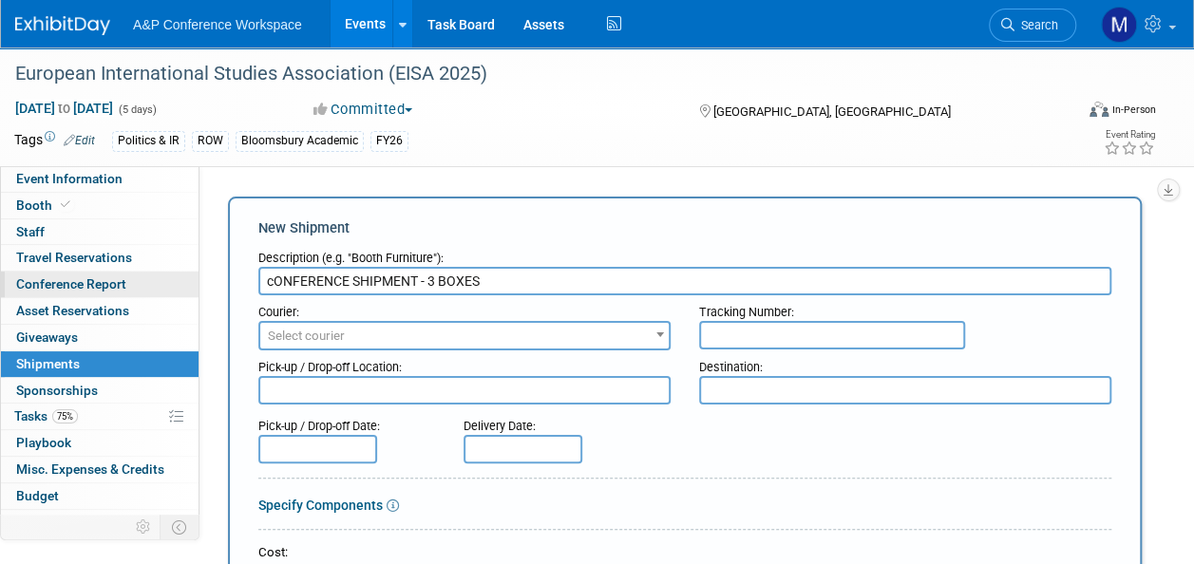
drag, startPoint x: 514, startPoint y: 274, endPoint x: 110, endPoint y: 293, distance: 404.0
click at [125, 294] on div "Event Information Event Info Booth Booth 0 Staff 0 Staff 0 Travel Reservations …" at bounding box center [597, 546] width 1194 height 999
type input "Conference Shipment - 3 boxes"
click at [445, 331] on span "Select courier" at bounding box center [464, 336] width 408 height 27
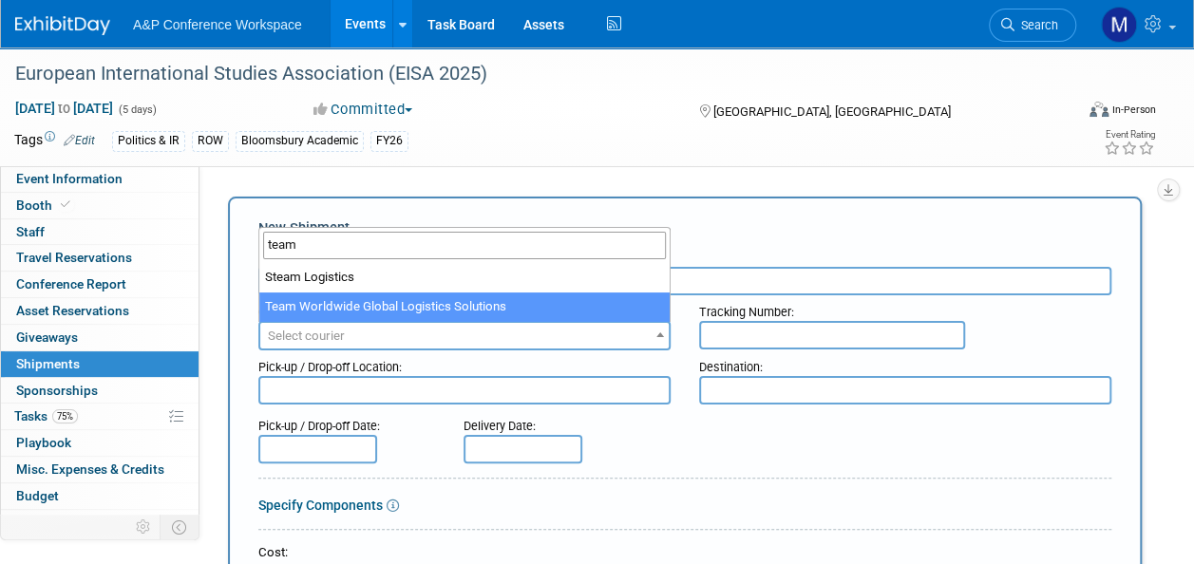
type input "team"
select select "569"
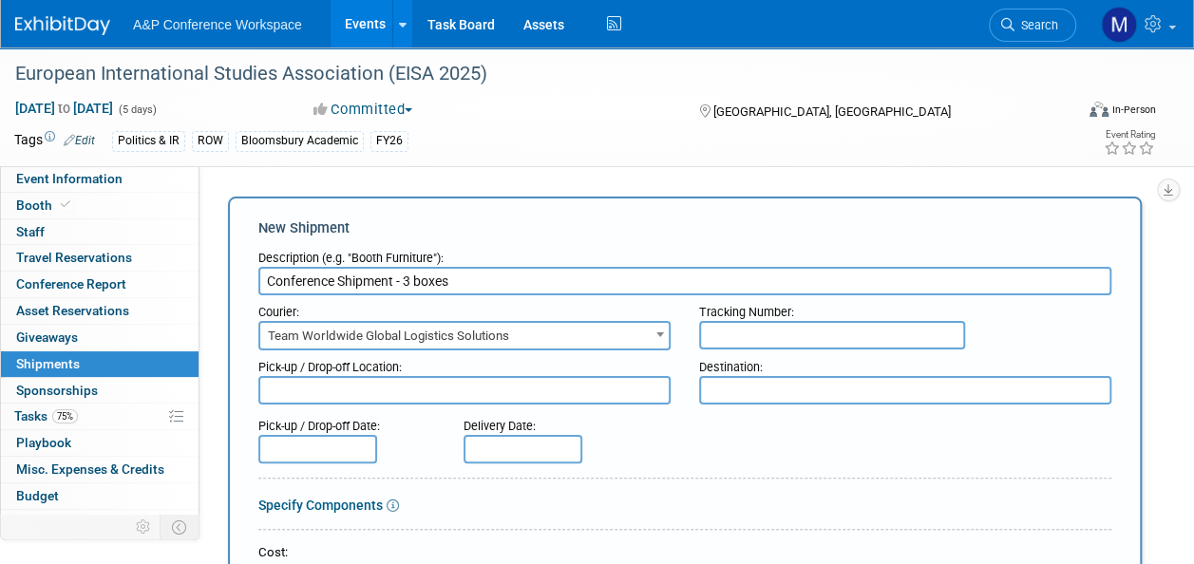
click at [419, 382] on textarea at bounding box center [464, 390] width 412 height 28
click at [419, 382] on textarea "Oxford officeq" at bounding box center [464, 390] width 412 height 28
type textarea "Oxford office"
click at [726, 393] on textarea at bounding box center [905, 390] width 412 height 28
type textarea "Conference venue"
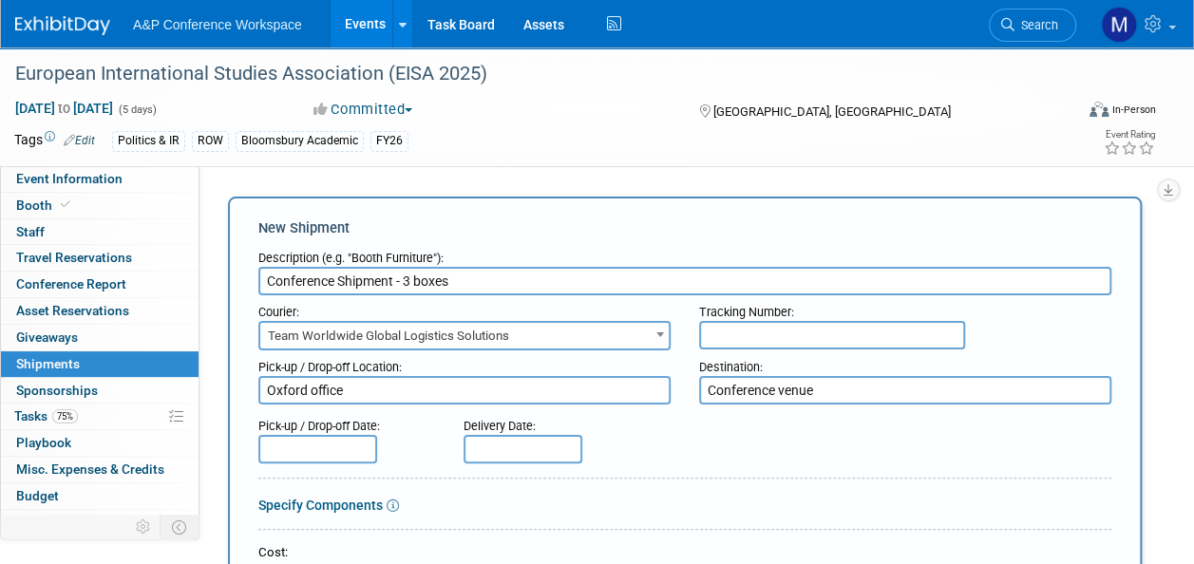
click at [322, 440] on input "text" at bounding box center [317, 449] width 119 height 28
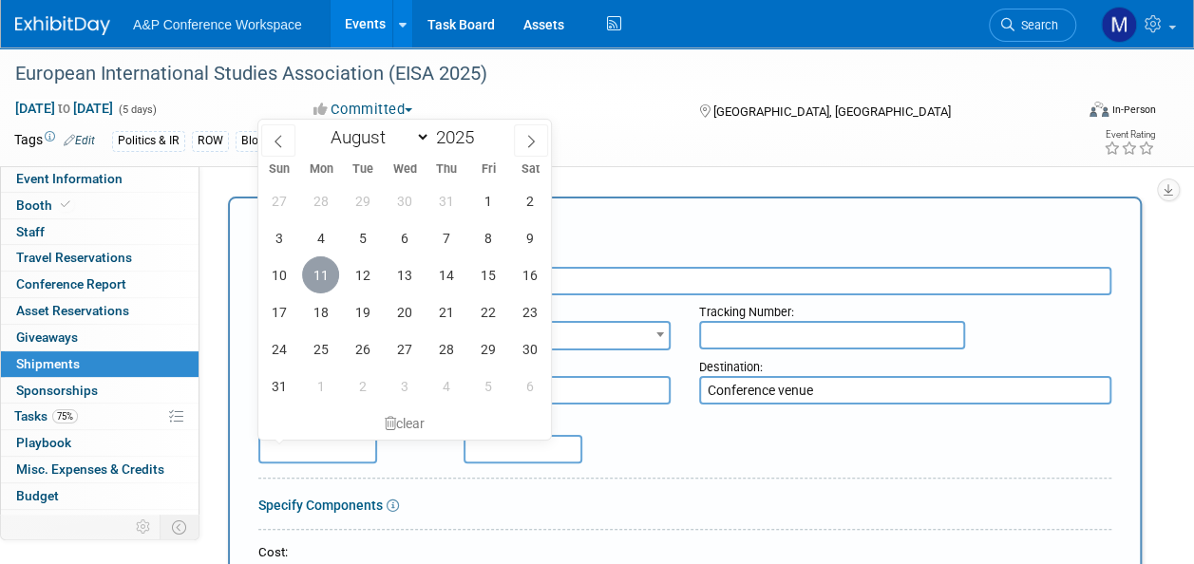
click at [319, 283] on span "11" at bounding box center [320, 274] width 37 height 37
type input "Aug 11, 2025"
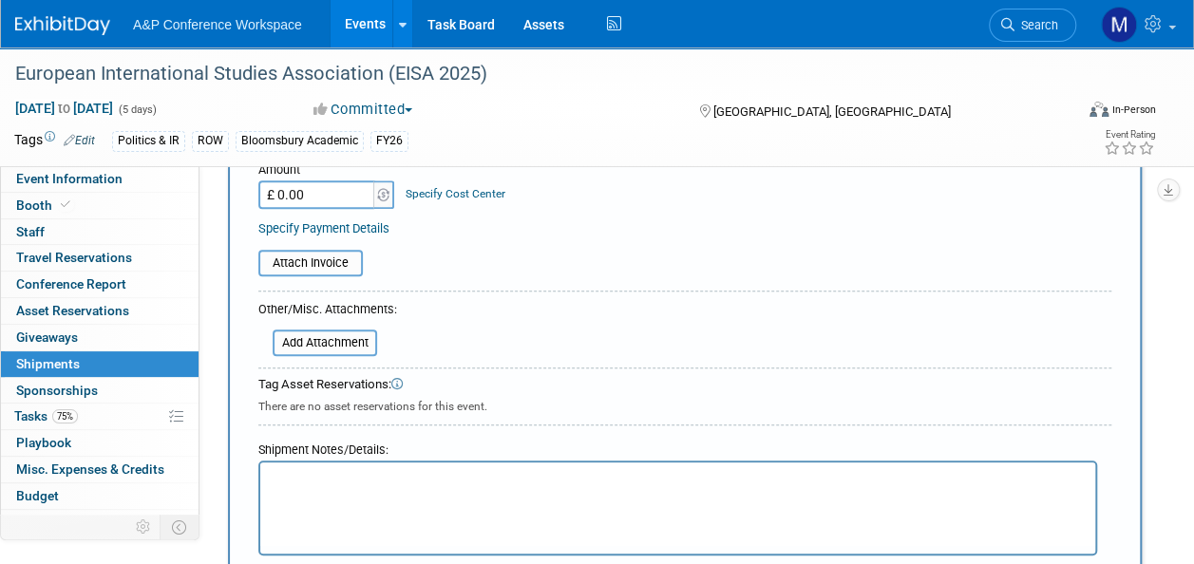
scroll to position [475, 0]
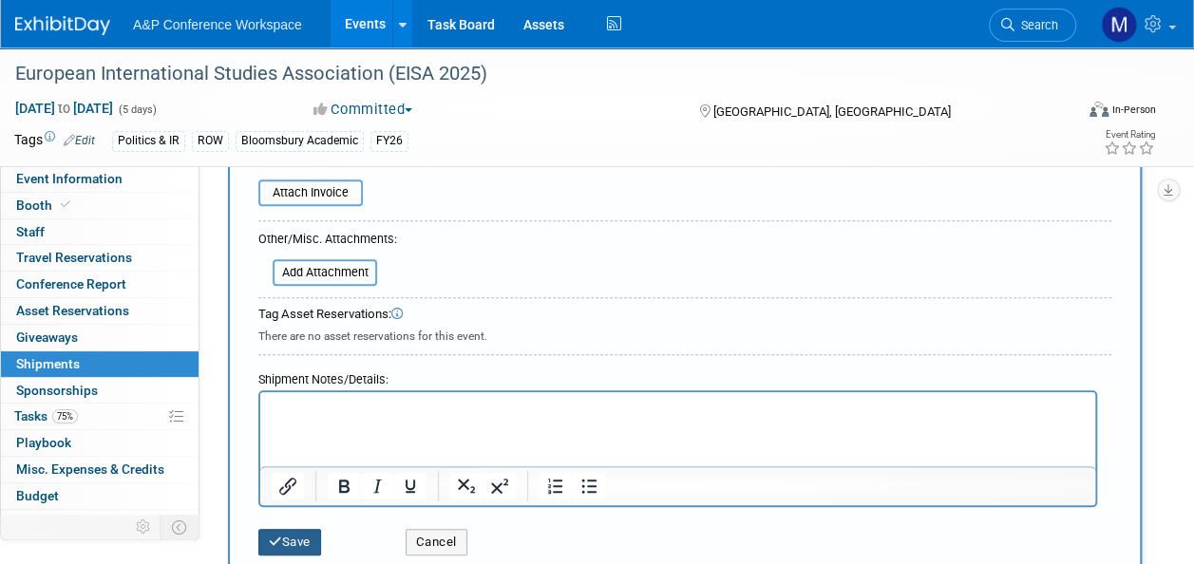
click at [295, 540] on button "Save" at bounding box center [289, 542] width 63 height 27
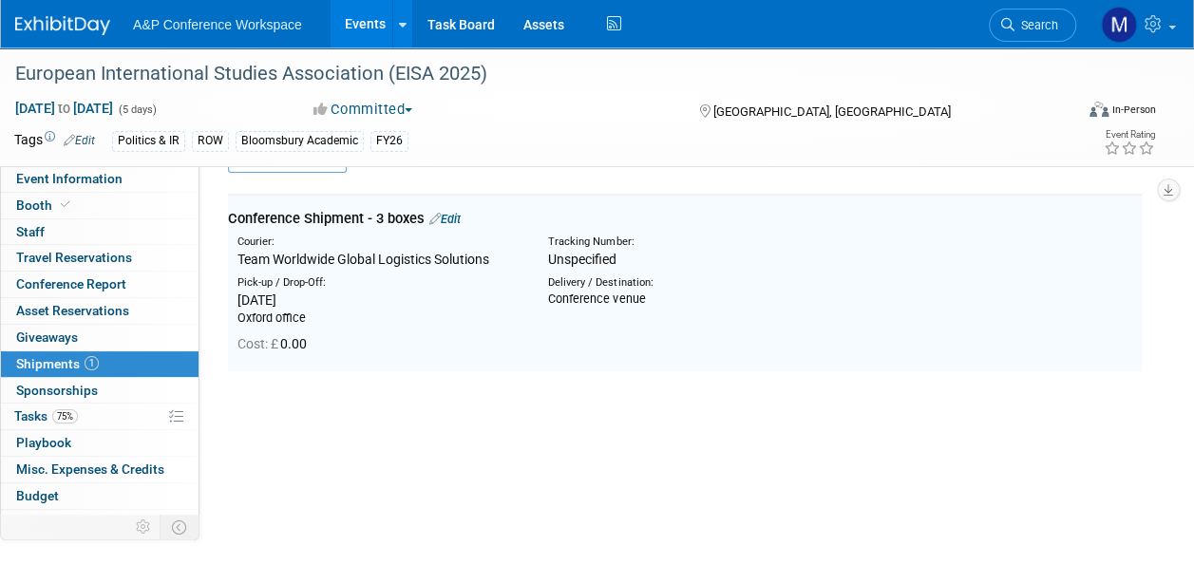
scroll to position [42, 0]
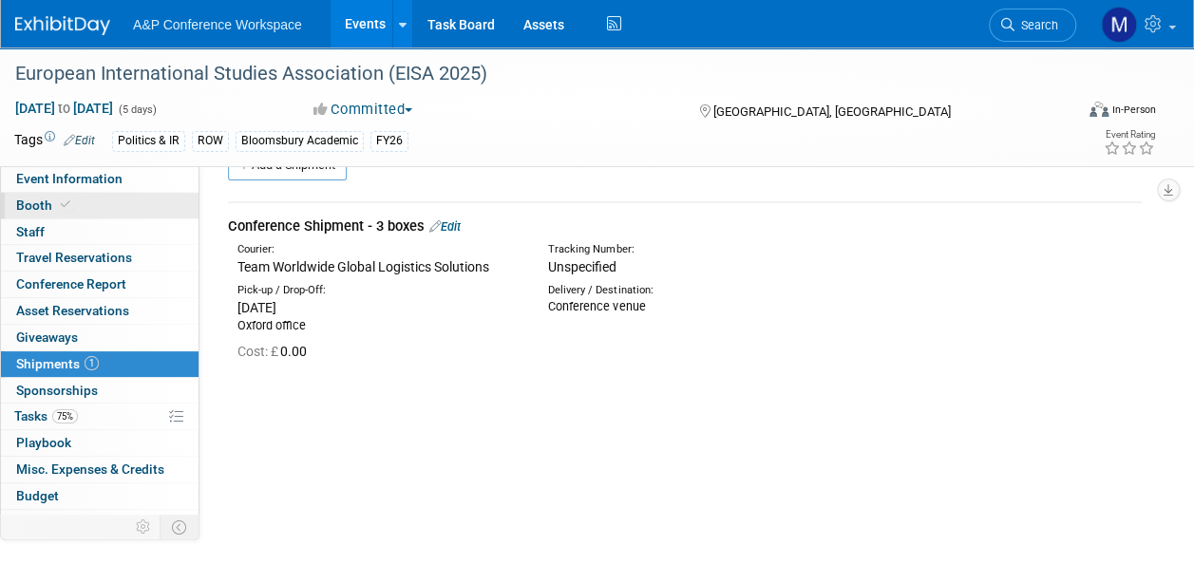
click at [118, 209] on link "Booth" at bounding box center [100, 206] width 198 height 26
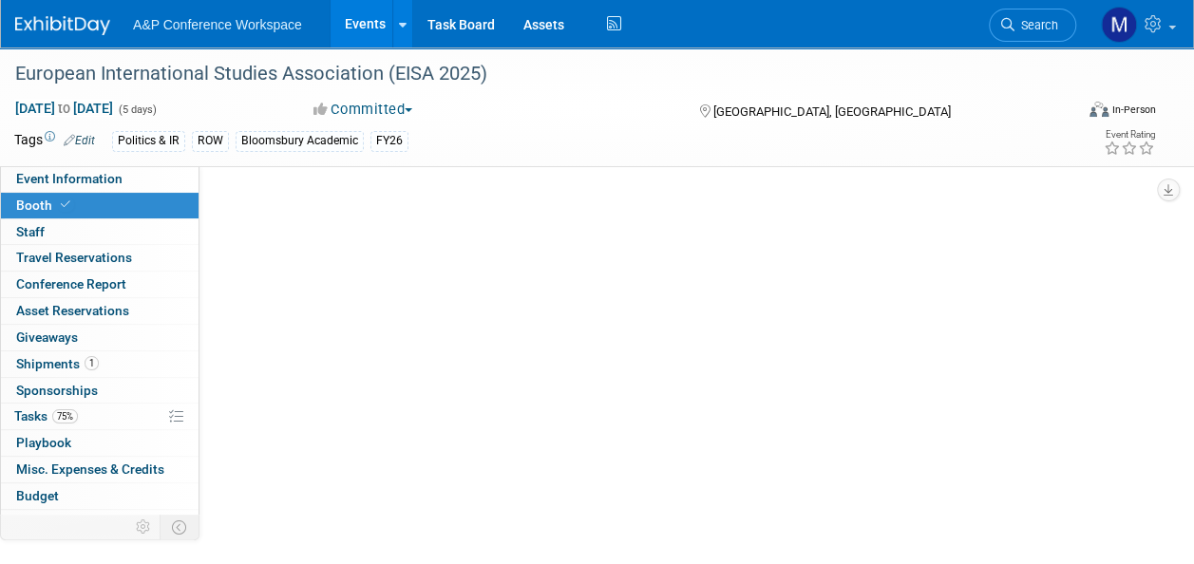
scroll to position [0, 0]
select select "COBA"
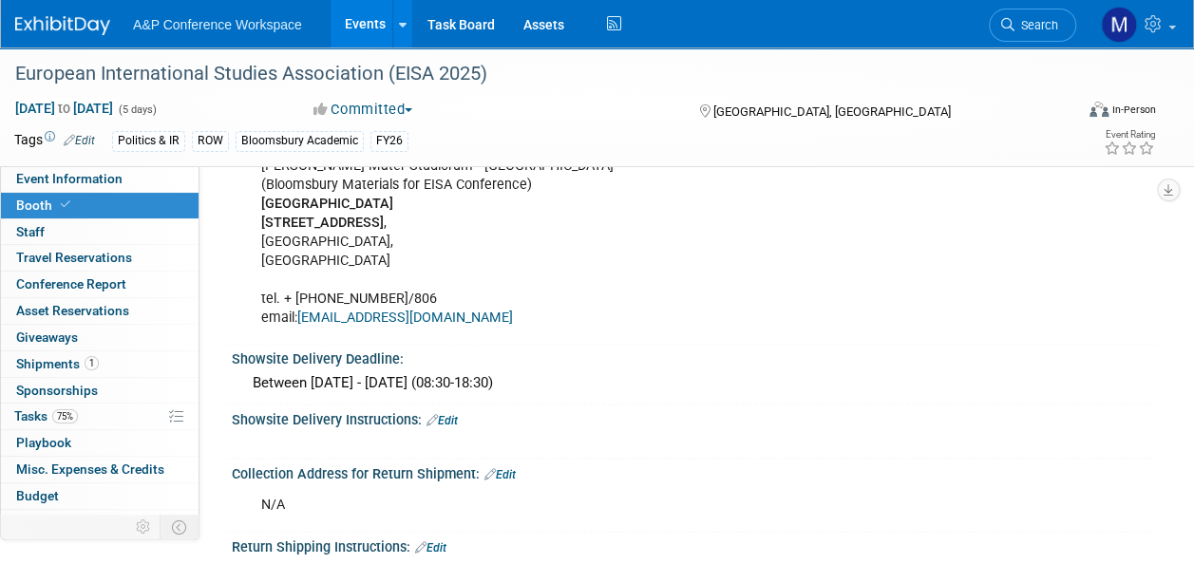
scroll to position [1234, 0]
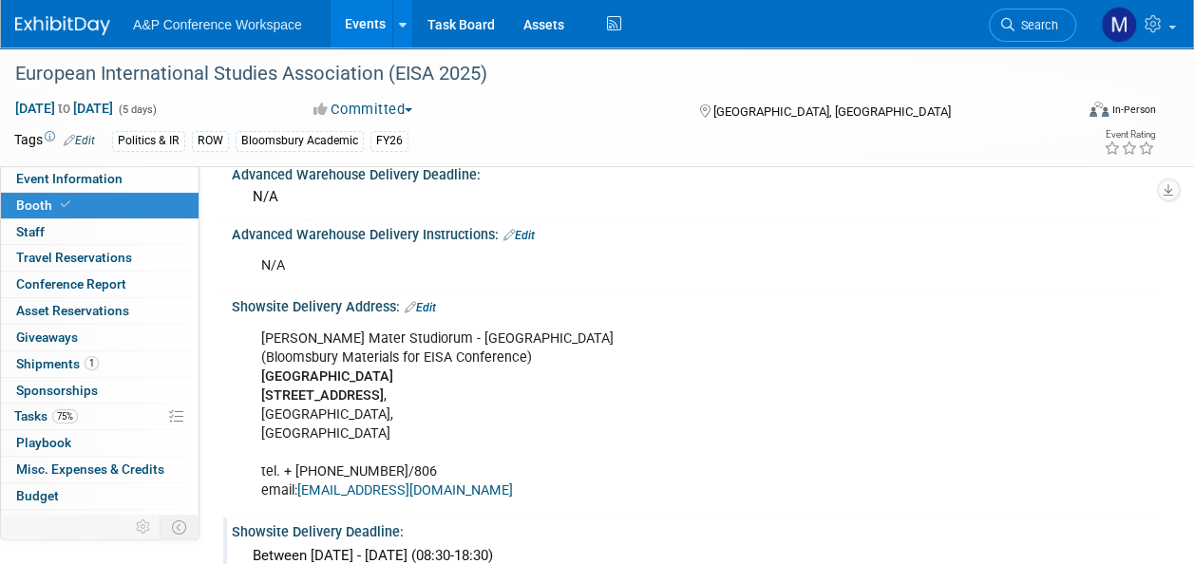
drag, startPoint x: 233, startPoint y: 298, endPoint x: 646, endPoint y: 549, distance: 483.2
copy div "Showsite Delivery Address: Edit Alma Mater Studiorum - Università di Bologna (B…"
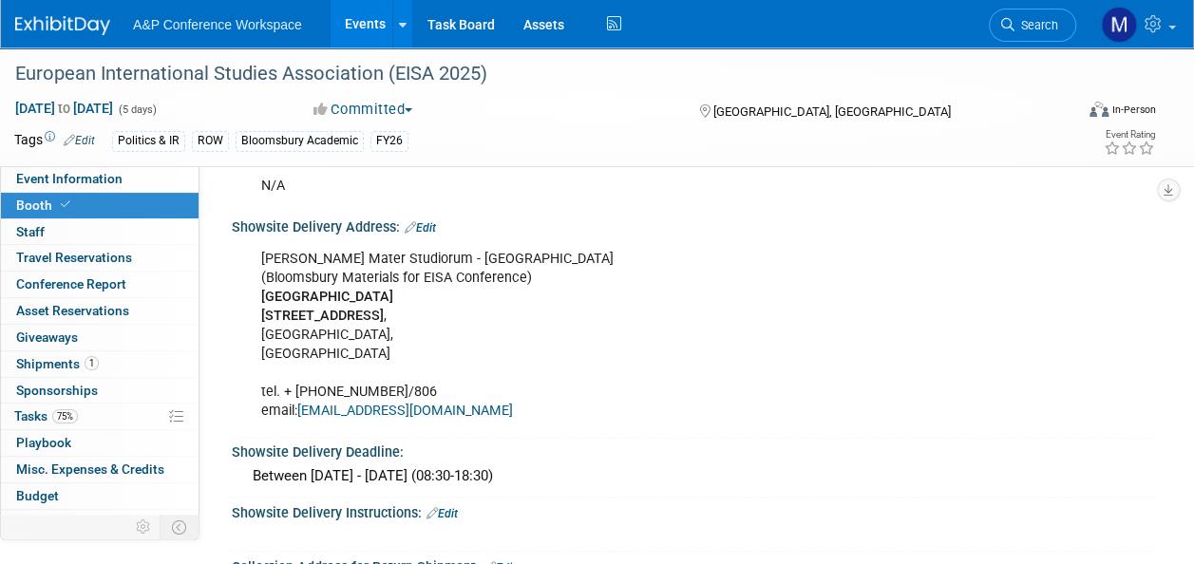
scroll to position [1424, 0]
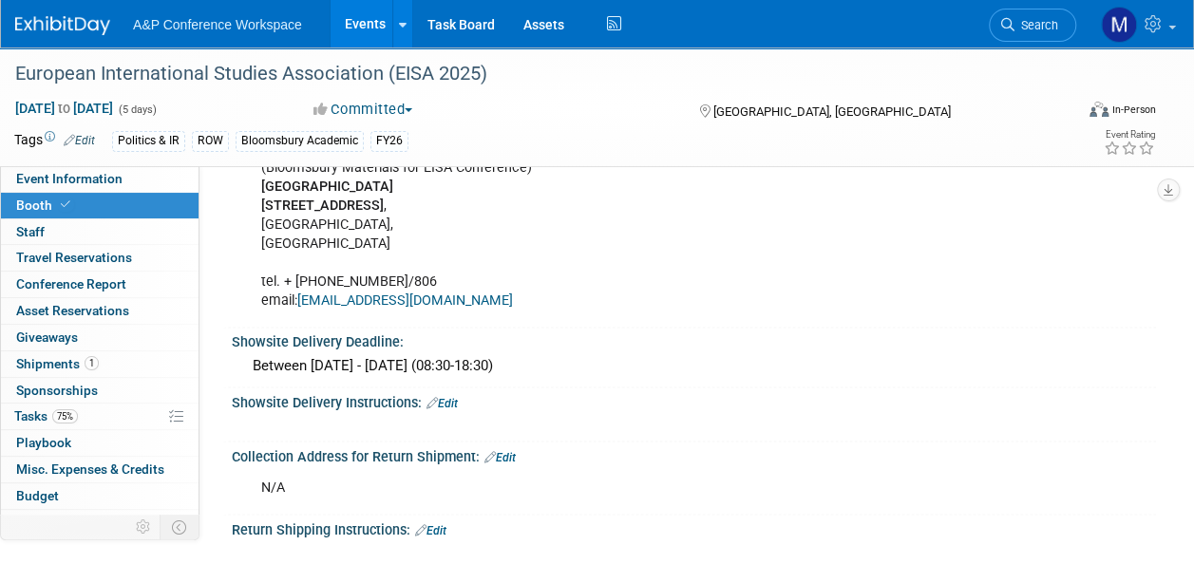
copy div "Showsite Delivery Address: Edit Alma Mater Studiorum - Università di Bologna (B…"
click at [65, 181] on span "Event Information" at bounding box center [69, 178] width 106 height 15
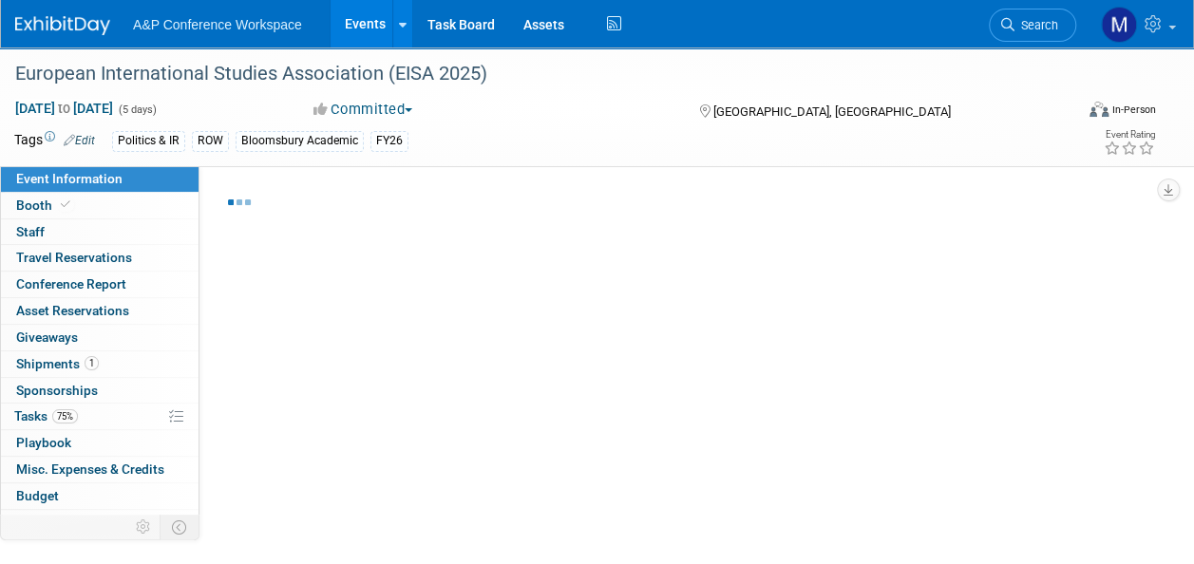
select select "Annual"
select select "Level 2"
select select "In-Person Booth"
select select "Politics & International Relations"
select select "Bloomsbury Academic"
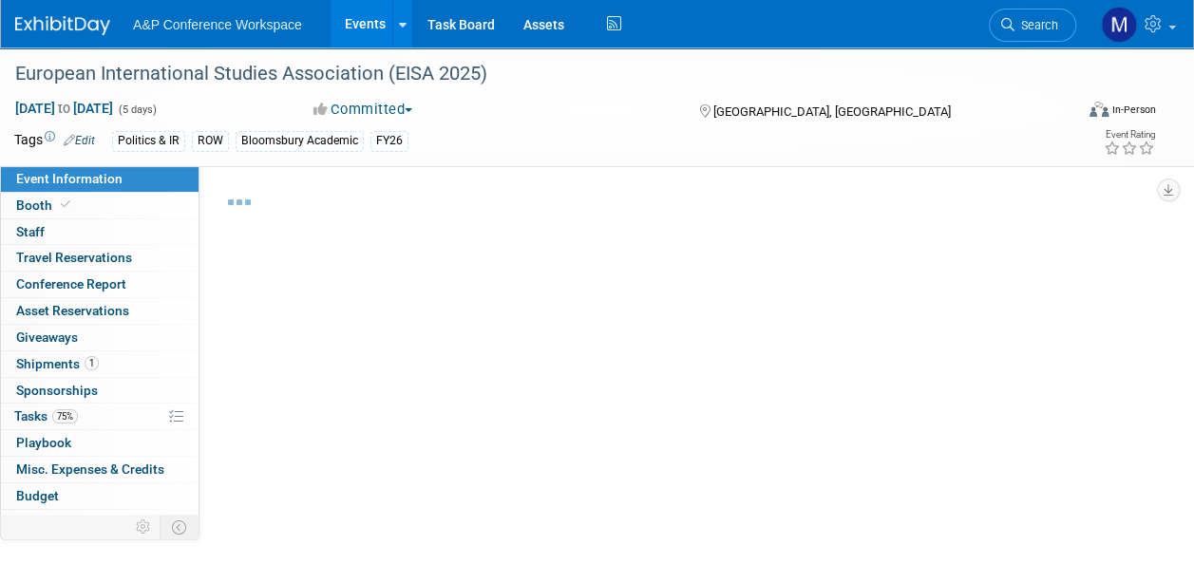
select select "Matt Hambridge"
select select "Alex Kind"
select select "Brand/Subject Presence​"
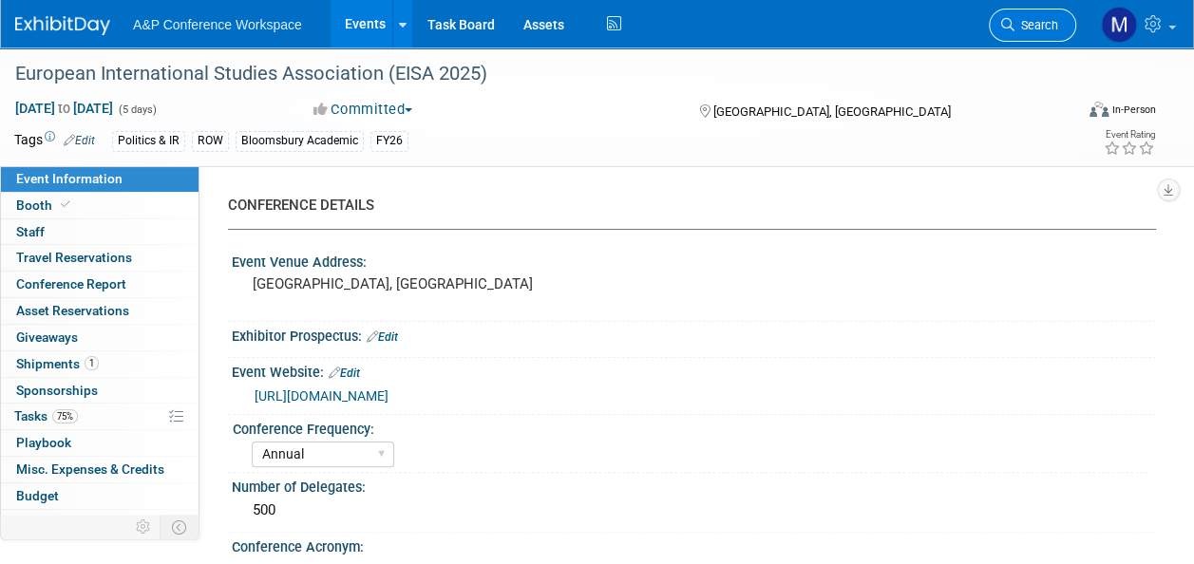
click at [1023, 17] on link "Search" at bounding box center [1032, 25] width 87 height 33
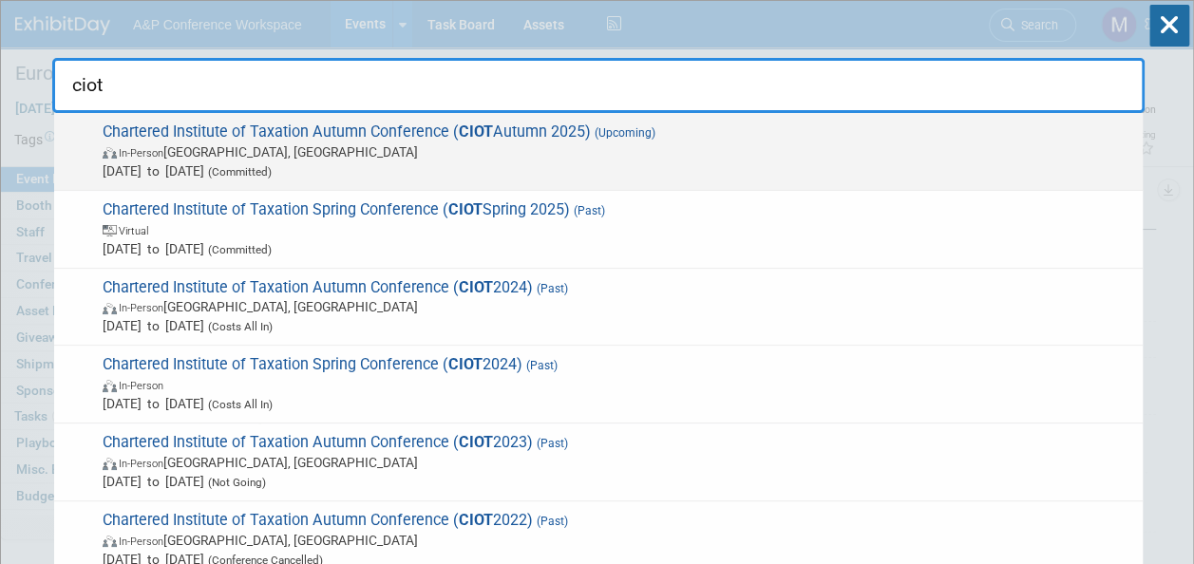
type input "ciot"
click at [532, 122] on span "Chartered Institute of Taxation Autumn Conference ( CIOT Autumn 2025) (Upcoming…" at bounding box center [615, 151] width 1036 height 58
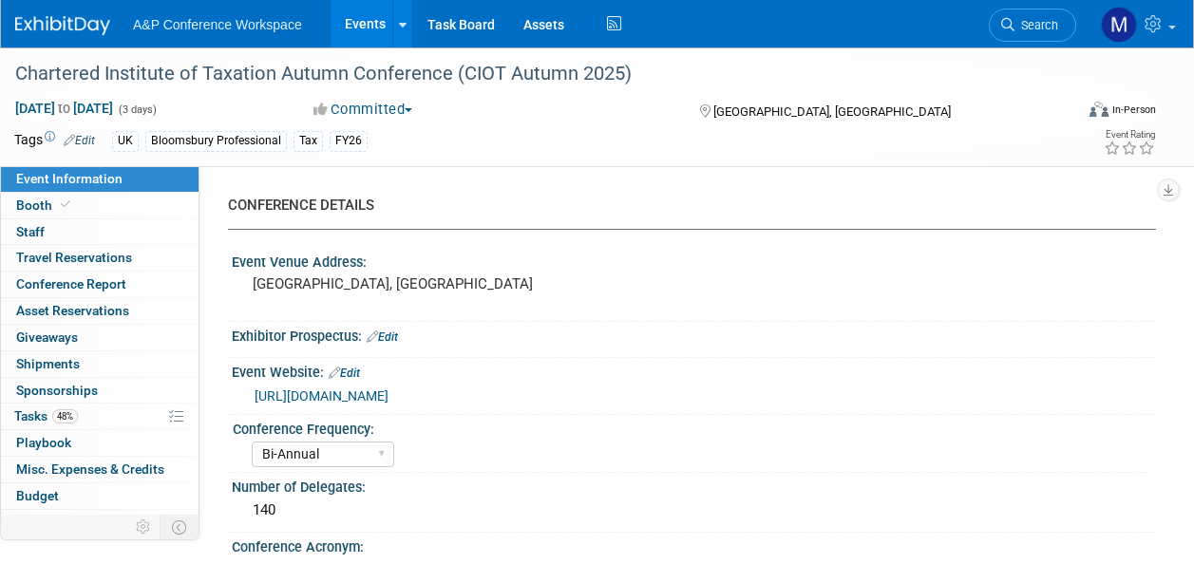
select select "Bi-Annual"
select select "Level 2"
select select "In-Person Booth"
select select "Tax & Accounting"
select select "Bloomsbury Professional"
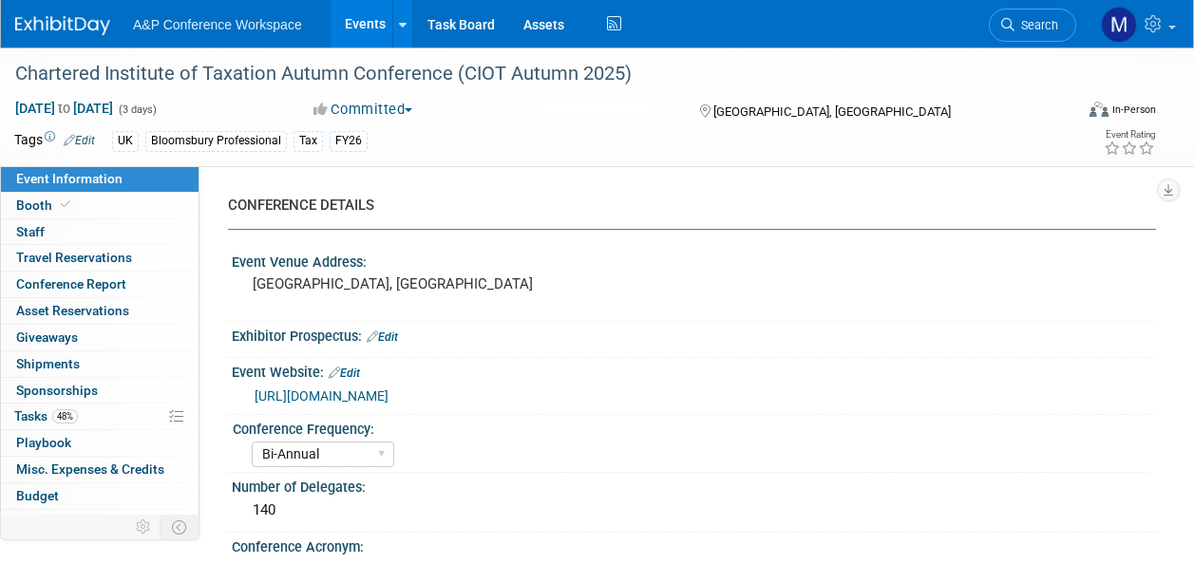
select select "[PERSON_NAME]"
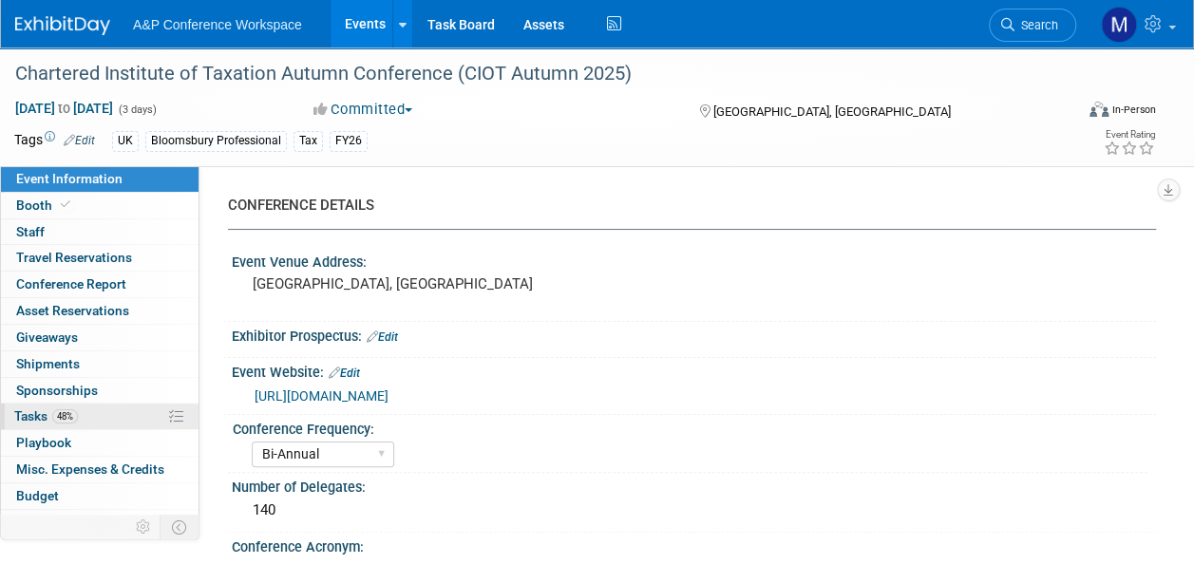
click at [70, 405] on link "48% Tasks 48%" at bounding box center [100, 417] width 198 height 26
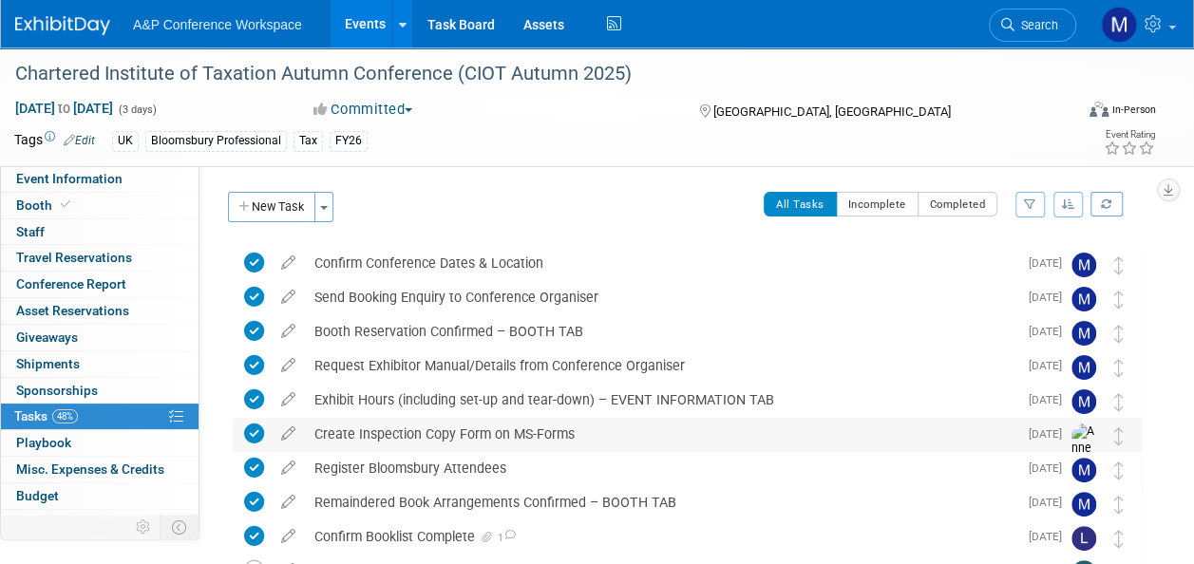
scroll to position [285, 0]
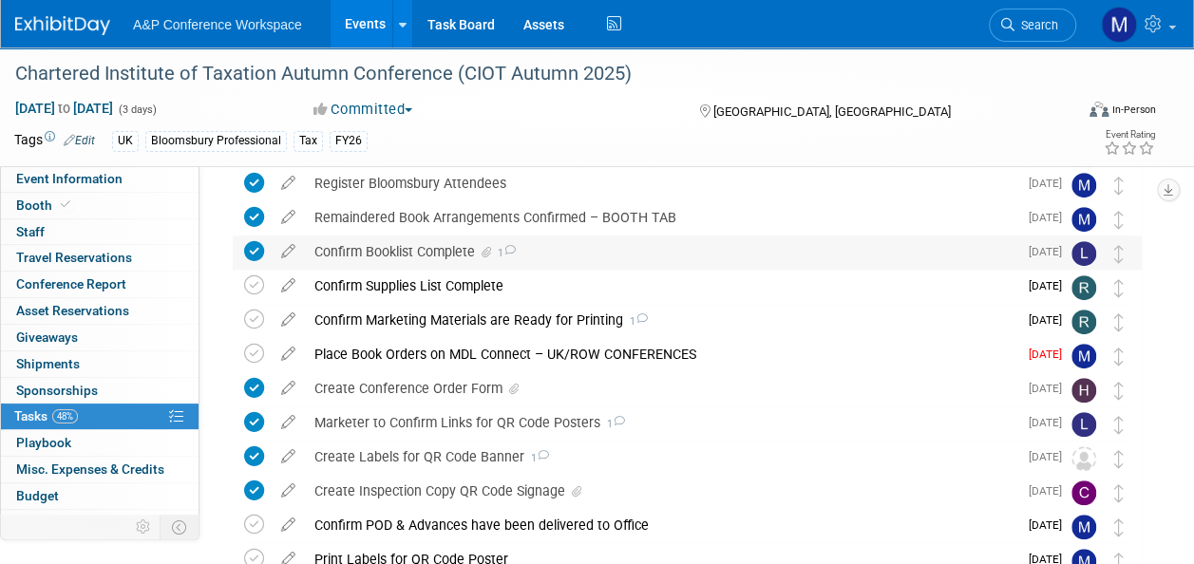
click at [501, 255] on span "1" at bounding box center [505, 253] width 21 height 12
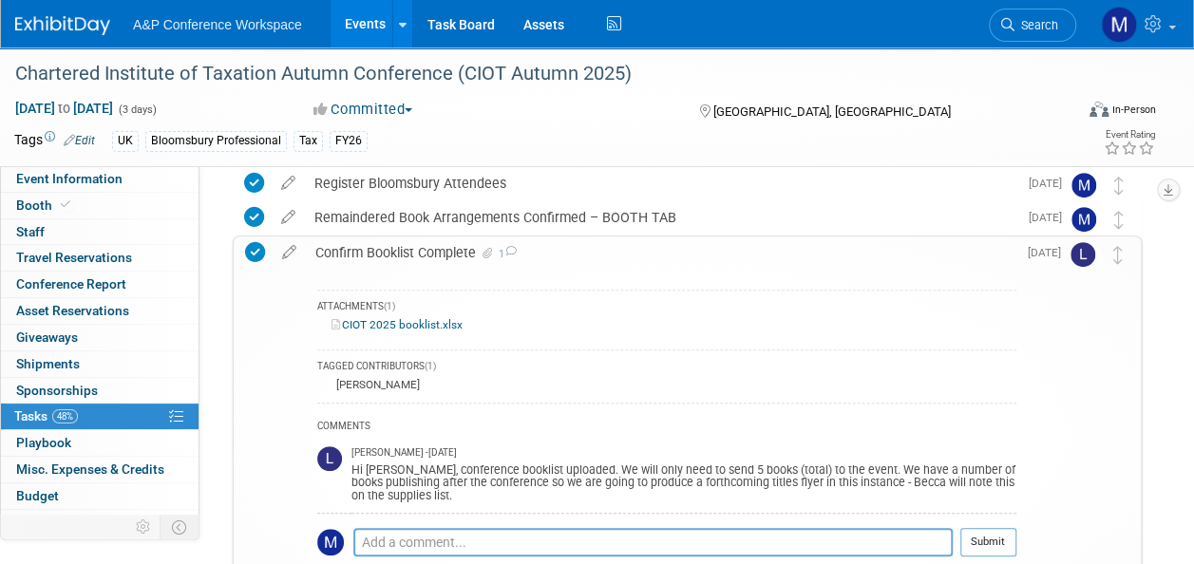
click at [438, 327] on link "CIOT 2025 booklist.xlsx" at bounding box center [396, 324] width 131 height 13
click at [1030, 28] on span "Search" at bounding box center [1036, 25] width 44 height 14
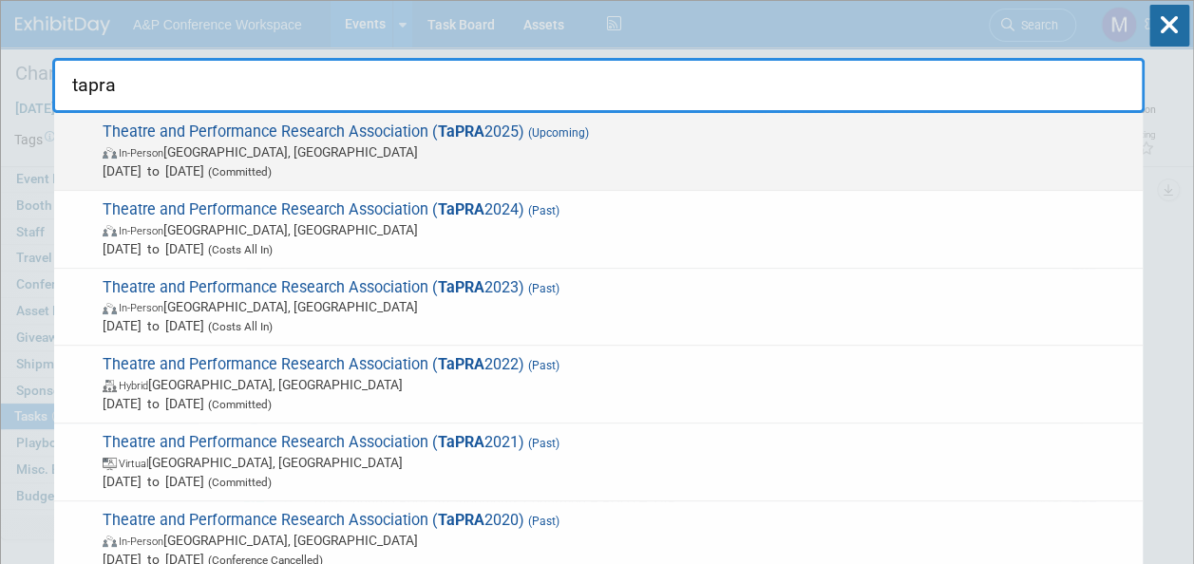
type input "tapra"
click at [416, 123] on span "Theatre and Performance Research Association ( TaPRA 2025) (Upcoming) In-Person…" at bounding box center [615, 151] width 1036 height 58
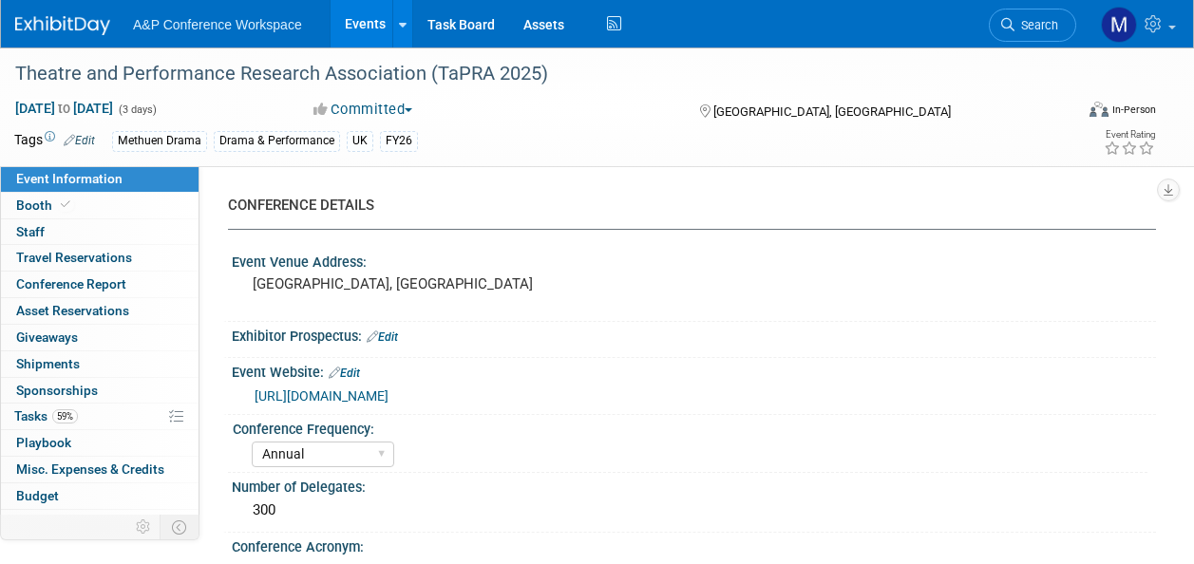
click at [91, 420] on link "59% Tasks 59%" at bounding box center [100, 417] width 198 height 26
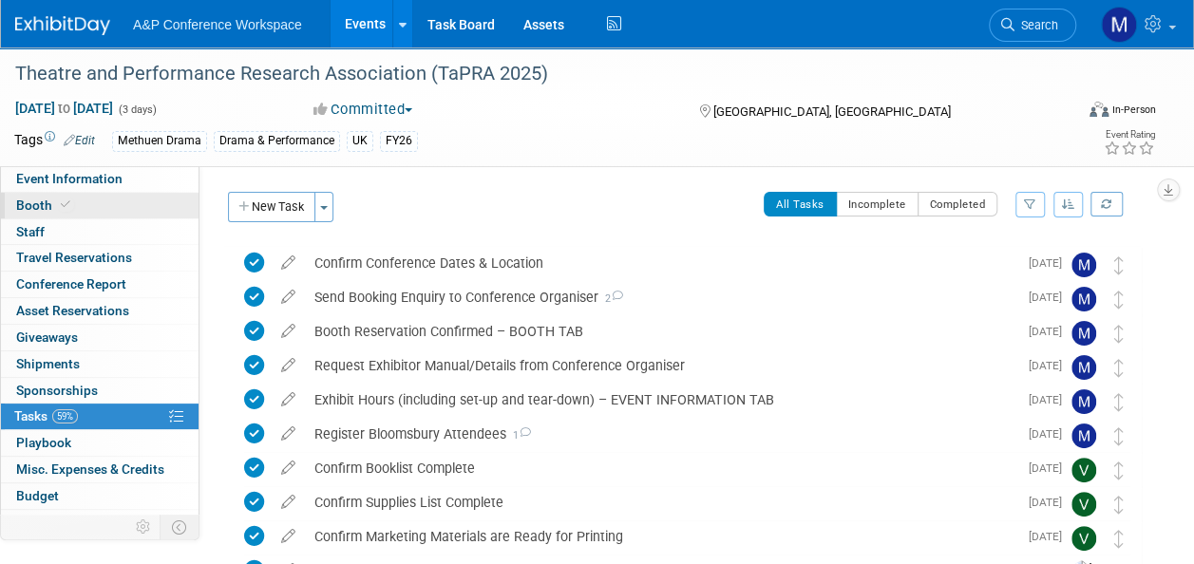
click at [103, 207] on link "Booth" at bounding box center [100, 206] width 198 height 26
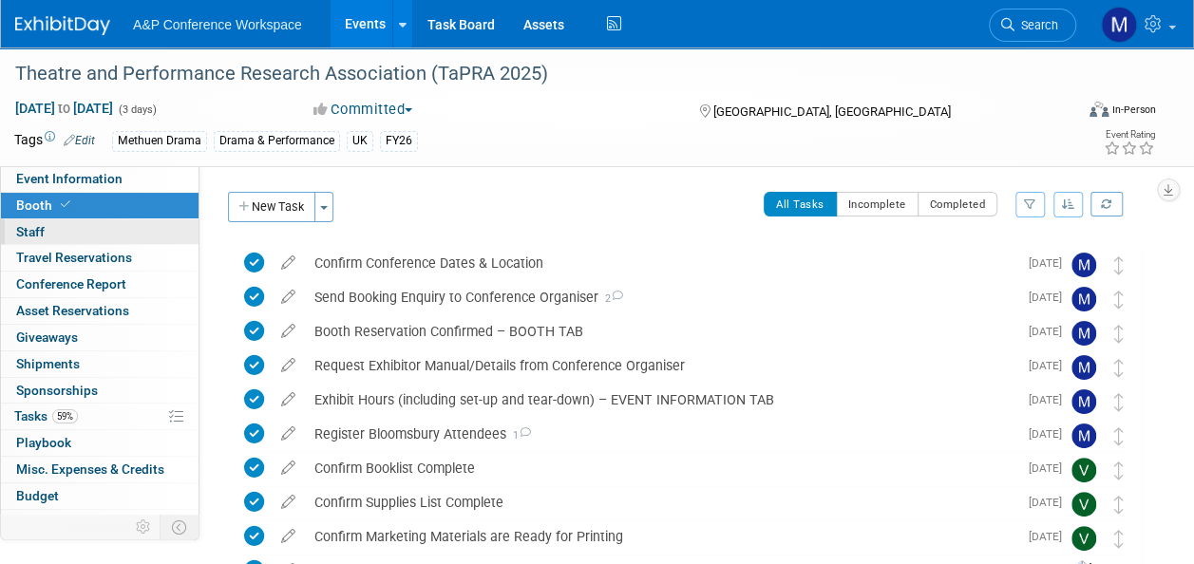
select select "COMD"
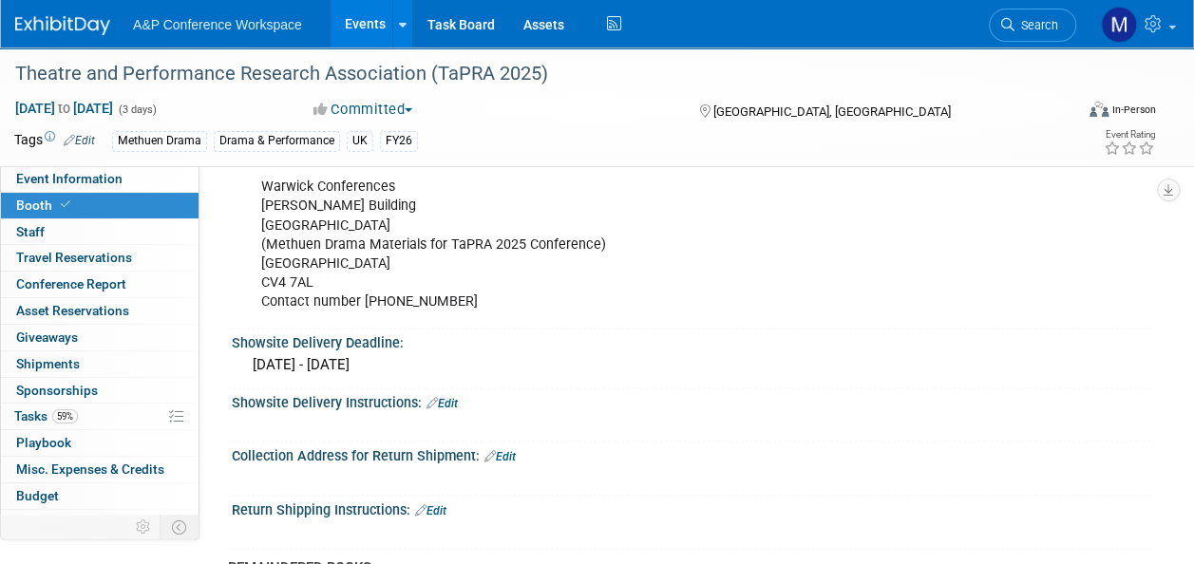
scroll to position [1234, 0]
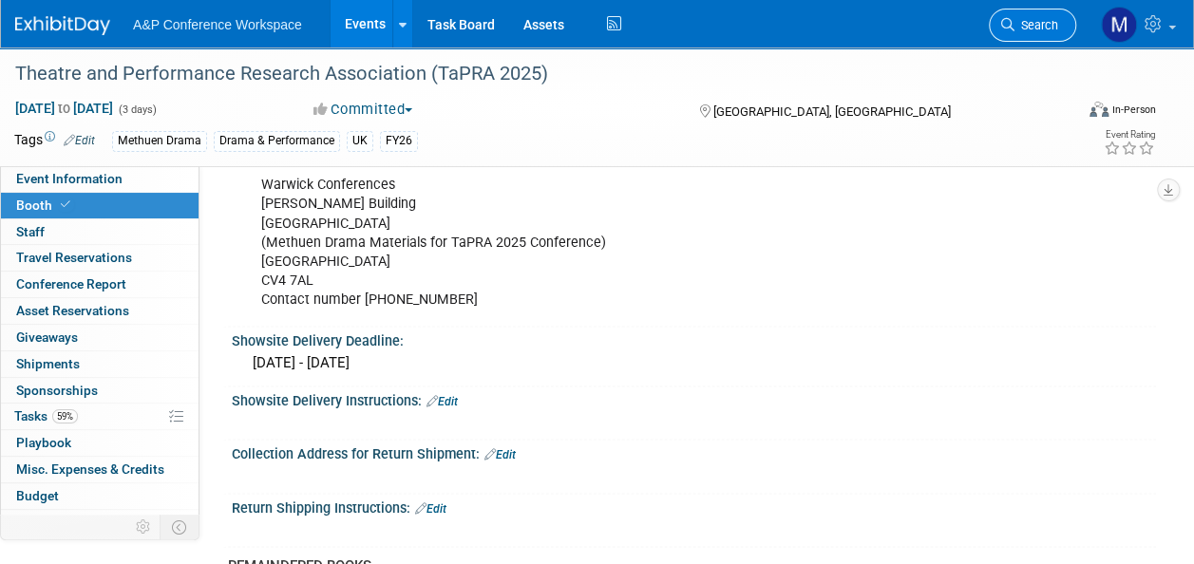
click at [1045, 25] on span "Search" at bounding box center [1036, 25] width 44 height 14
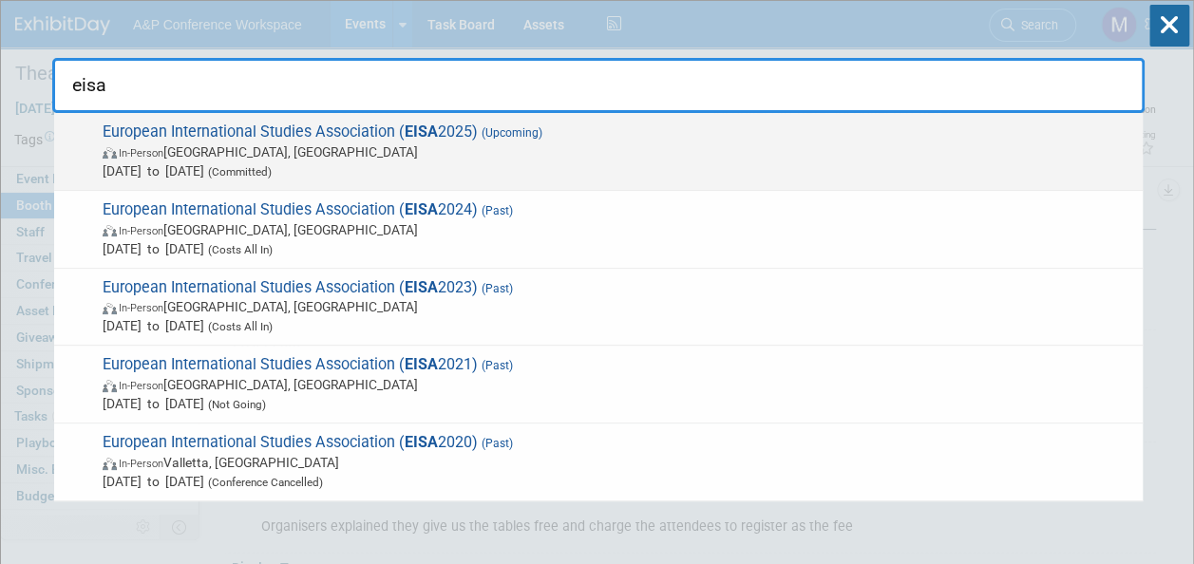
type input "eisa"
click at [479, 127] on span "European International Studies Association ( EISA 2025) (Upcoming) In-Person Bo…" at bounding box center [615, 151] width 1036 height 58
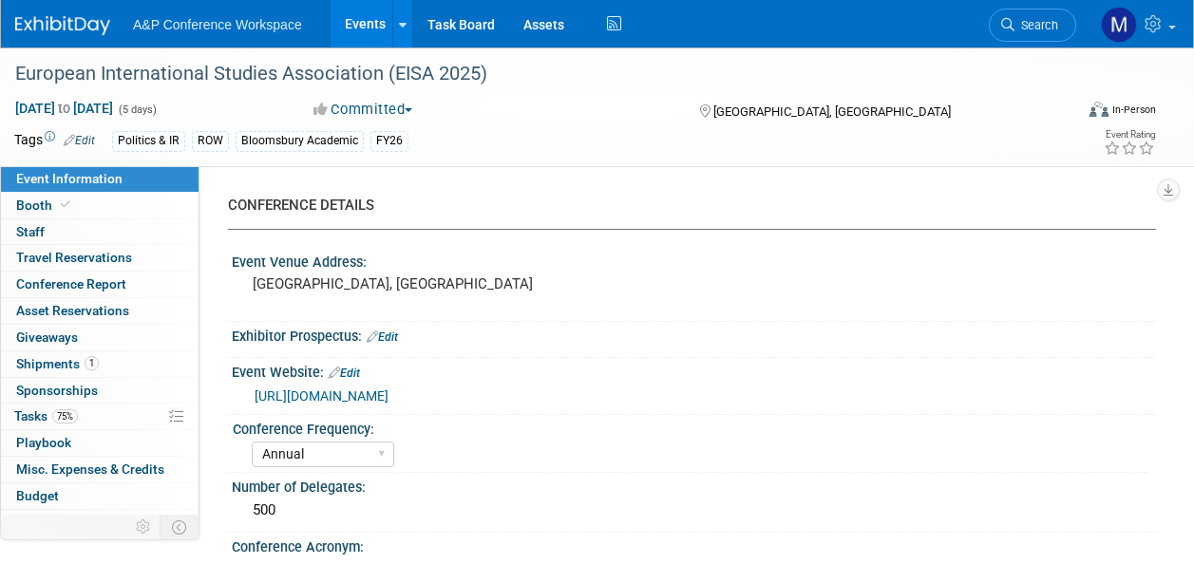
select select "Annual"
select select "Level 2"
select select "In-Person Booth"
select select "Politics & International Relations"
select select "Bloomsbury Academic"
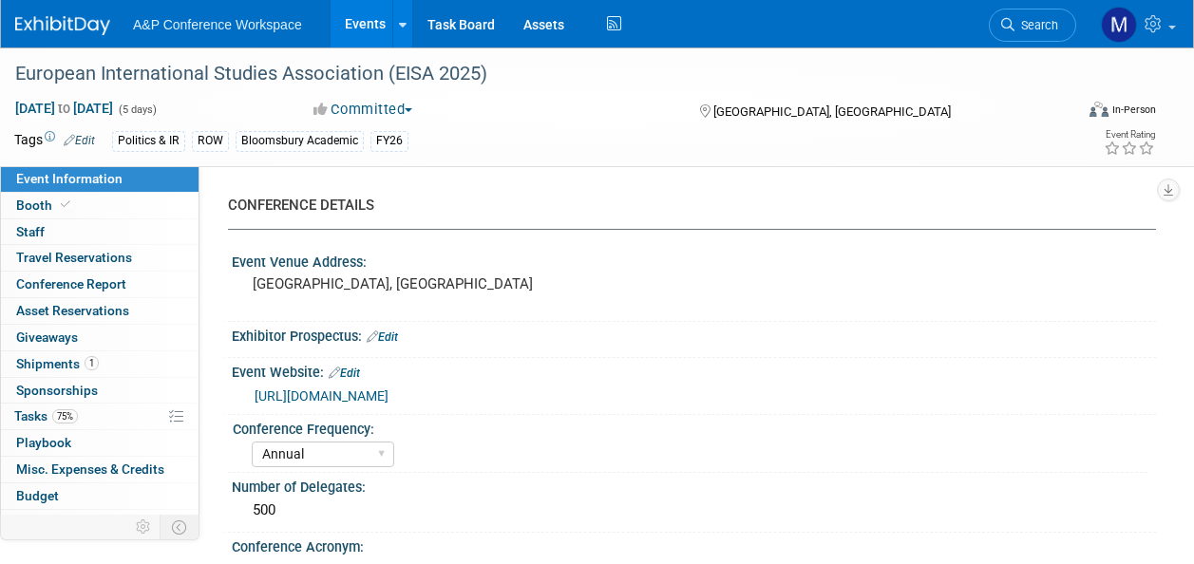
select select "[PERSON_NAME]"
select select "Brand/Subject Presence​"
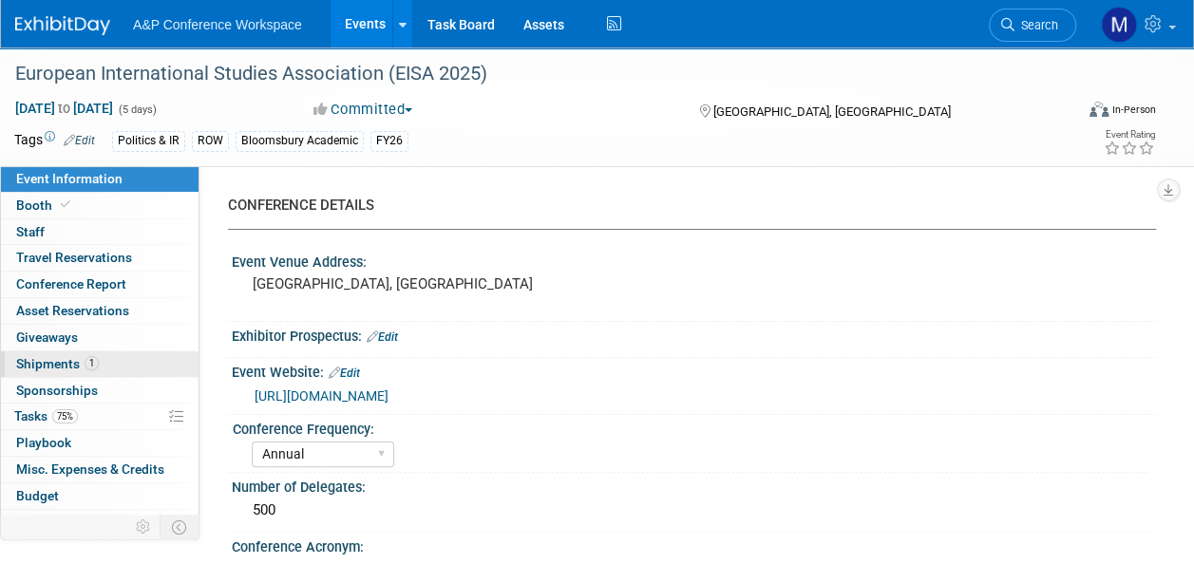
click at [85, 366] on span "1" at bounding box center [92, 363] width 14 height 14
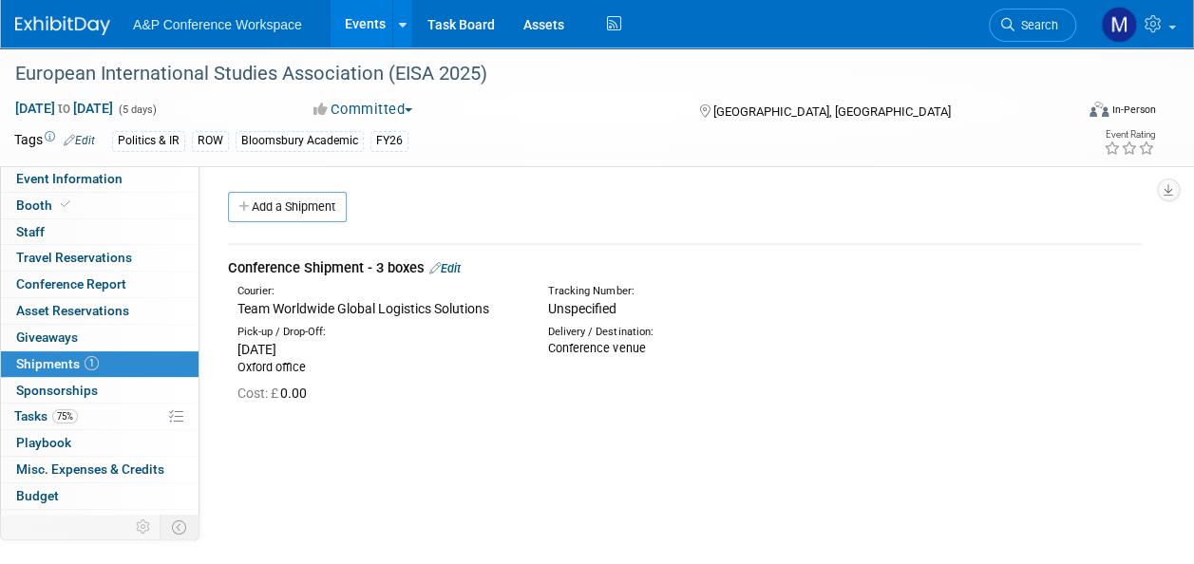
click at [458, 269] on link "Edit" at bounding box center [444, 268] width 31 height 14
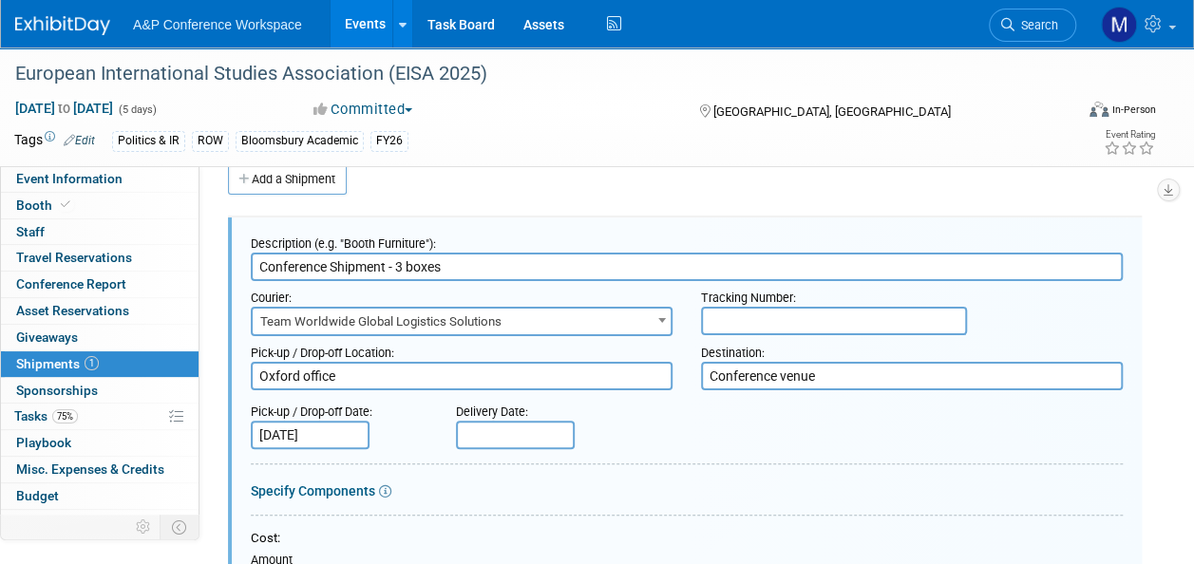
click at [734, 327] on input "text" at bounding box center [834, 321] width 266 height 28
paste input "5622376"
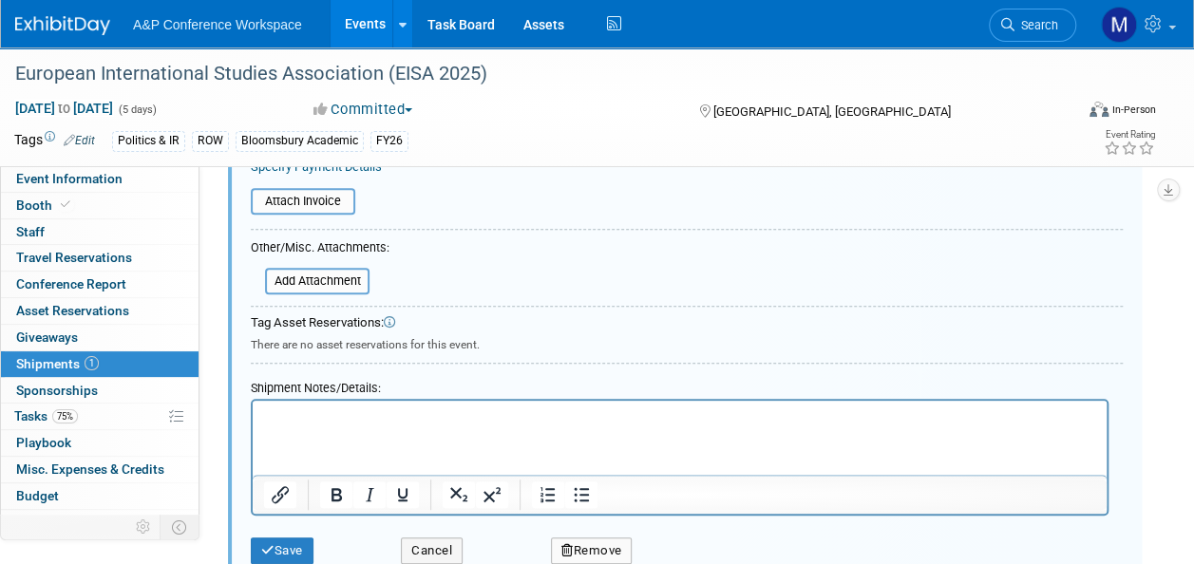
scroll to position [597, 0]
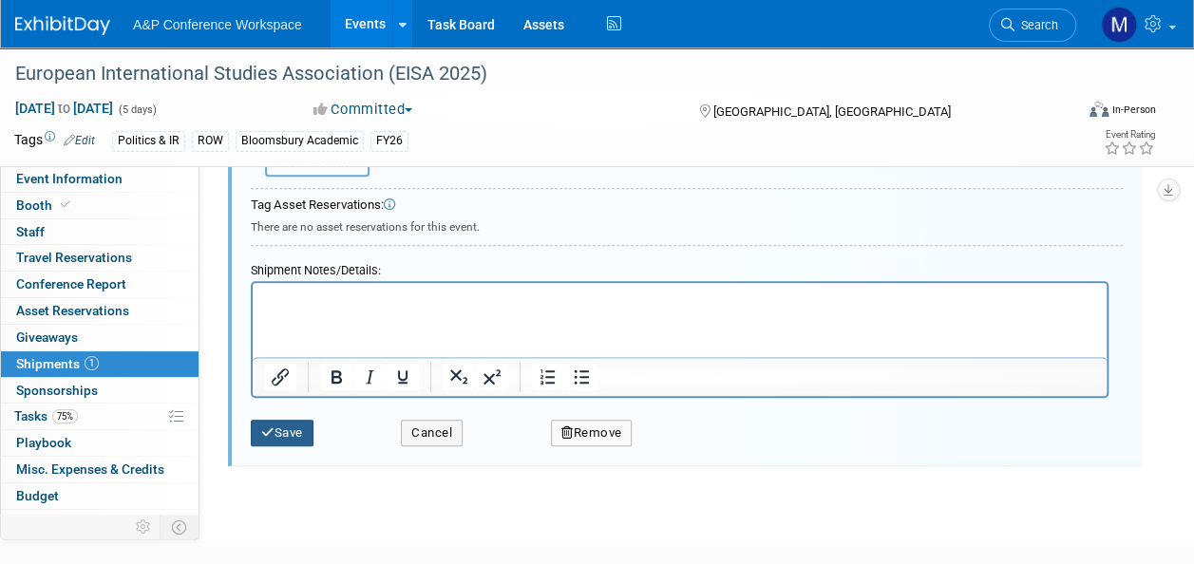
type input "5622376"
click at [294, 432] on button "Save" at bounding box center [282, 433] width 63 height 27
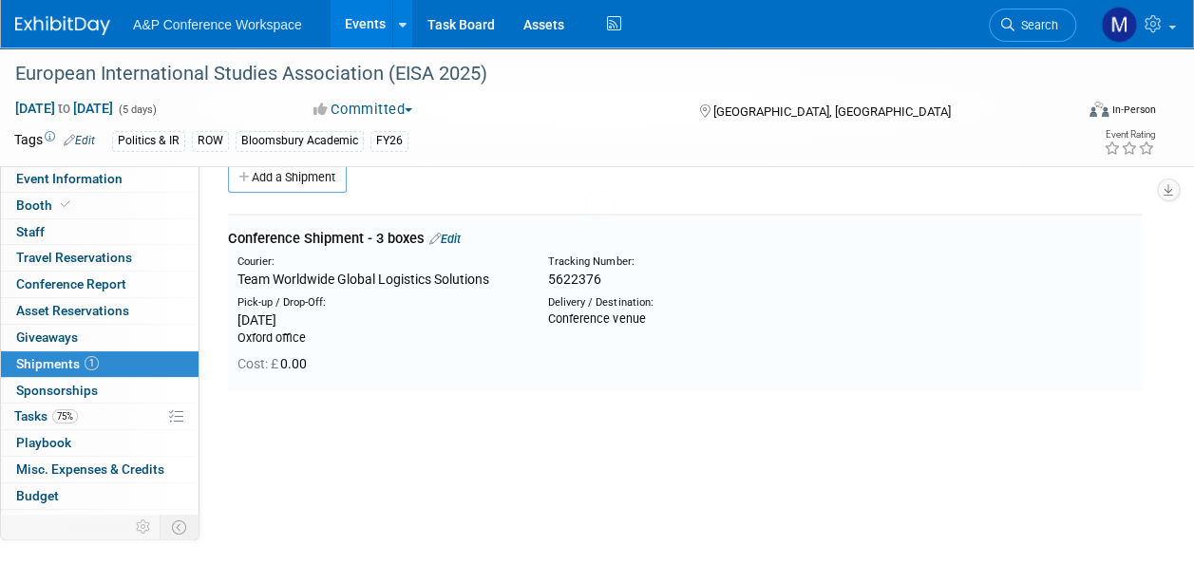
scroll to position [28, 0]
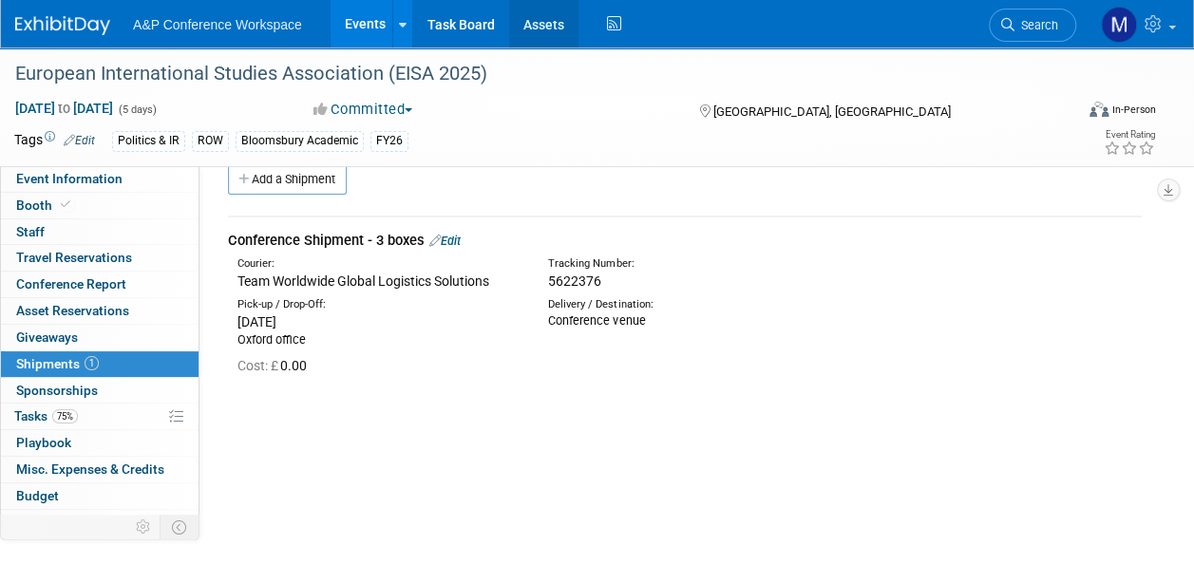
click at [549, 25] on link "Assets" at bounding box center [543, 23] width 69 height 47
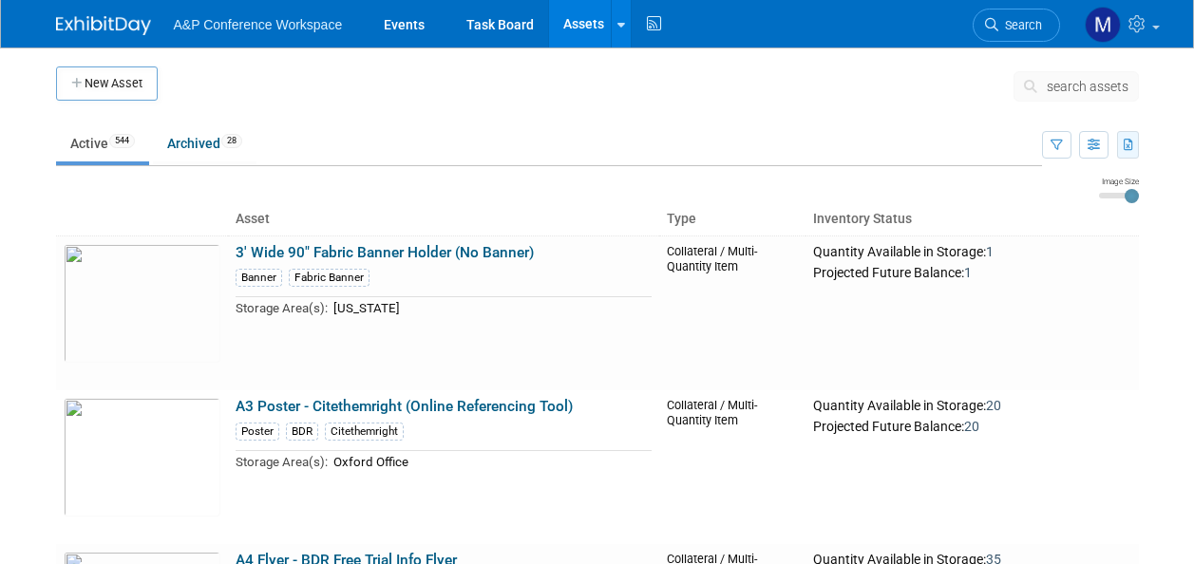
click at [1125, 142] on icon "button" at bounding box center [1128, 146] width 10 height 12
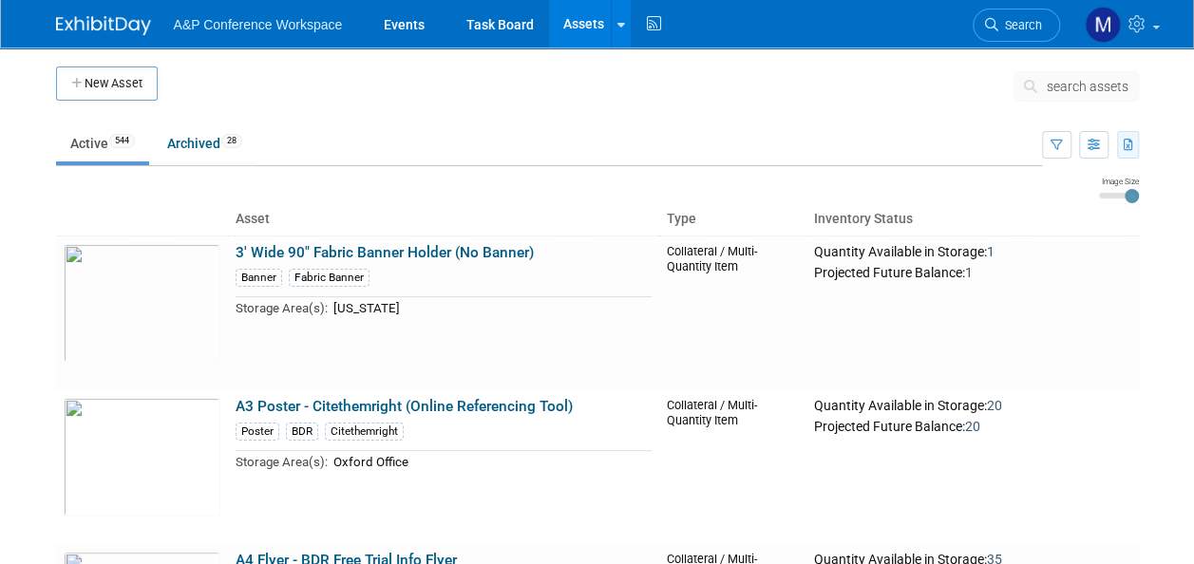
click at [1130, 146] on icon "button" at bounding box center [1128, 146] width 10 height 12
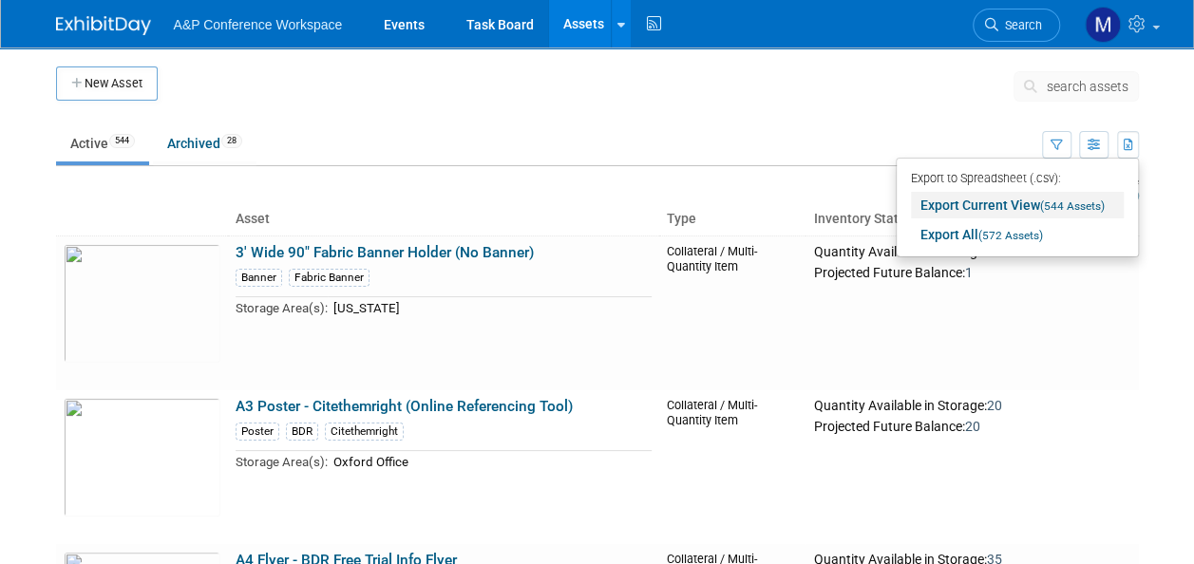
click at [1069, 207] on span "(544 Assets)" at bounding box center [1072, 205] width 65 height 13
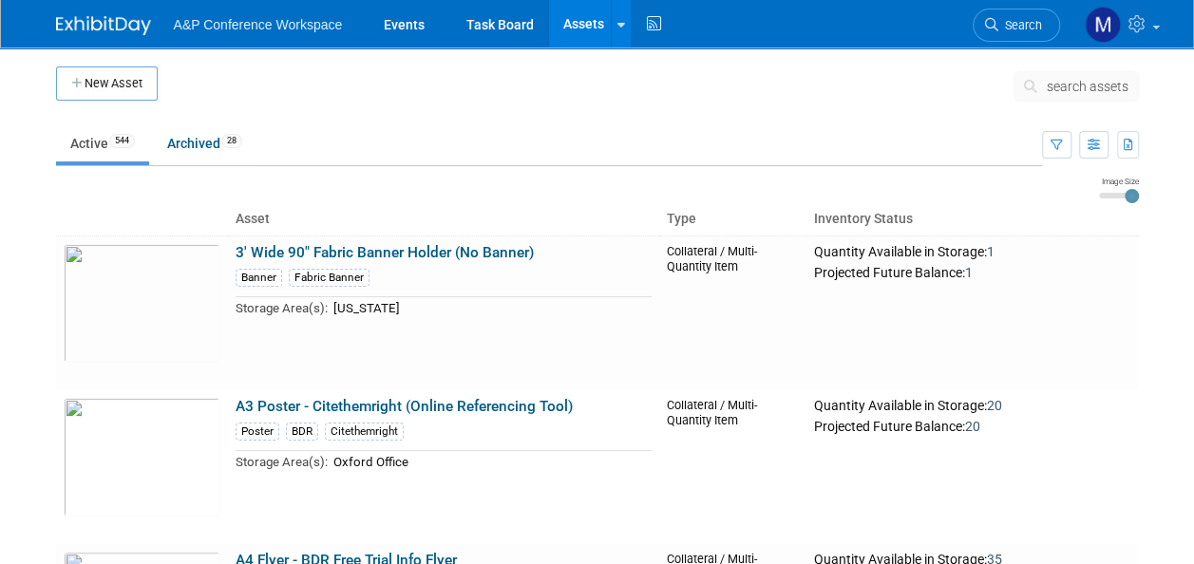
click at [1083, 84] on span "search assets" at bounding box center [1087, 86] width 82 height 15
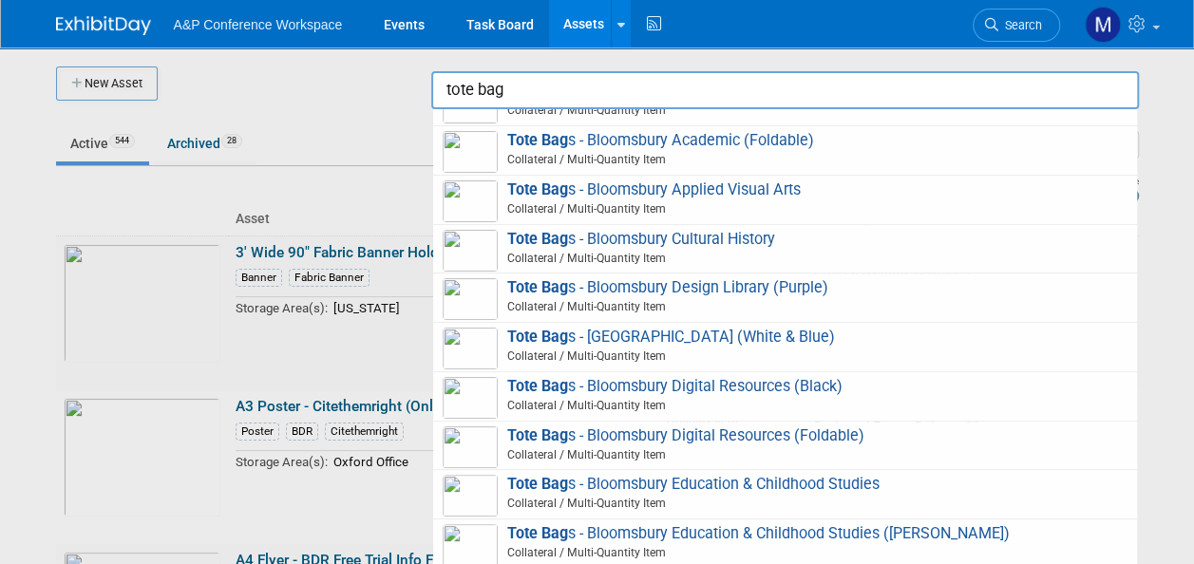
scroll to position [137, 0]
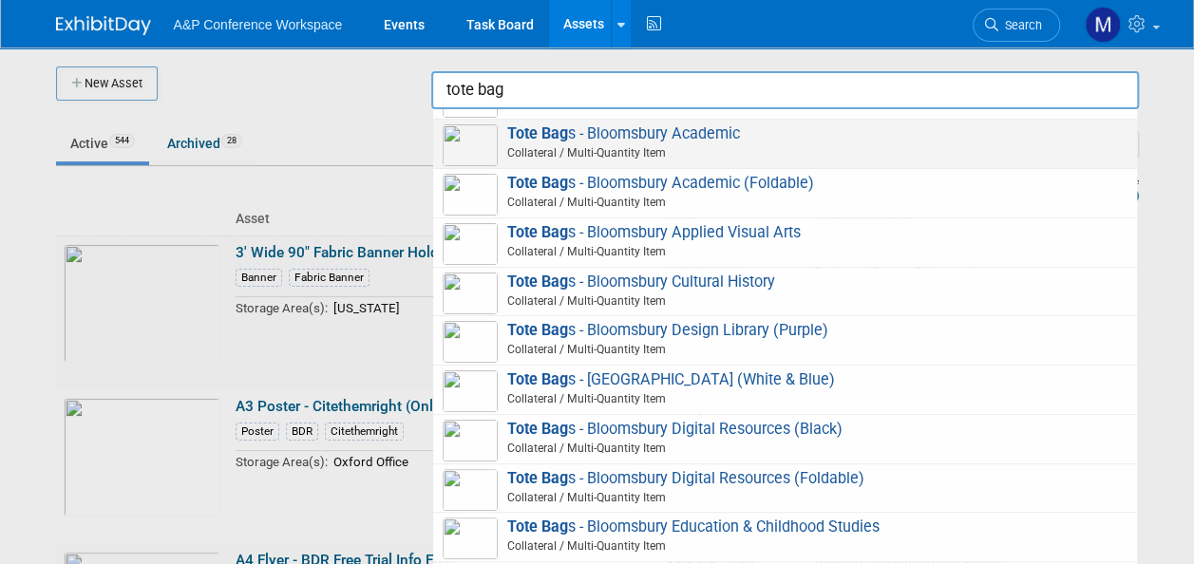
click at [477, 140] on img at bounding box center [470, 145] width 55 height 42
type input "Tote Bags - Bloomsbury Academic"
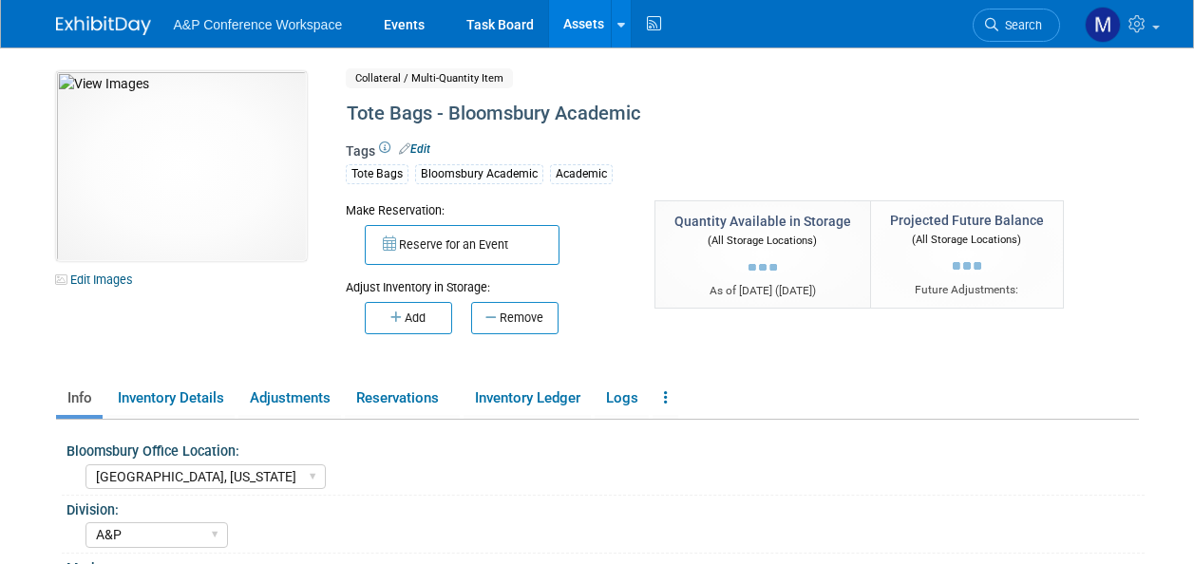
select select "[GEOGRAPHIC_DATA], [US_STATE]"
select select "A&P"
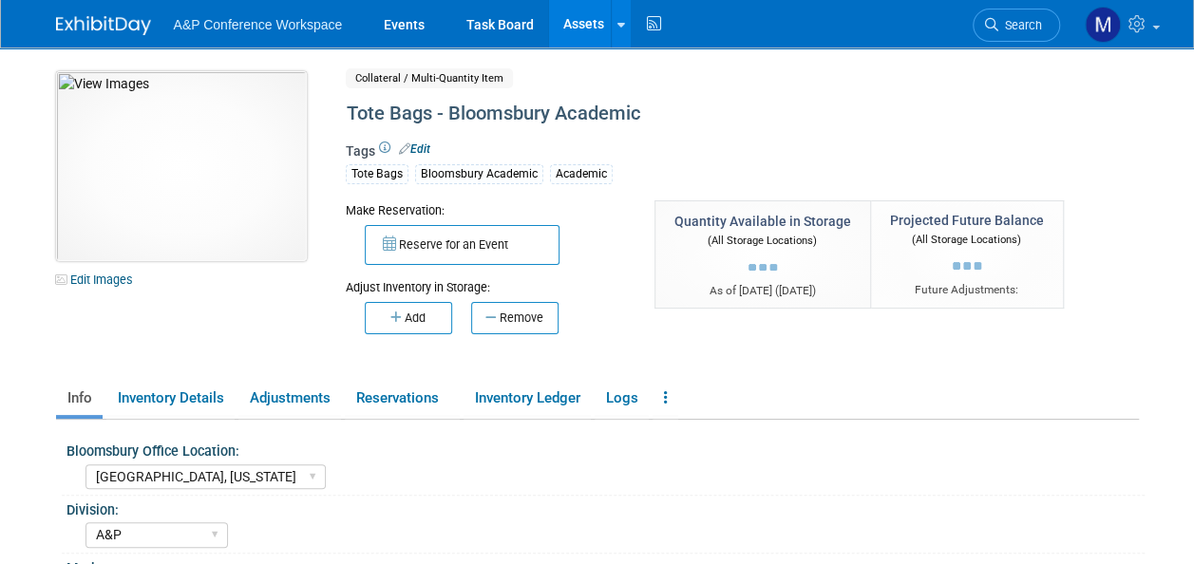
drag, startPoint x: 0, startPoint y: 0, endPoint x: 182, endPoint y: 167, distance: 247.3
click at [406, 18] on link "Events" at bounding box center [403, 23] width 69 height 47
